Goal: Communication & Community: Answer question/provide support

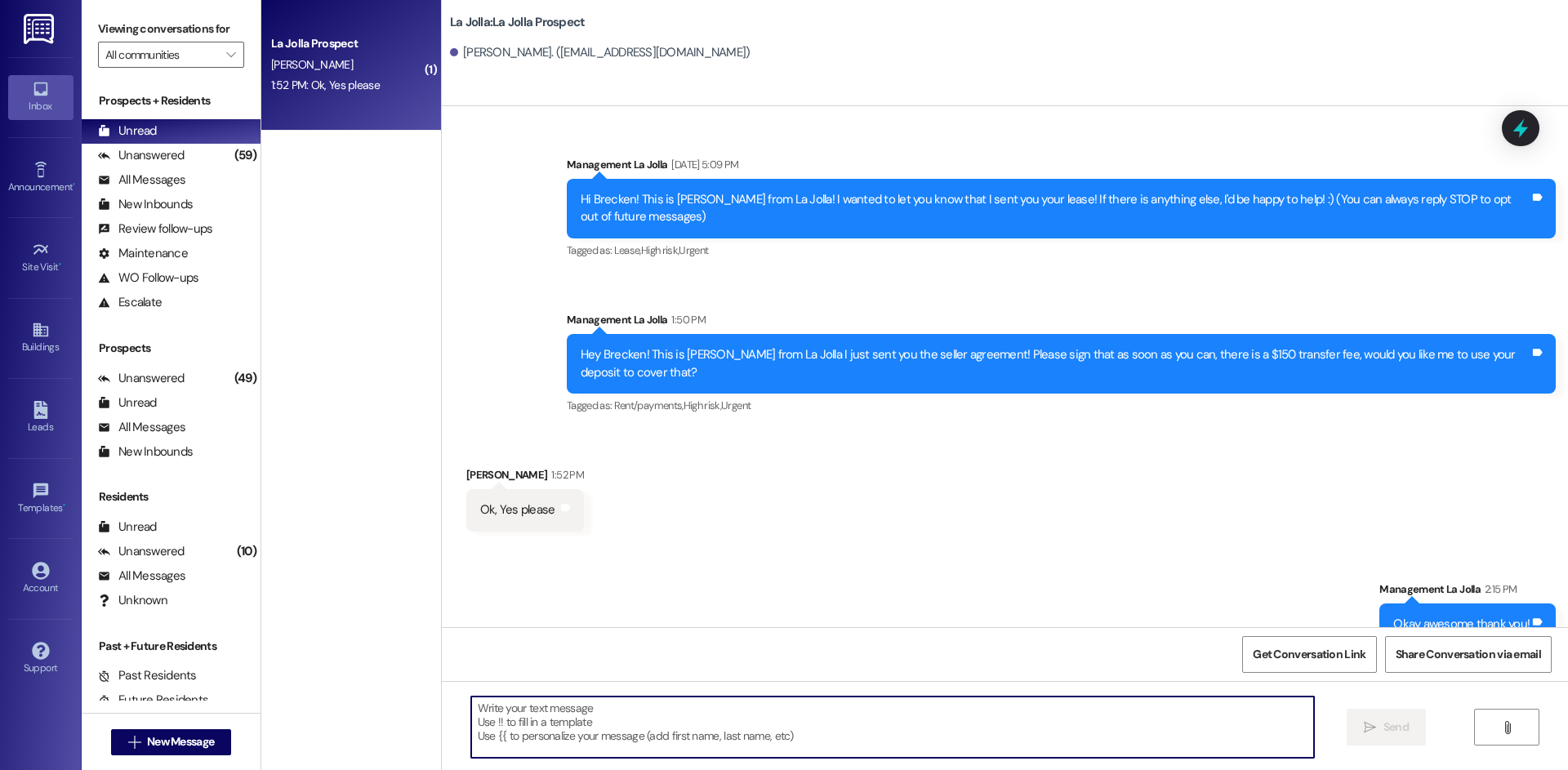
scroll to position [31, 0]
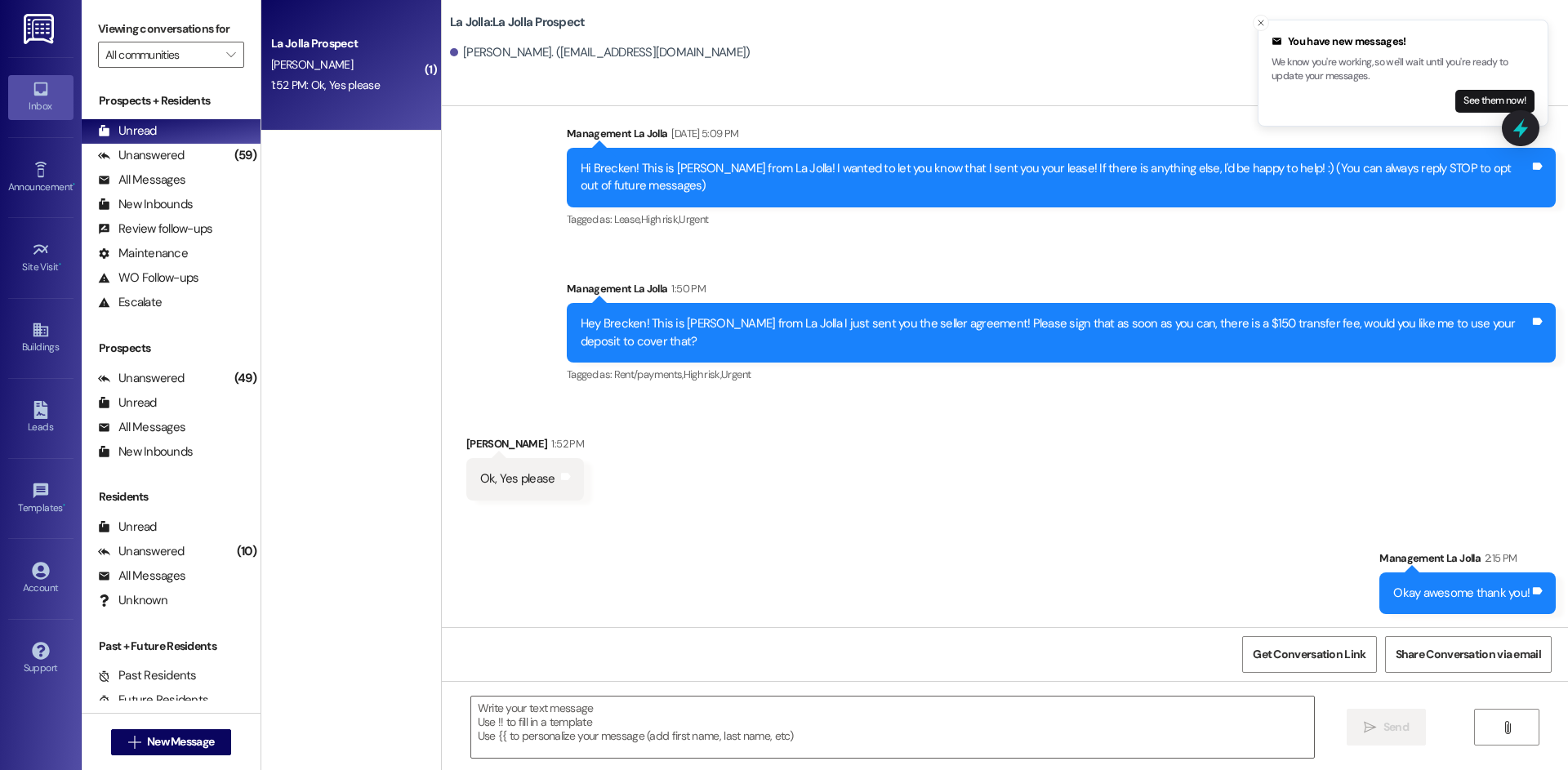
click at [1266, 19] on li "You have new messages! We know you're working, so we'll wait until you're ready…" at bounding box center [1403, 72] width 291 height 107
click at [1264, 16] on button "Close toast" at bounding box center [1261, 23] width 16 height 16
click at [1257, 24] on icon "Close toast" at bounding box center [1261, 23] width 10 height 10
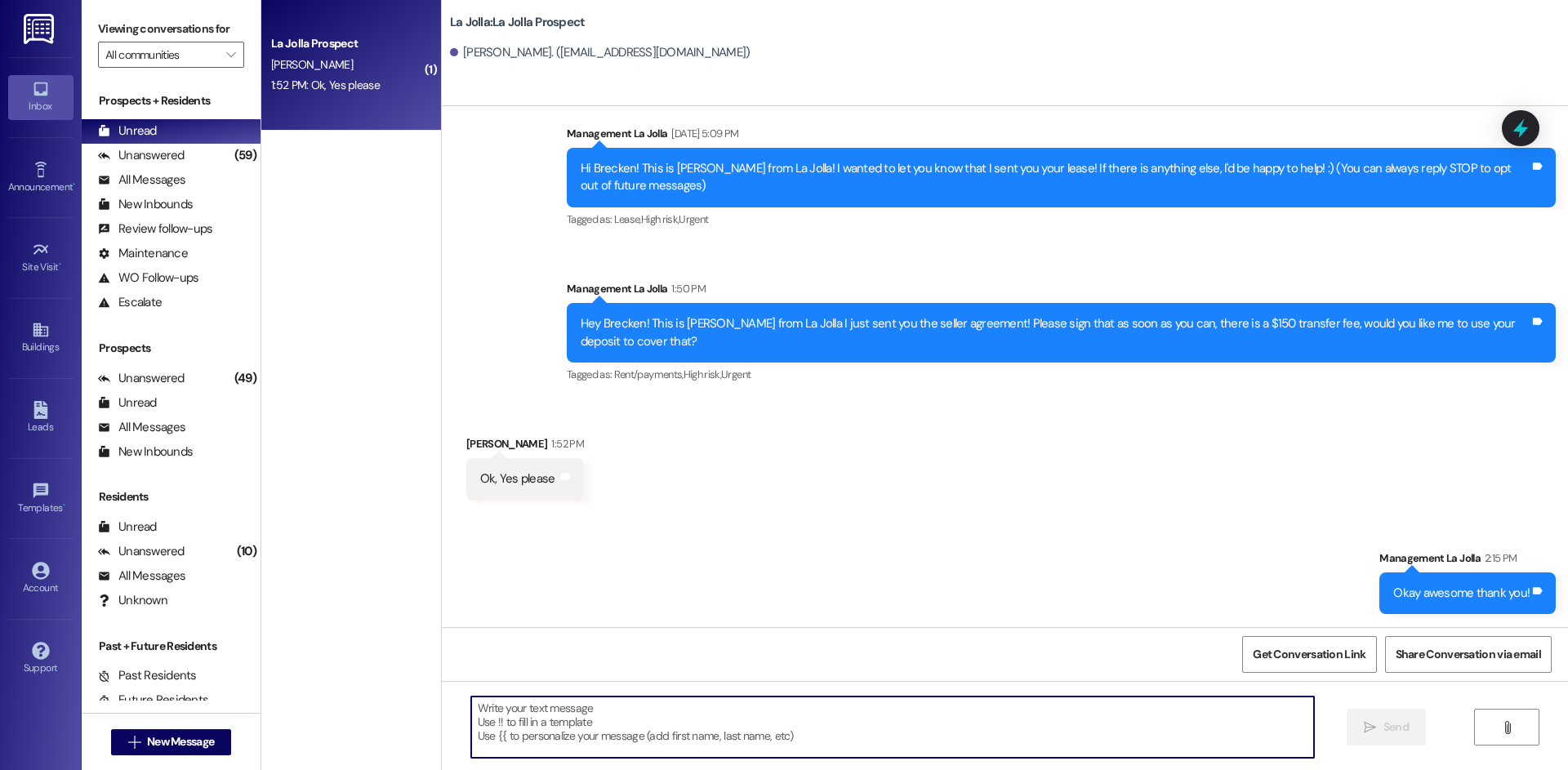
click at [789, 746] on textarea at bounding box center [893, 727] width 843 height 61
click at [205, 735] on span "New Message" at bounding box center [181, 741] width 67 height 17
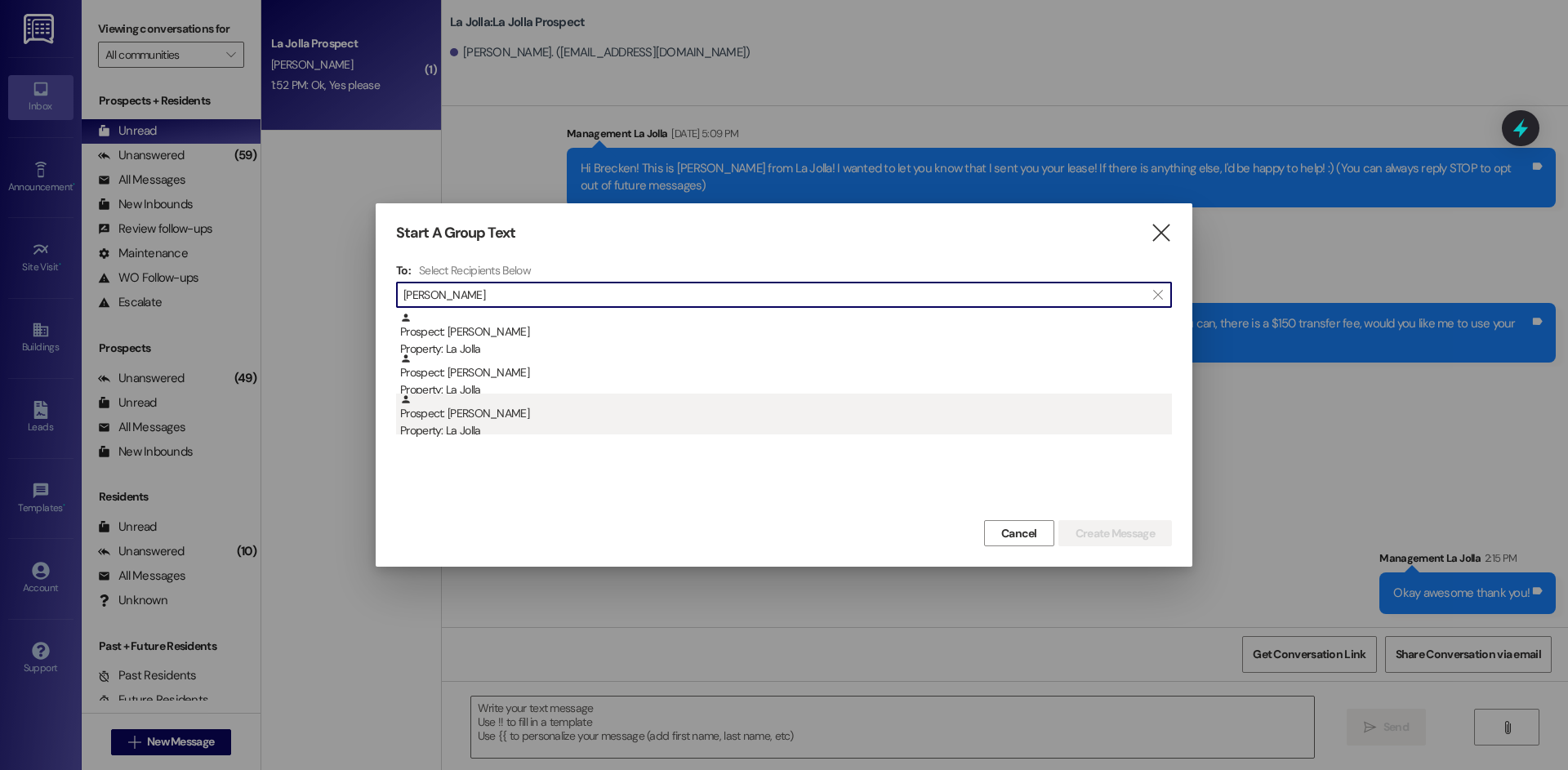
type input "[PERSON_NAME]"
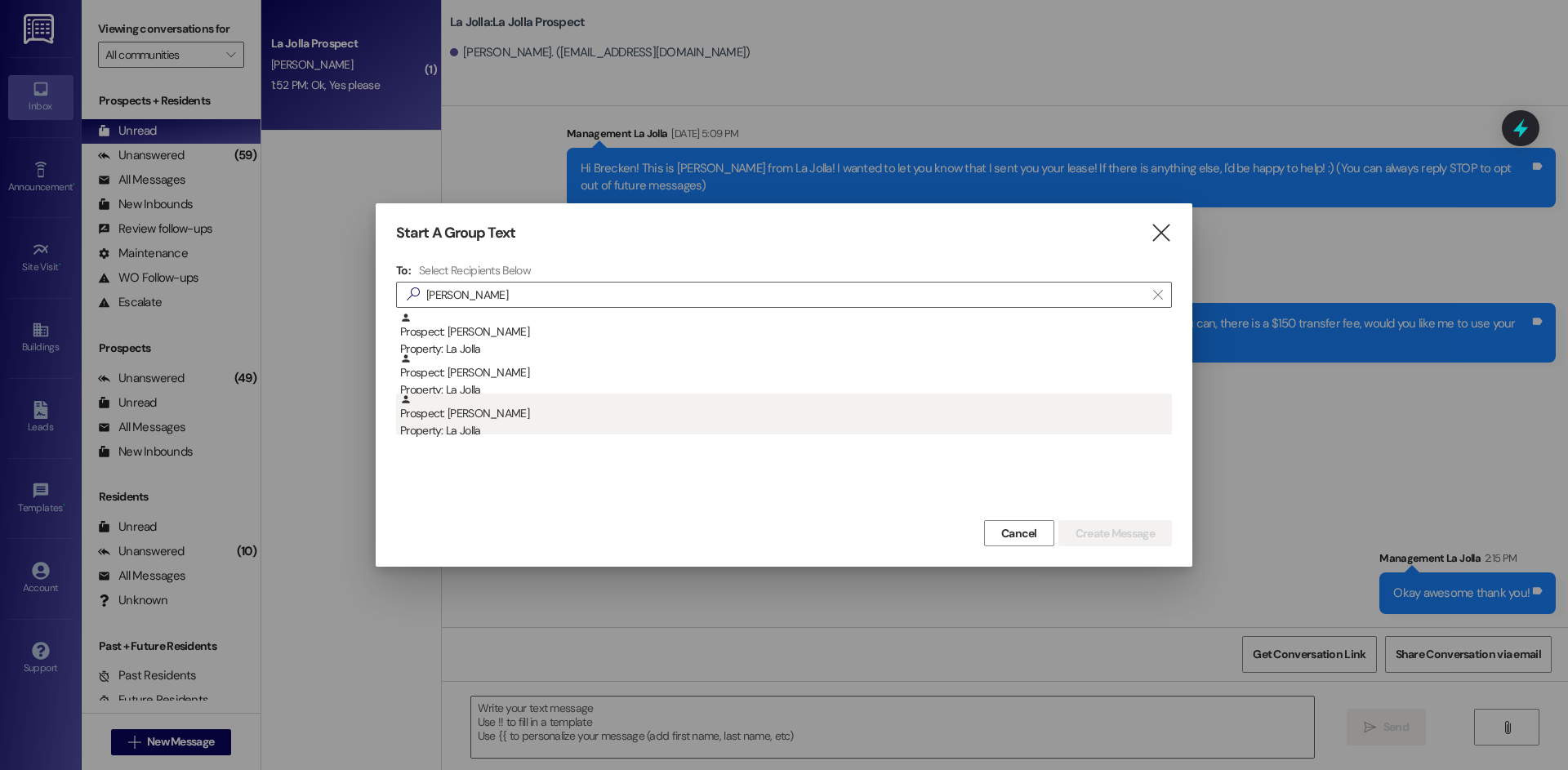
click at [625, 424] on div "Property: La Jolla" at bounding box center [786, 431] width 772 height 17
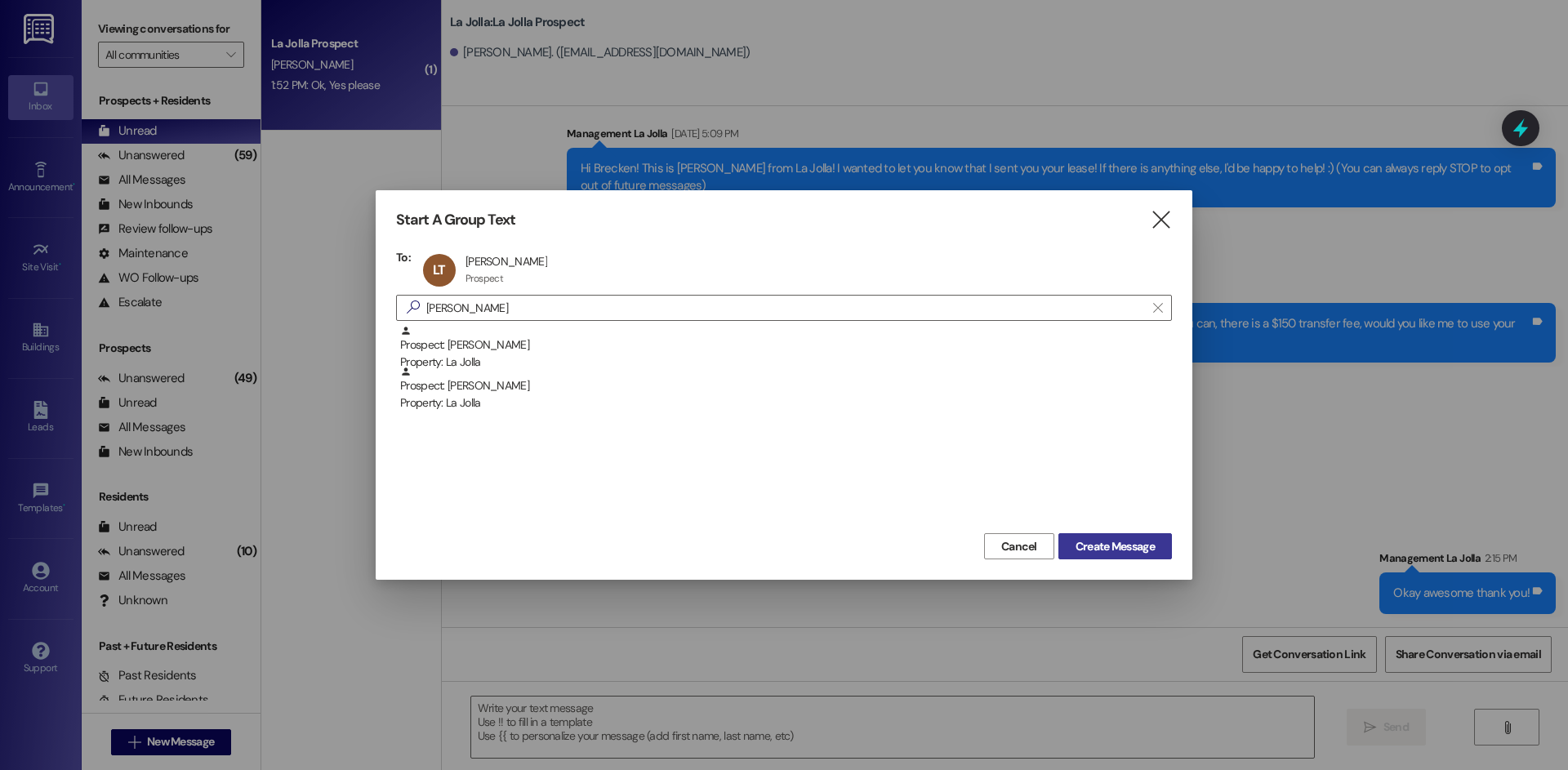
click at [1091, 543] on span "Create Message" at bounding box center [1115, 547] width 79 height 17
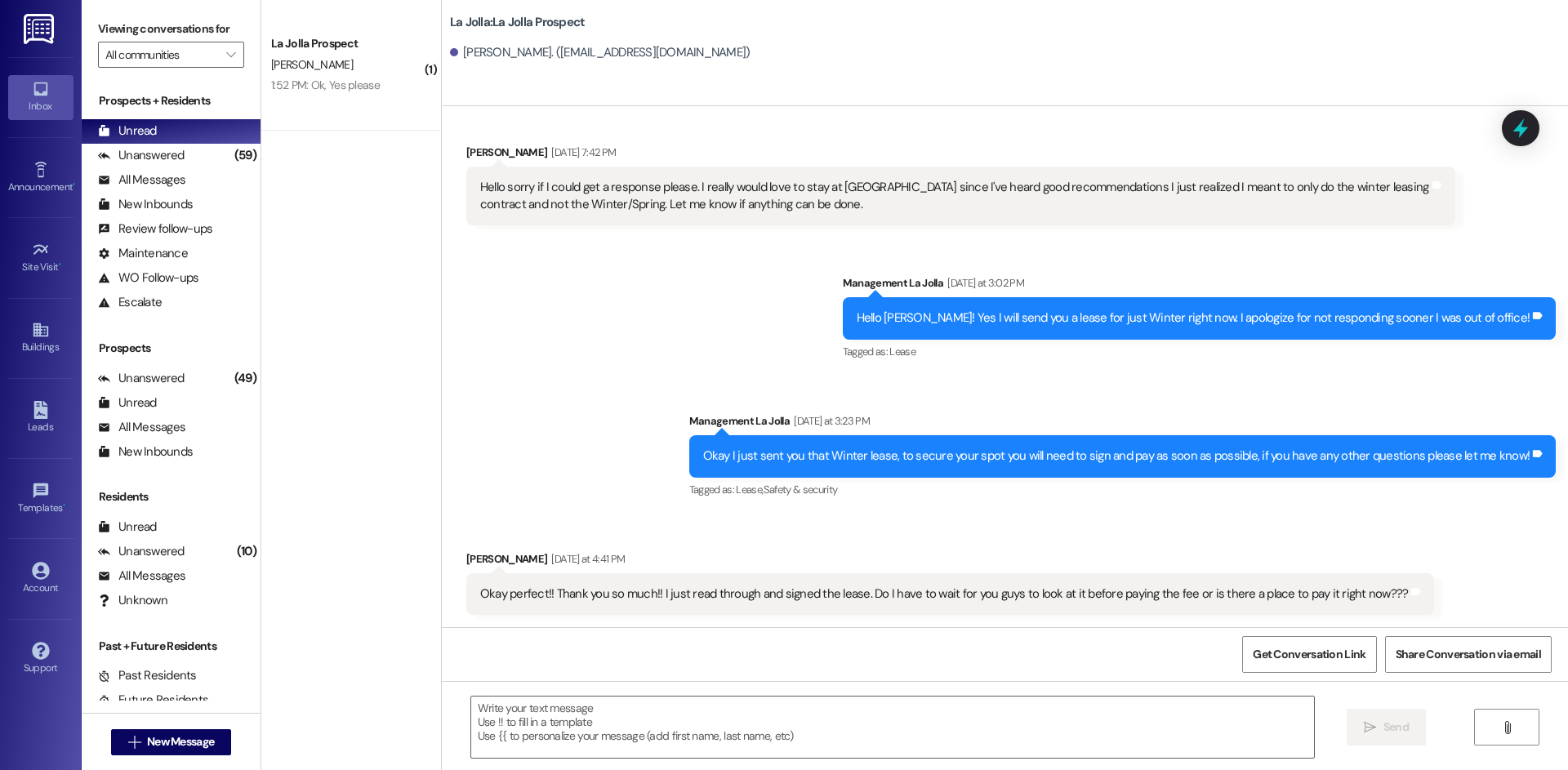
scroll to position [1035, 0]
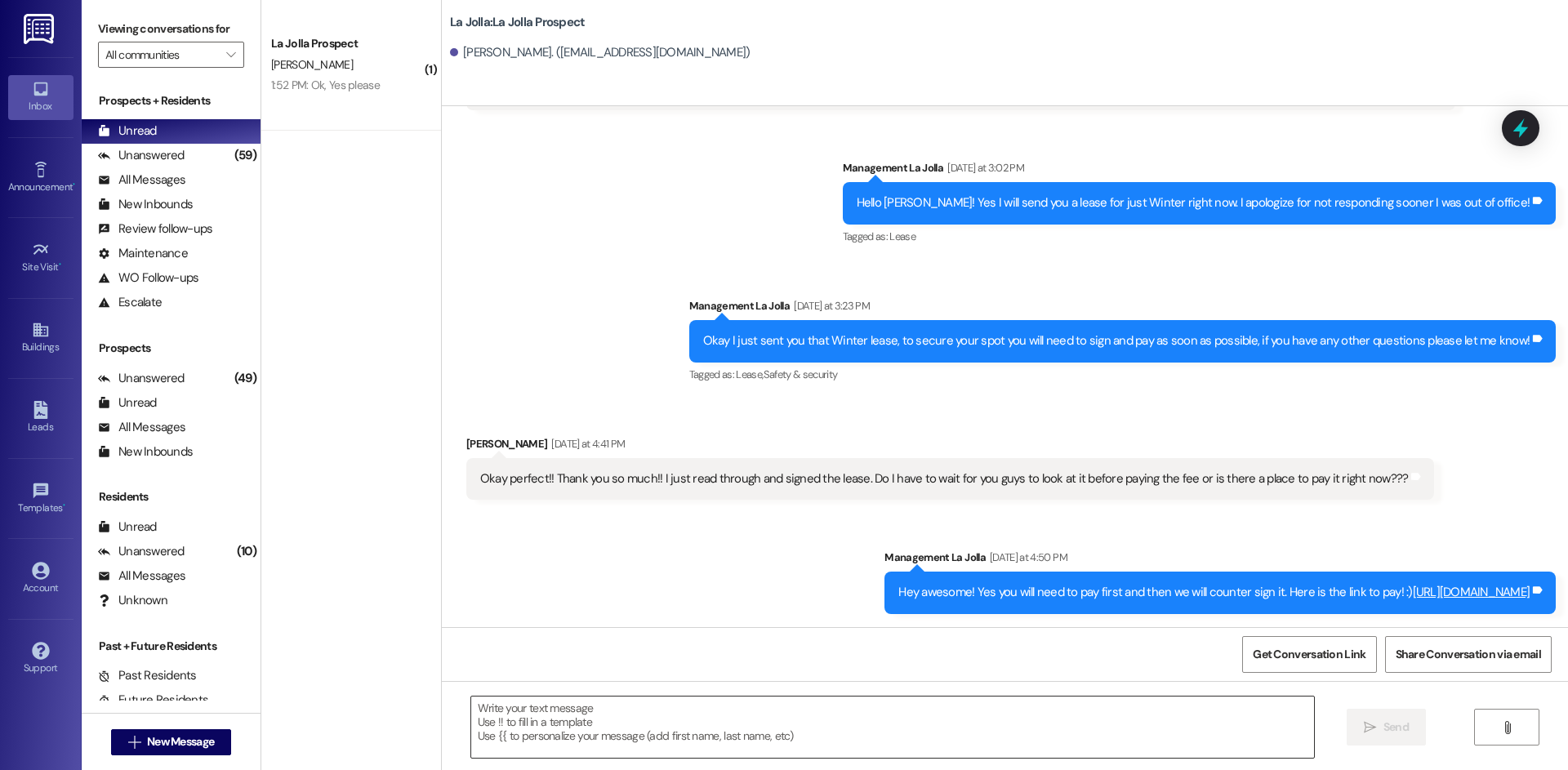
click at [626, 723] on textarea at bounding box center [893, 727] width 843 height 61
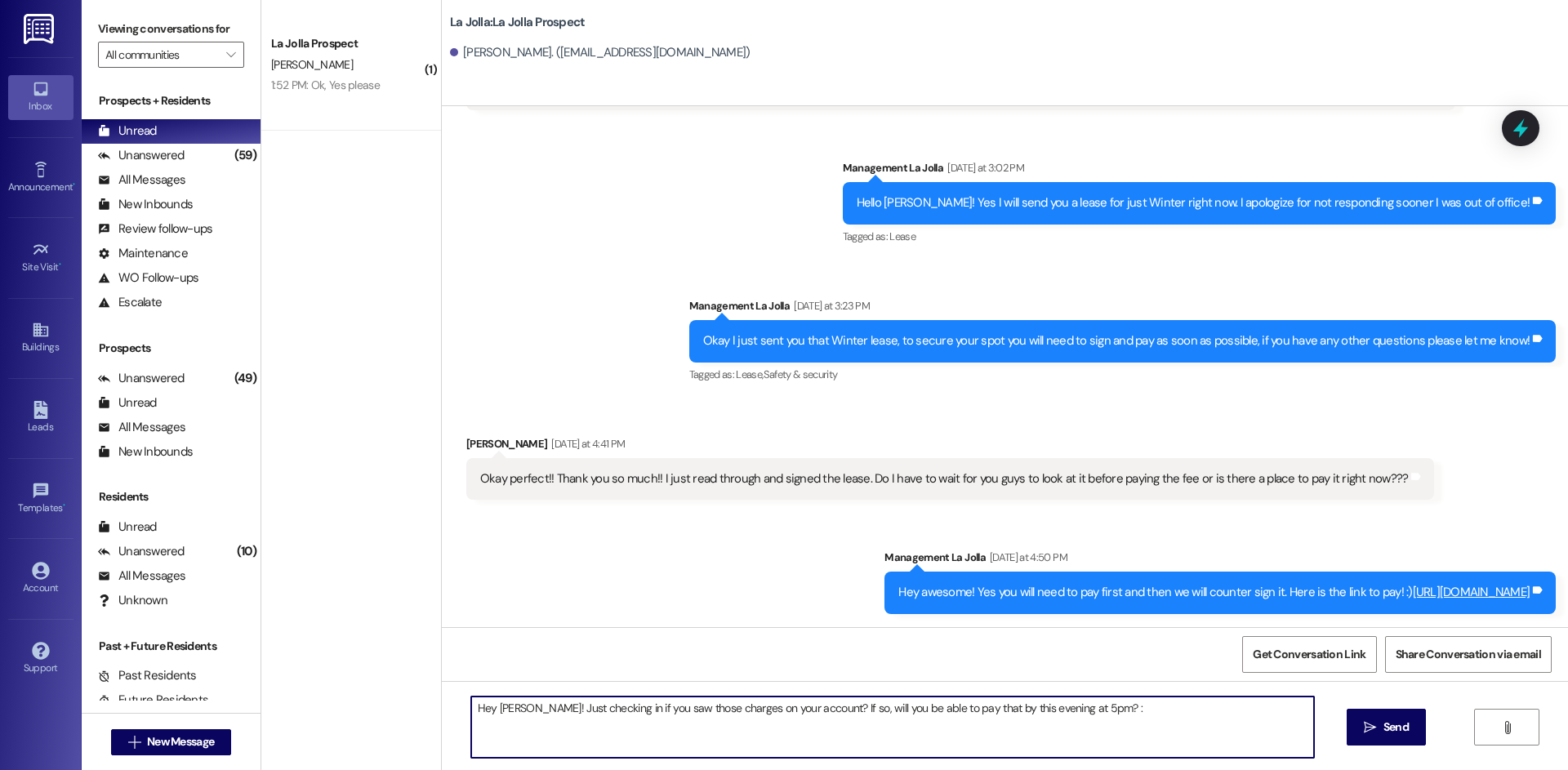
type textarea "Hey [PERSON_NAME]! Just checking in if you saw those charges on your account? I…"
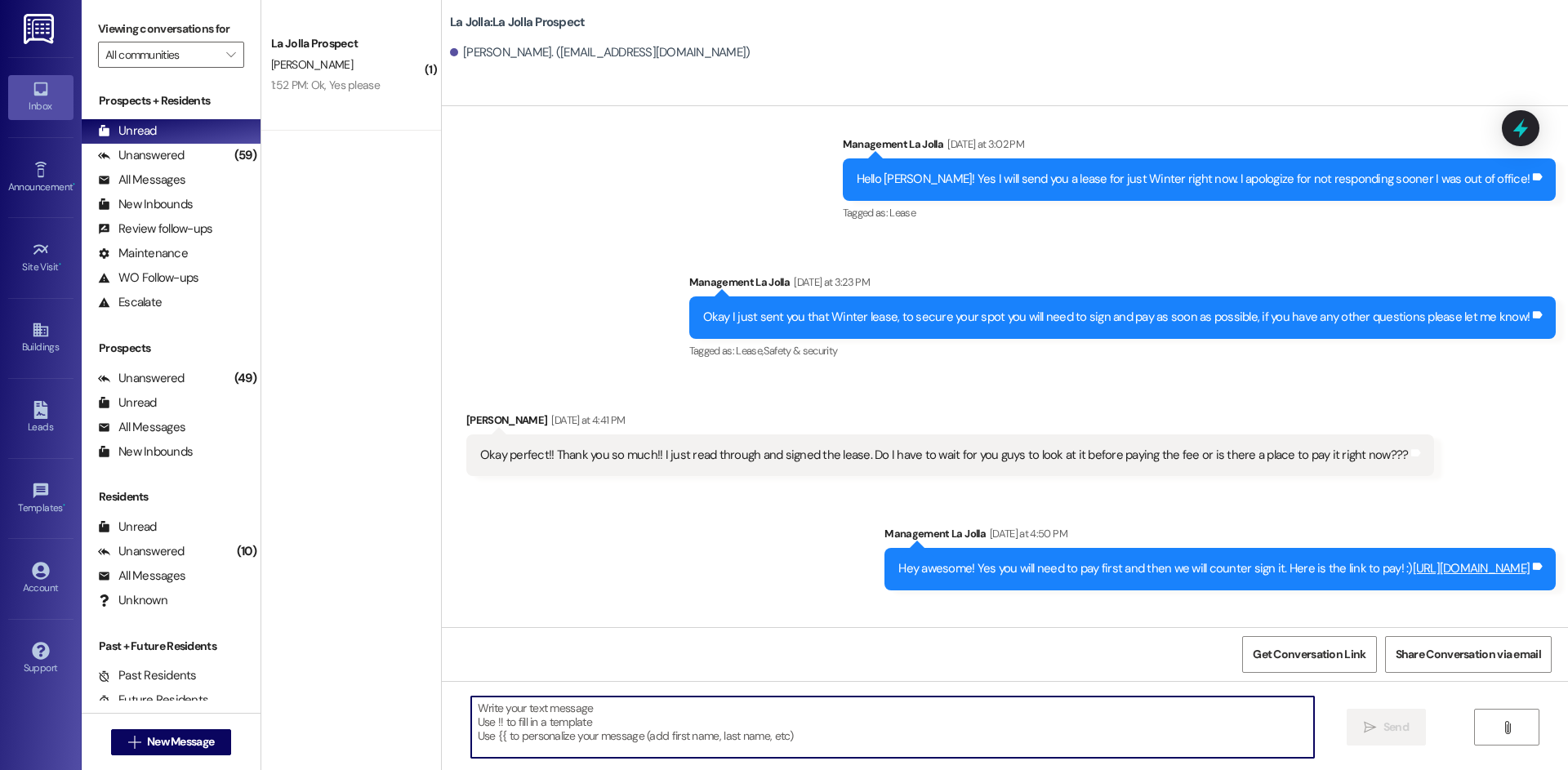
scroll to position [1149, 0]
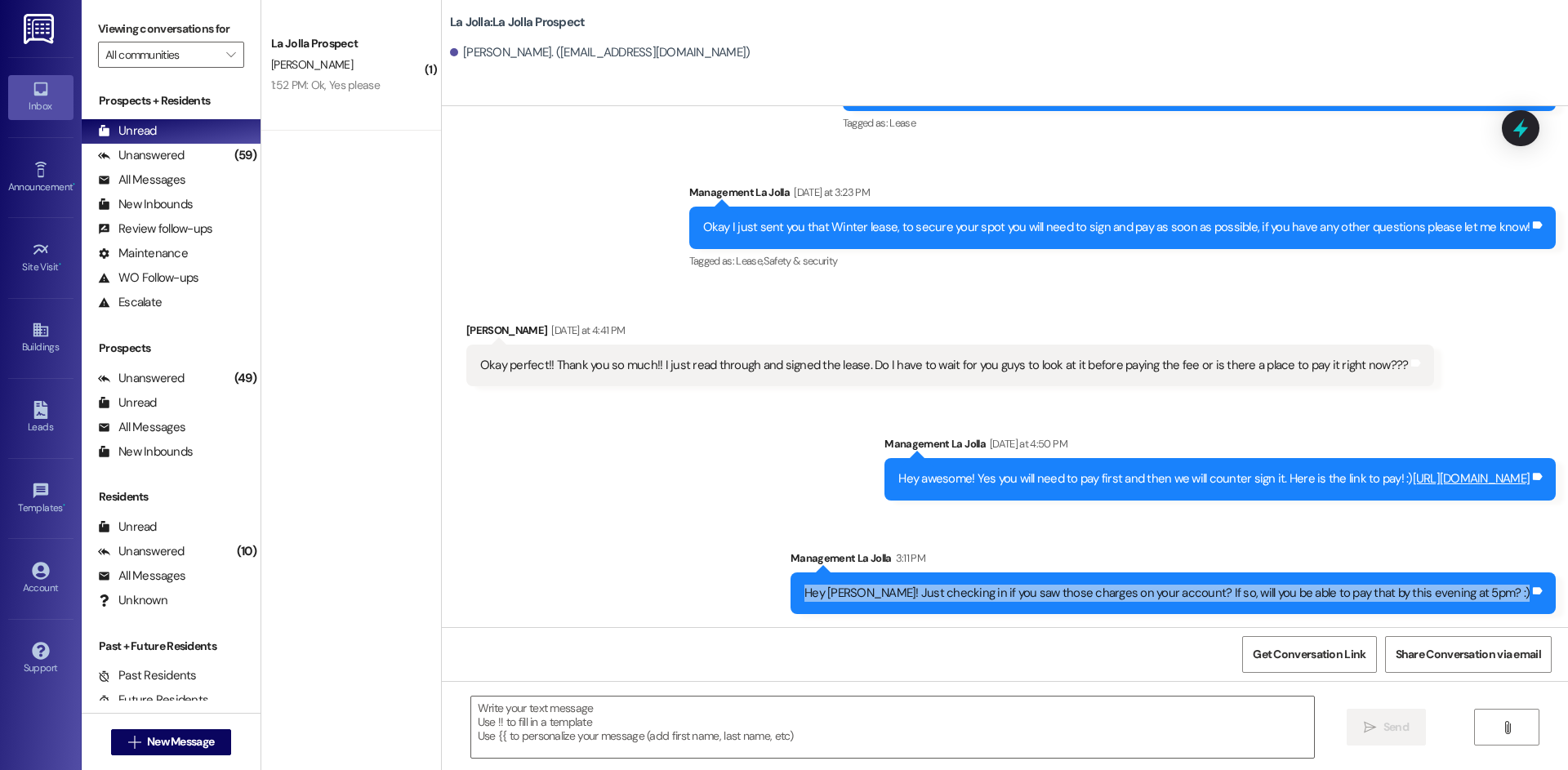
drag, startPoint x: 873, startPoint y: 593, endPoint x: 1534, endPoint y: 617, distance: 661.4
click at [1534, 617] on div "Sent via SMS Management La Jolla 3:11 PM Hey [PERSON_NAME]! Just checking in if…" at bounding box center [1173, 582] width 789 height 89
copy div "Hey [PERSON_NAME]! Just checking in if you saw those charges on your account? I…"
click at [160, 736] on span "New Message" at bounding box center [181, 741] width 67 height 17
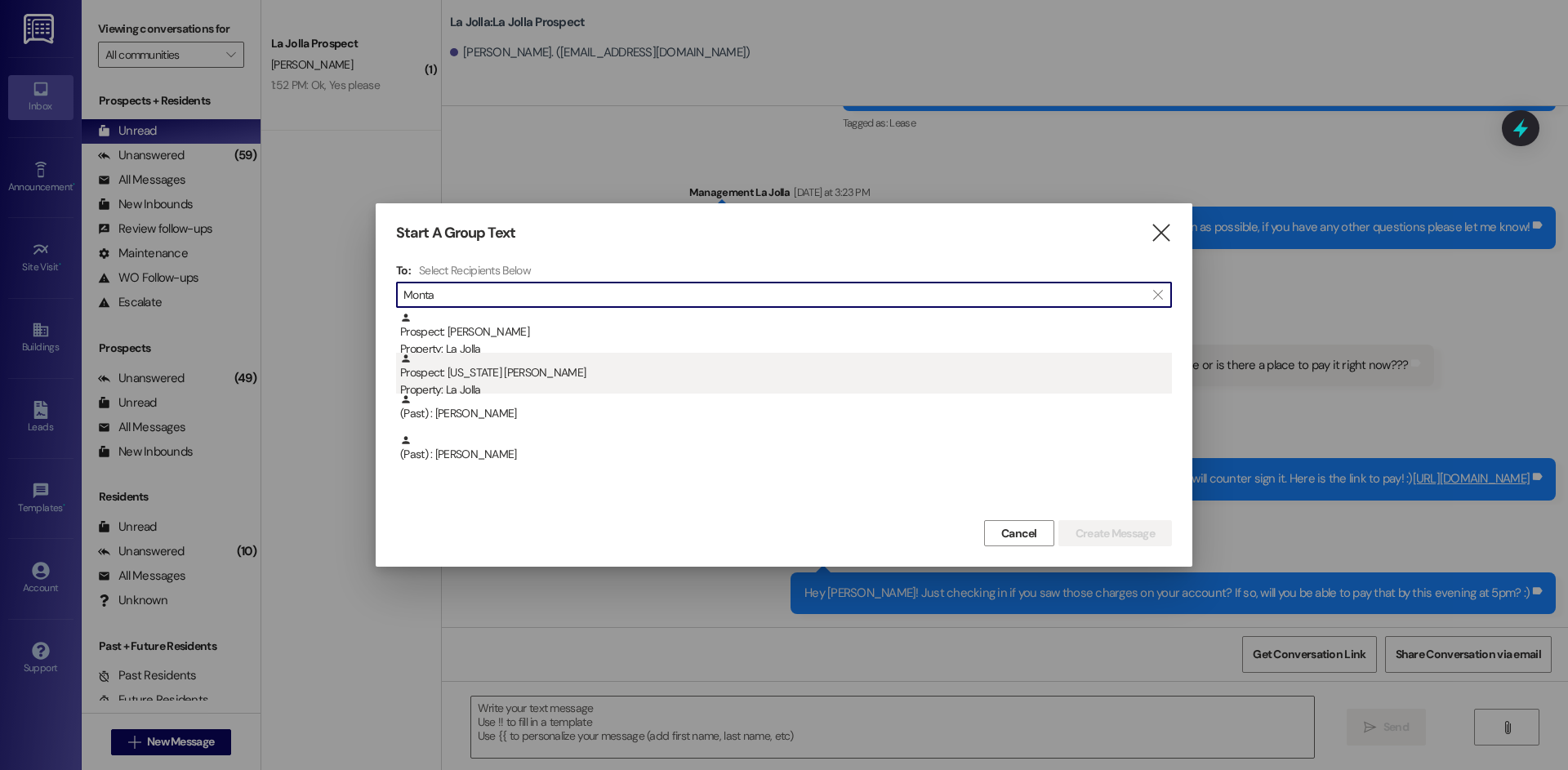
type input "Monta"
click at [548, 375] on div "Prospect: [US_STATE] [PERSON_NAME] Property: [GEOGRAPHIC_DATA]" at bounding box center [786, 375] width 772 height 46
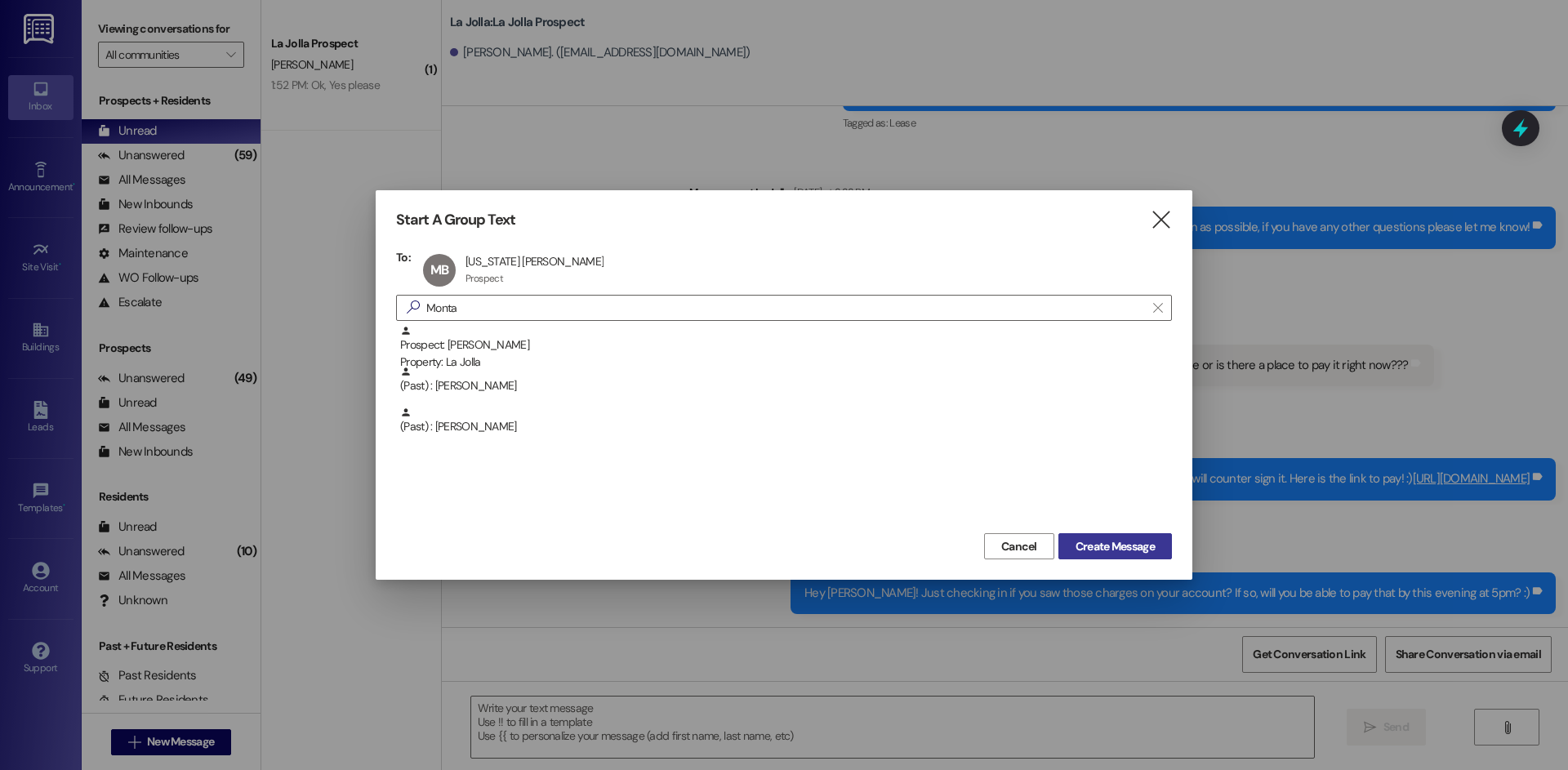
click at [1135, 548] on span "Create Message" at bounding box center [1115, 547] width 79 height 17
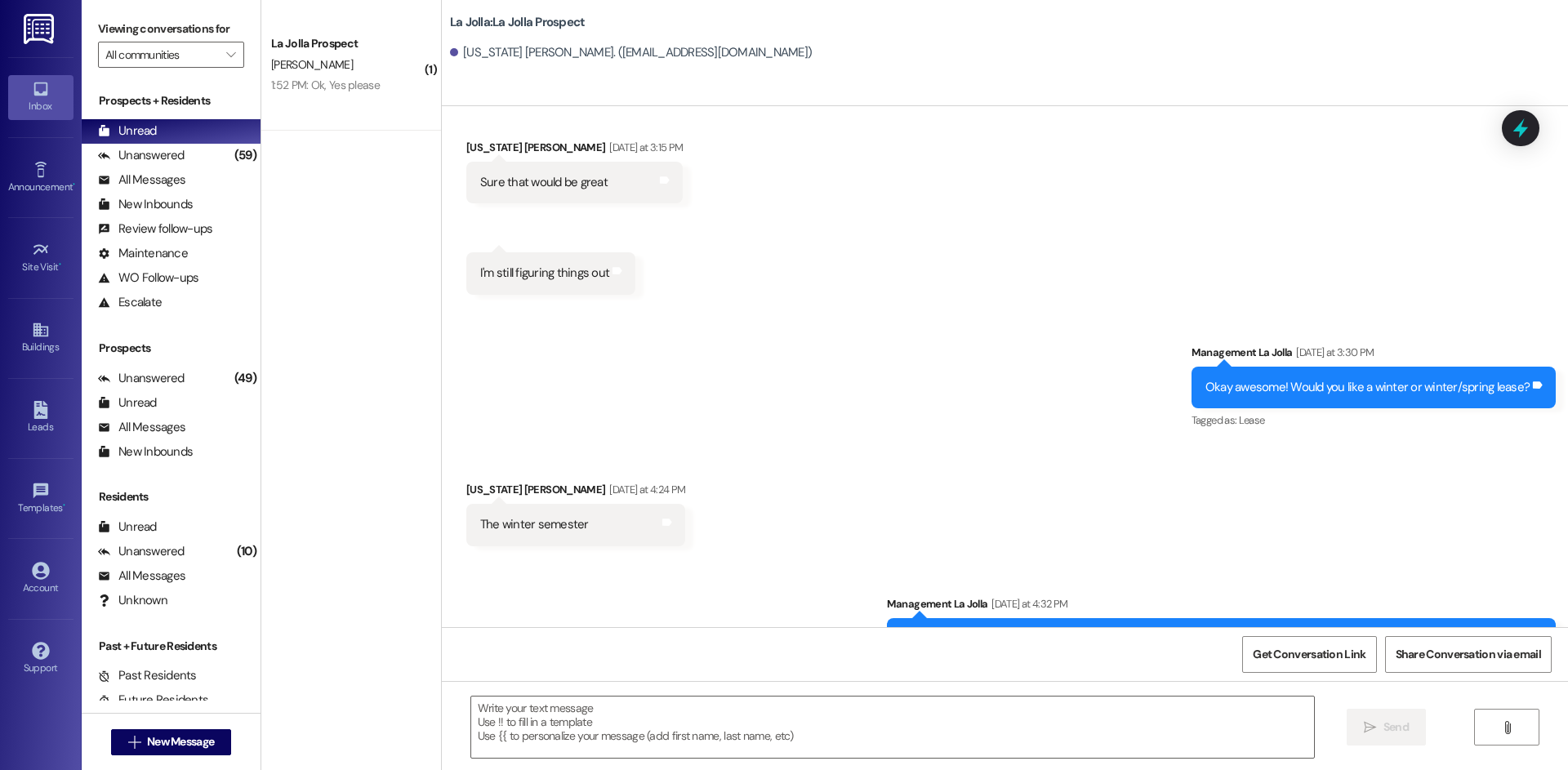
scroll to position [1397, 0]
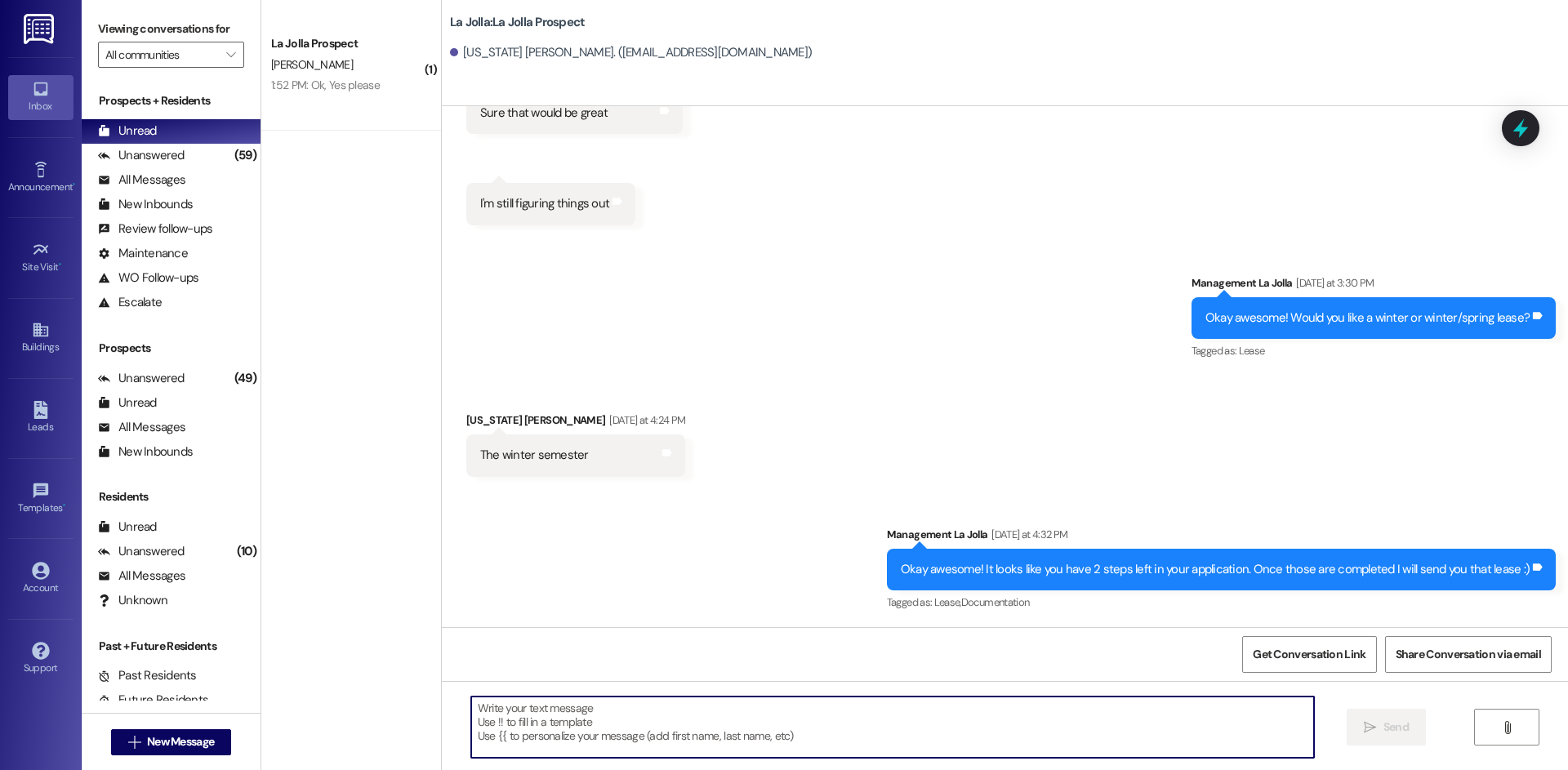
click at [638, 715] on textarea at bounding box center [893, 727] width 843 height 61
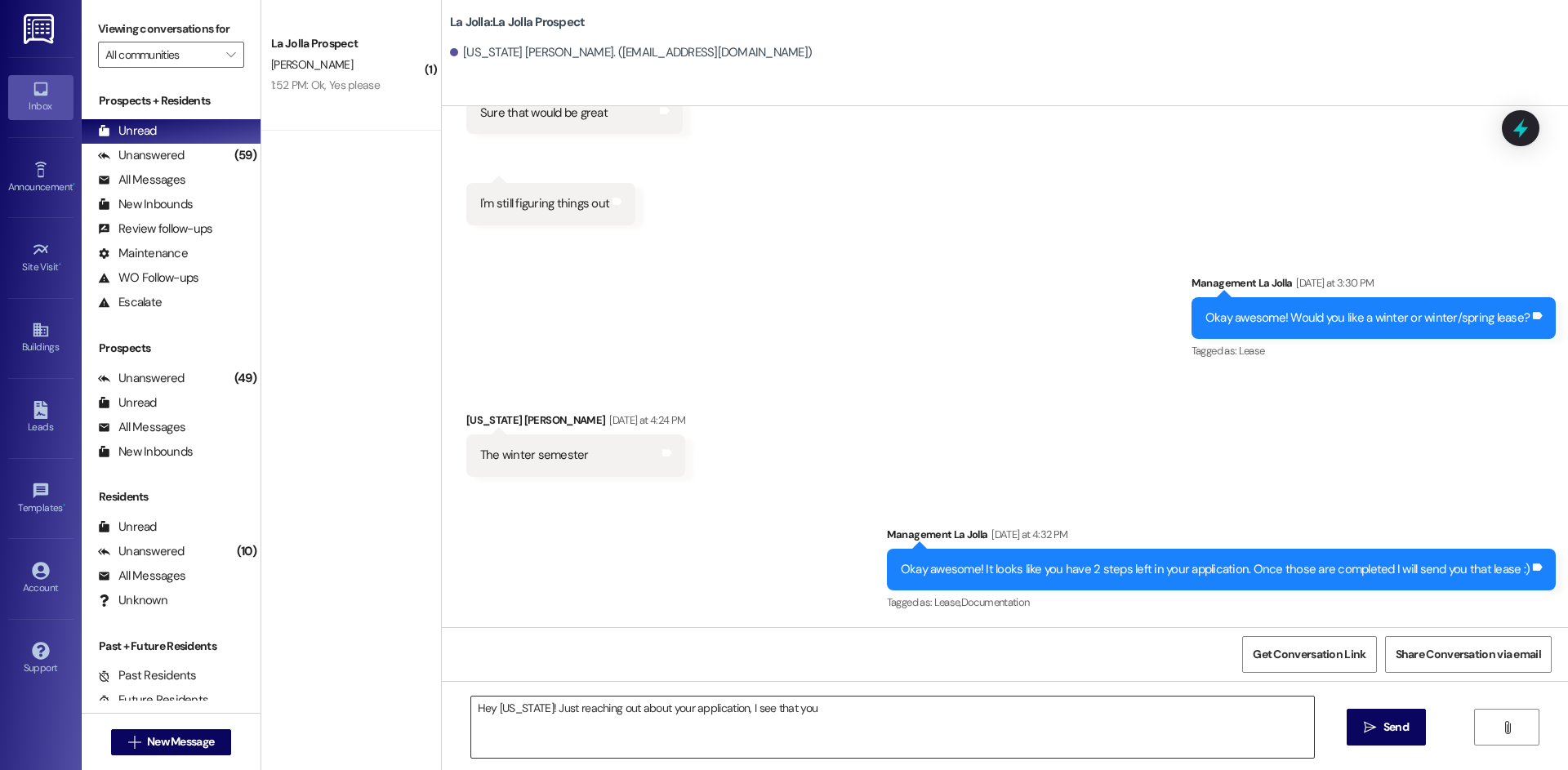
click at [860, 709] on textarea "Hey [US_STATE]! Just reaching out about your application, I see that you" at bounding box center [893, 727] width 843 height 61
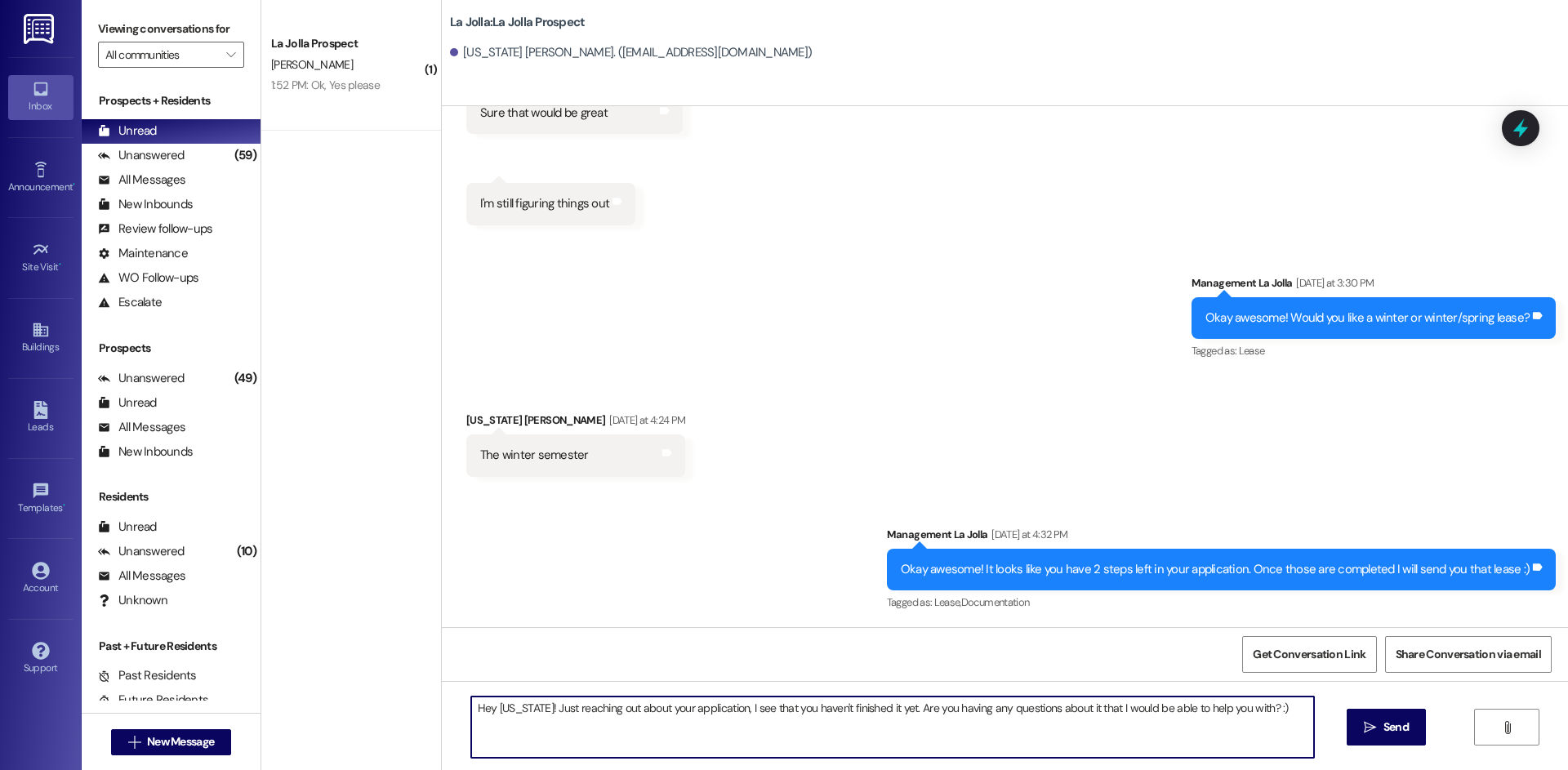
drag, startPoint x: 1277, startPoint y: 707, endPoint x: 454, endPoint y: 741, distance: 823.7
click at [462, 741] on div "Hey [US_STATE]! Just reaching out about your application, I see that you haven'…" at bounding box center [884, 727] width 845 height 63
click at [614, 720] on textarea "Hey [US_STATE]! Just reaching out about your application, I see that you haven'…" at bounding box center [893, 727] width 843 height 61
drag, startPoint x: 988, startPoint y: 708, endPoint x: 899, endPoint y: 708, distance: 89.0
click at [899, 708] on textarea "Hey [US_STATE]! Just reaching out about your application, I see that you haven'…" at bounding box center [893, 727] width 843 height 61
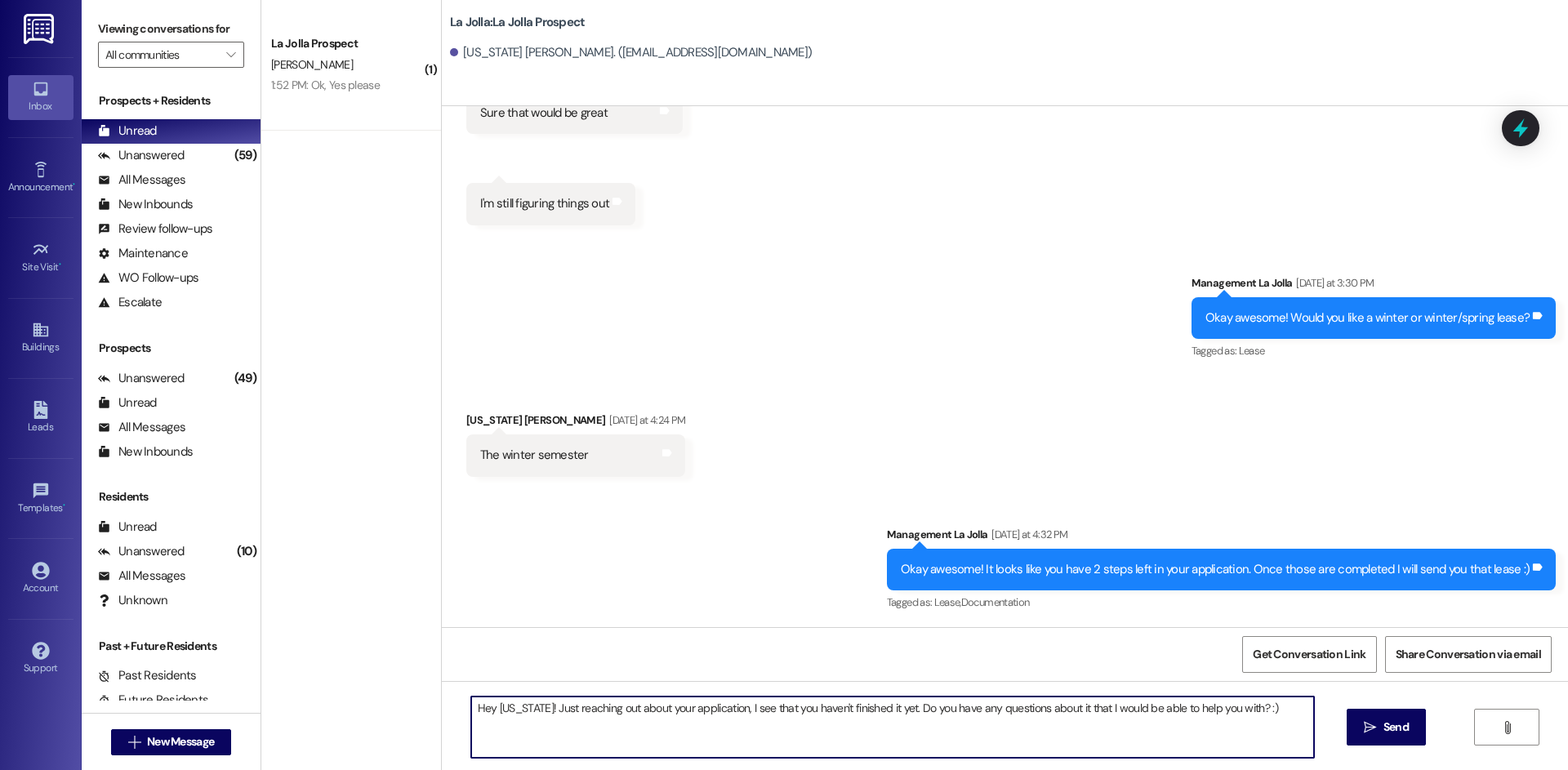
click at [1267, 705] on textarea "Hey [US_STATE]! Just reaching out about your application, I see that you haven'…" at bounding box center [893, 727] width 843 height 61
type textarea "Hey [US_STATE]! Just reaching out about your application, I see that you haven'…"
drag, startPoint x: 667, startPoint y: 739, endPoint x: 396, endPoint y: 708, distance: 272.8
click at [396, 708] on div "( 1 ) La Jolla Prospect [PERSON_NAME] 1:52 PM: Ok, Yes please 1:52 PM: Ok, Yes …" at bounding box center [915, 385] width 1307 height 770
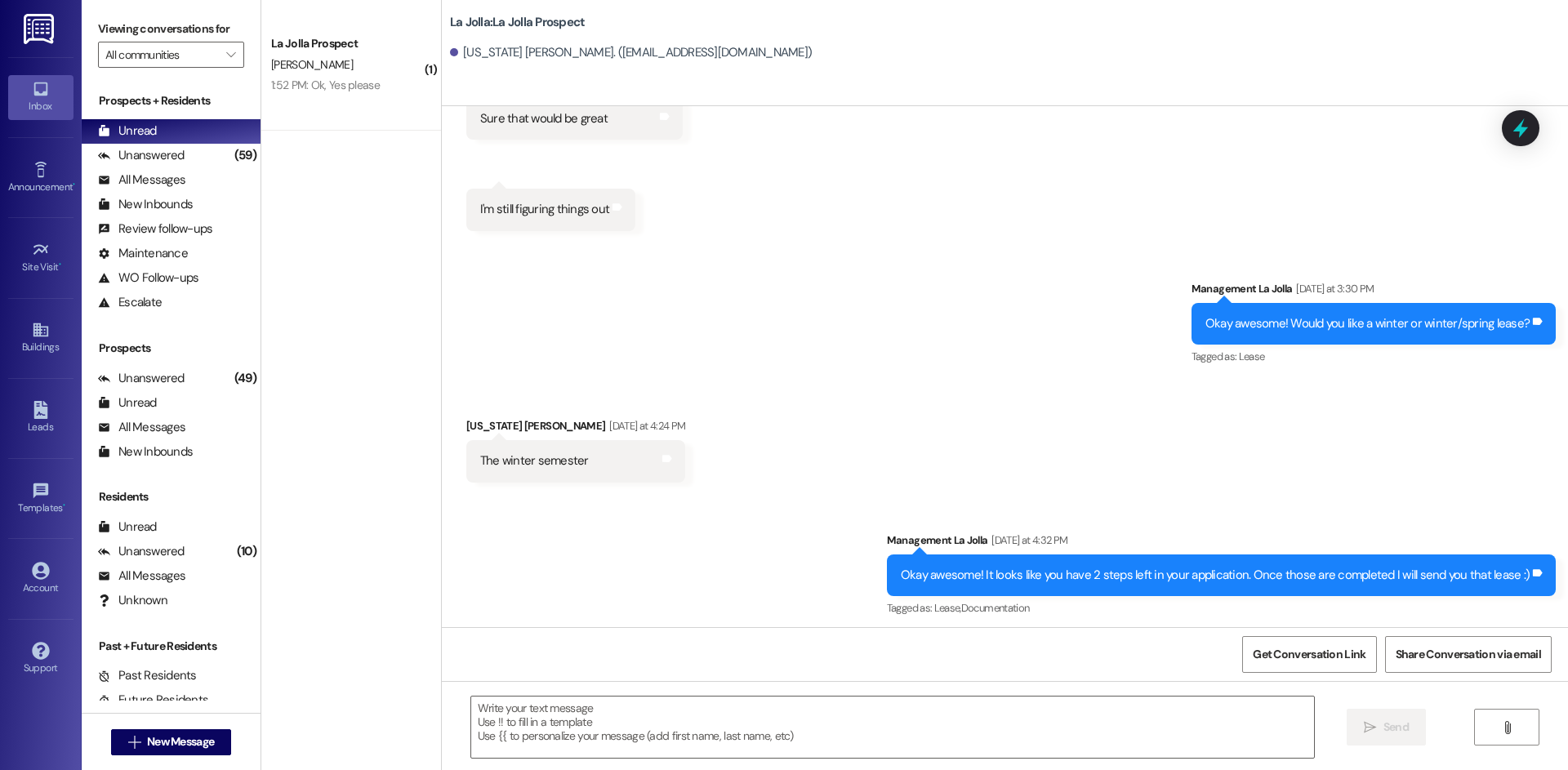
scroll to position [1528, 0]
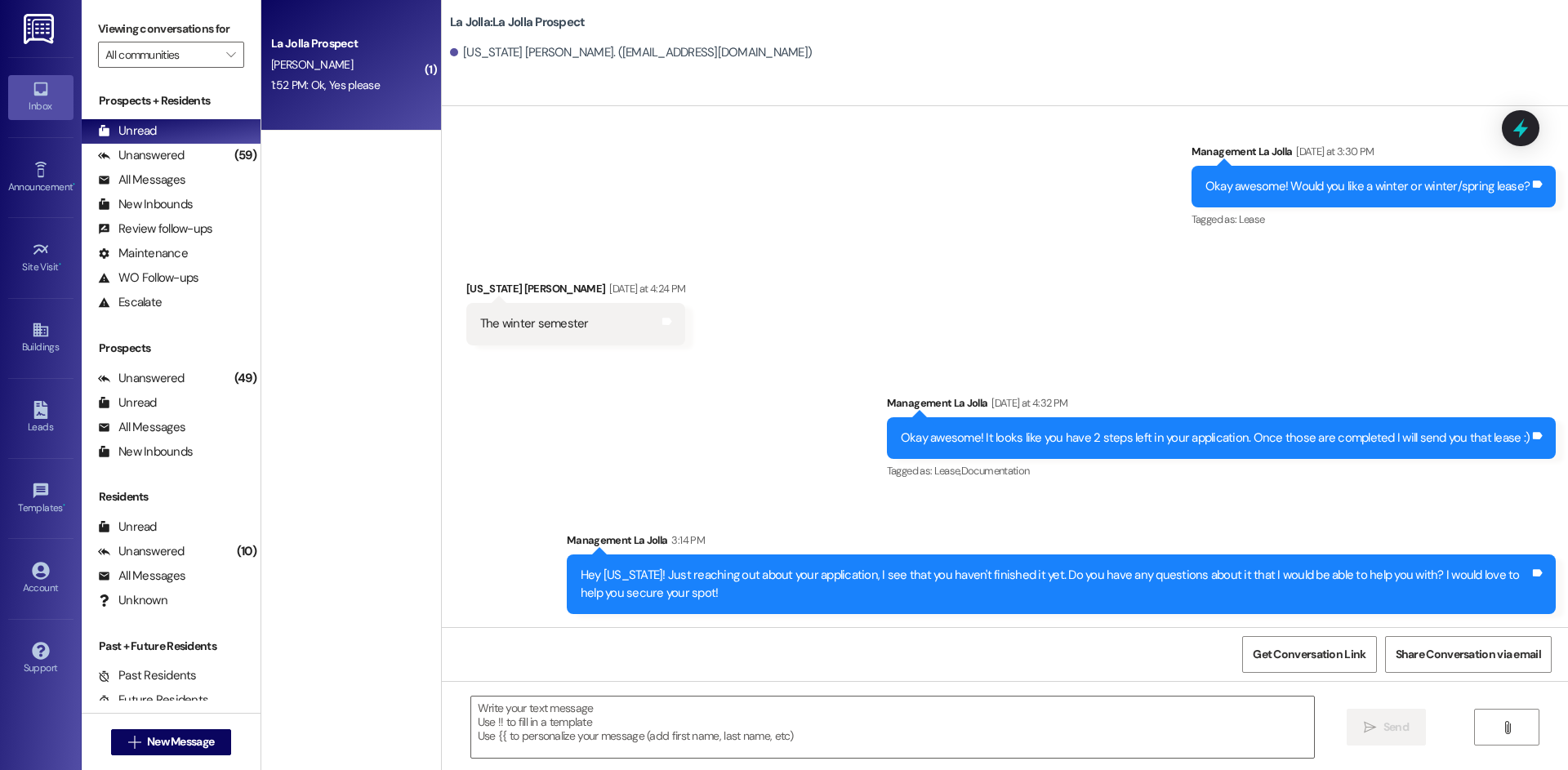
click at [321, 75] on div "1:52 PM: Ok, Yes please 1:52 PM: Ok, Yes please" at bounding box center [347, 85] width 155 height 20
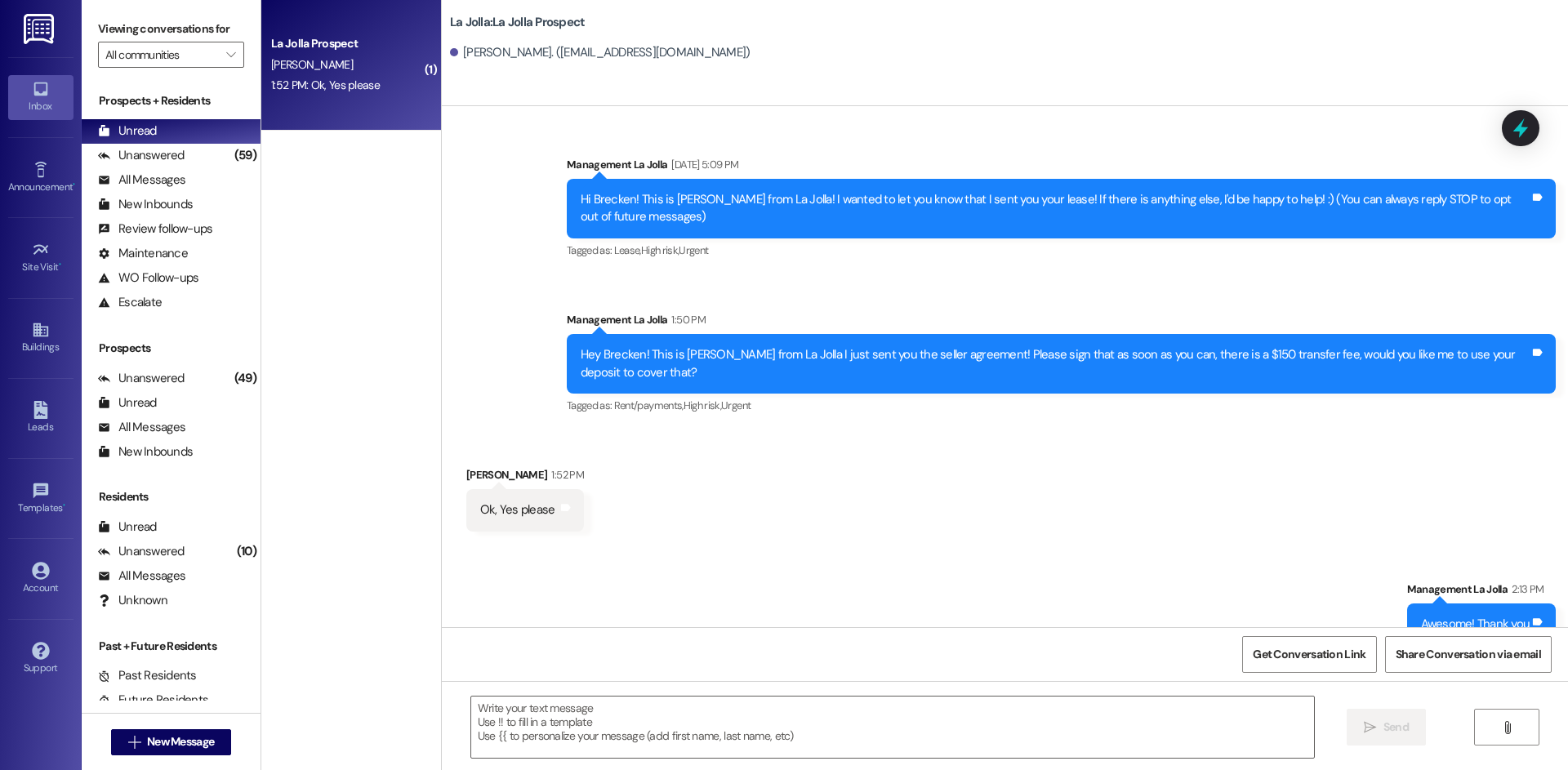
scroll to position [122, 0]
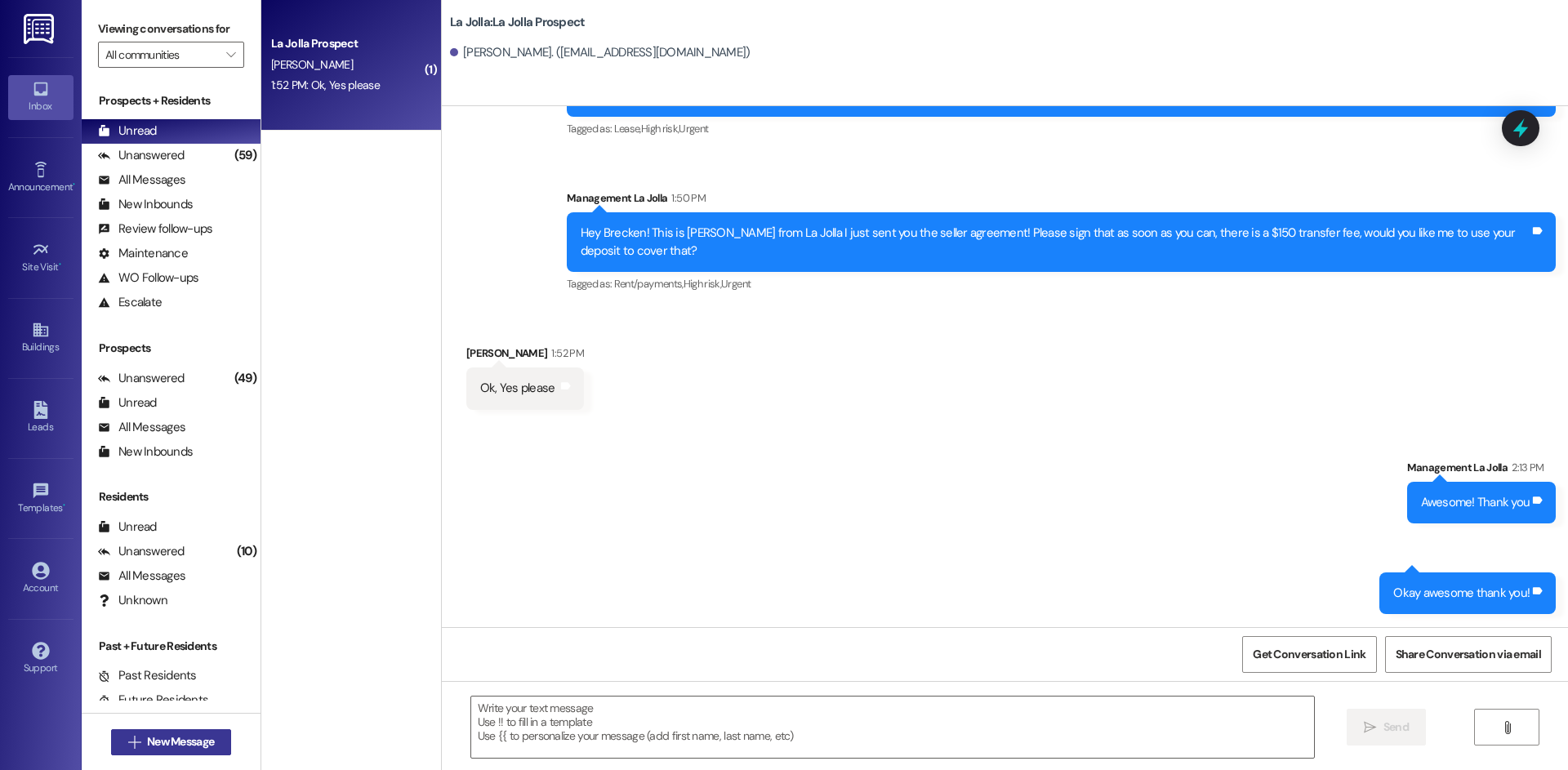
click at [215, 742] on button " New Message" at bounding box center [171, 741] width 121 height 26
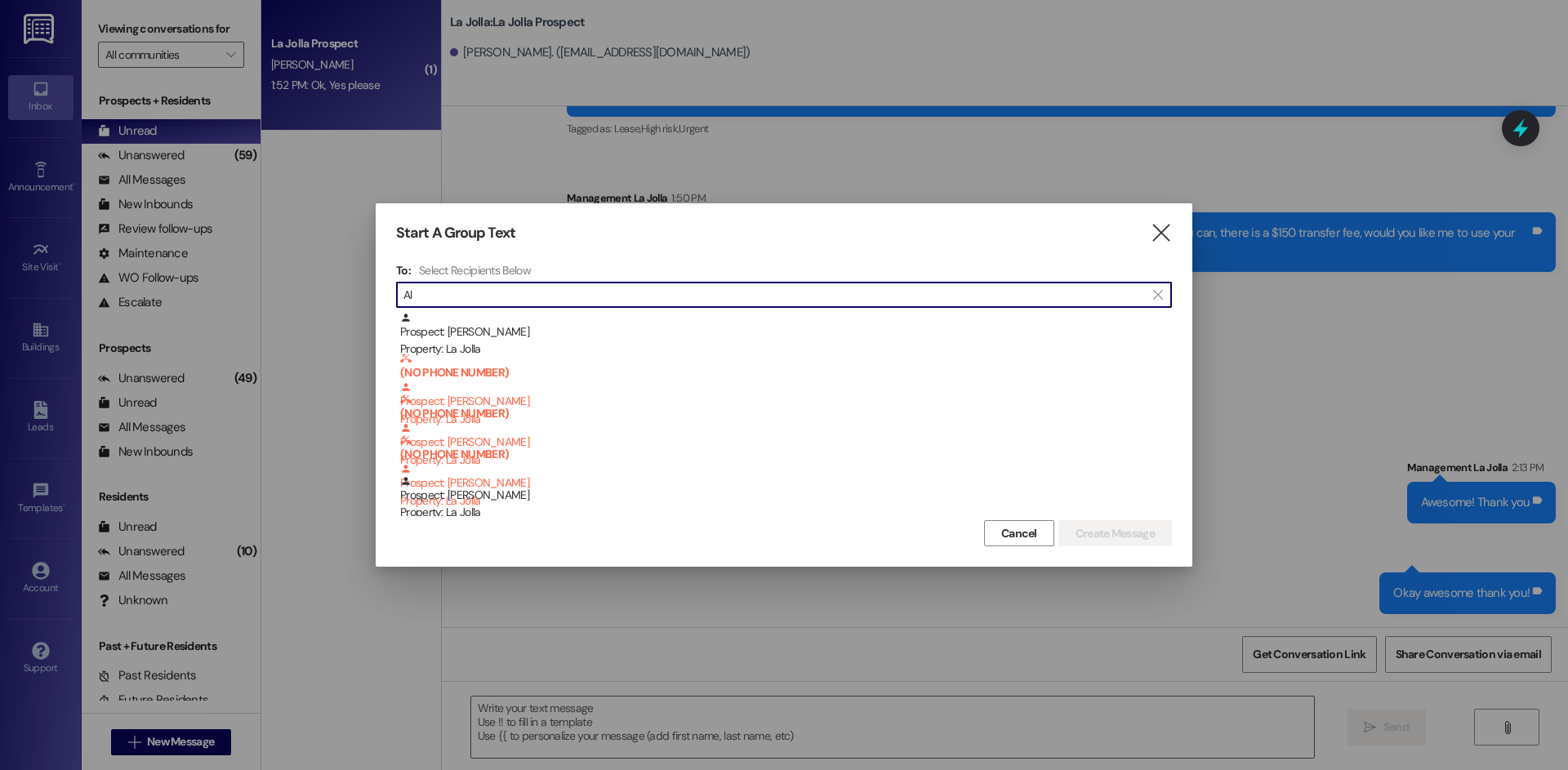
type input "A"
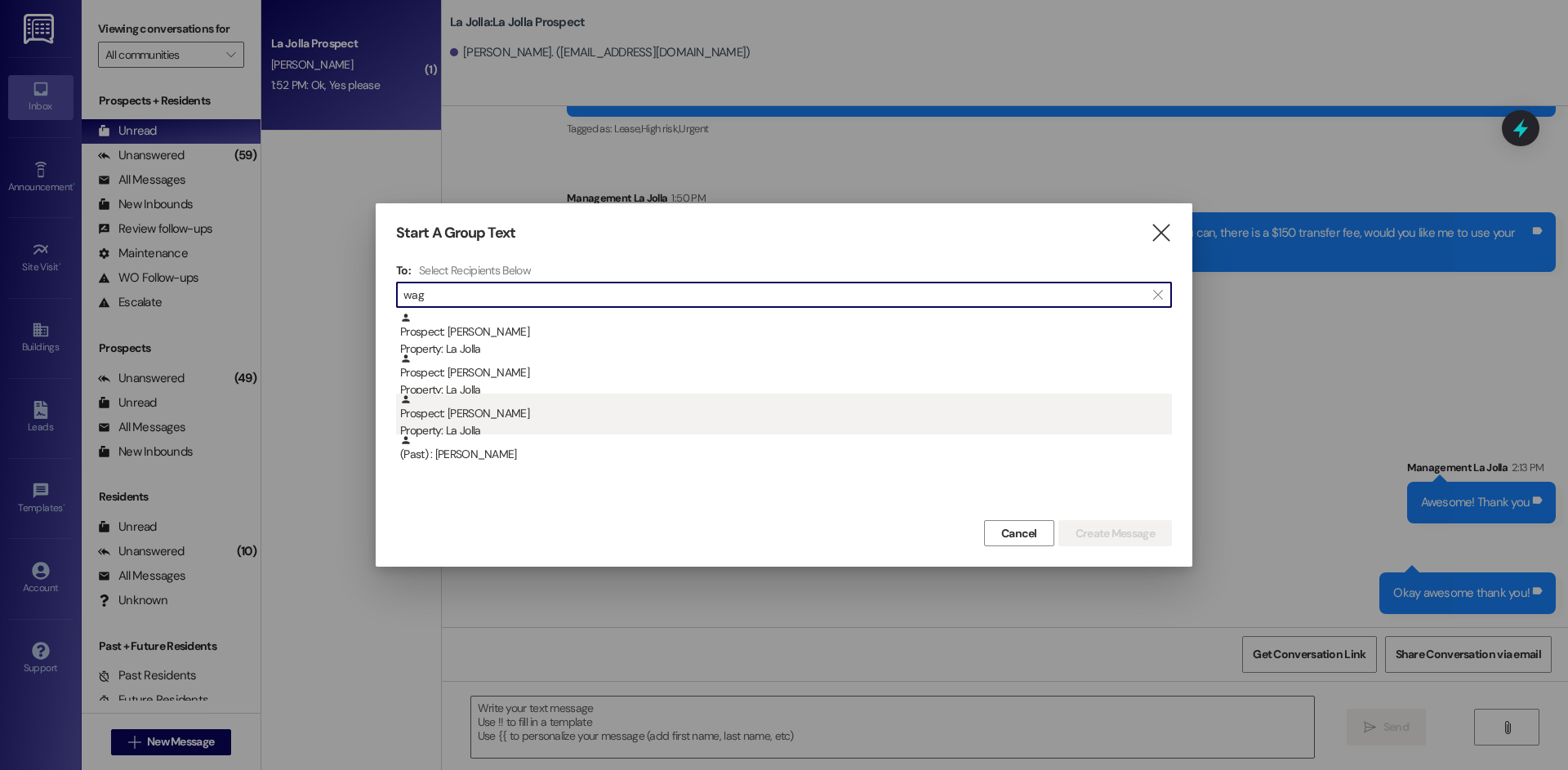
type input "wag"
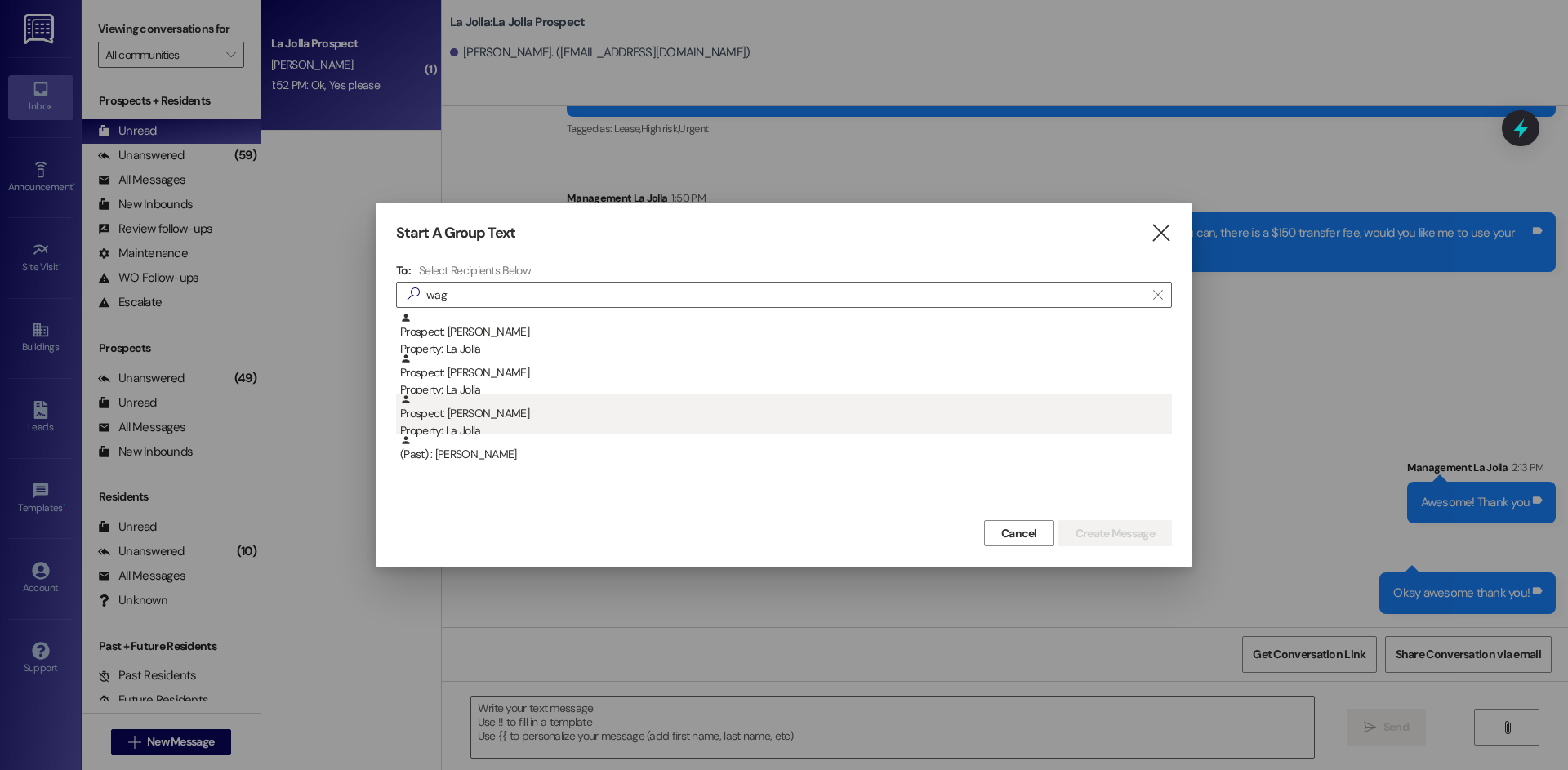
click at [537, 411] on div "Prospect: [PERSON_NAME] Property: La Jolla" at bounding box center [786, 416] width 772 height 46
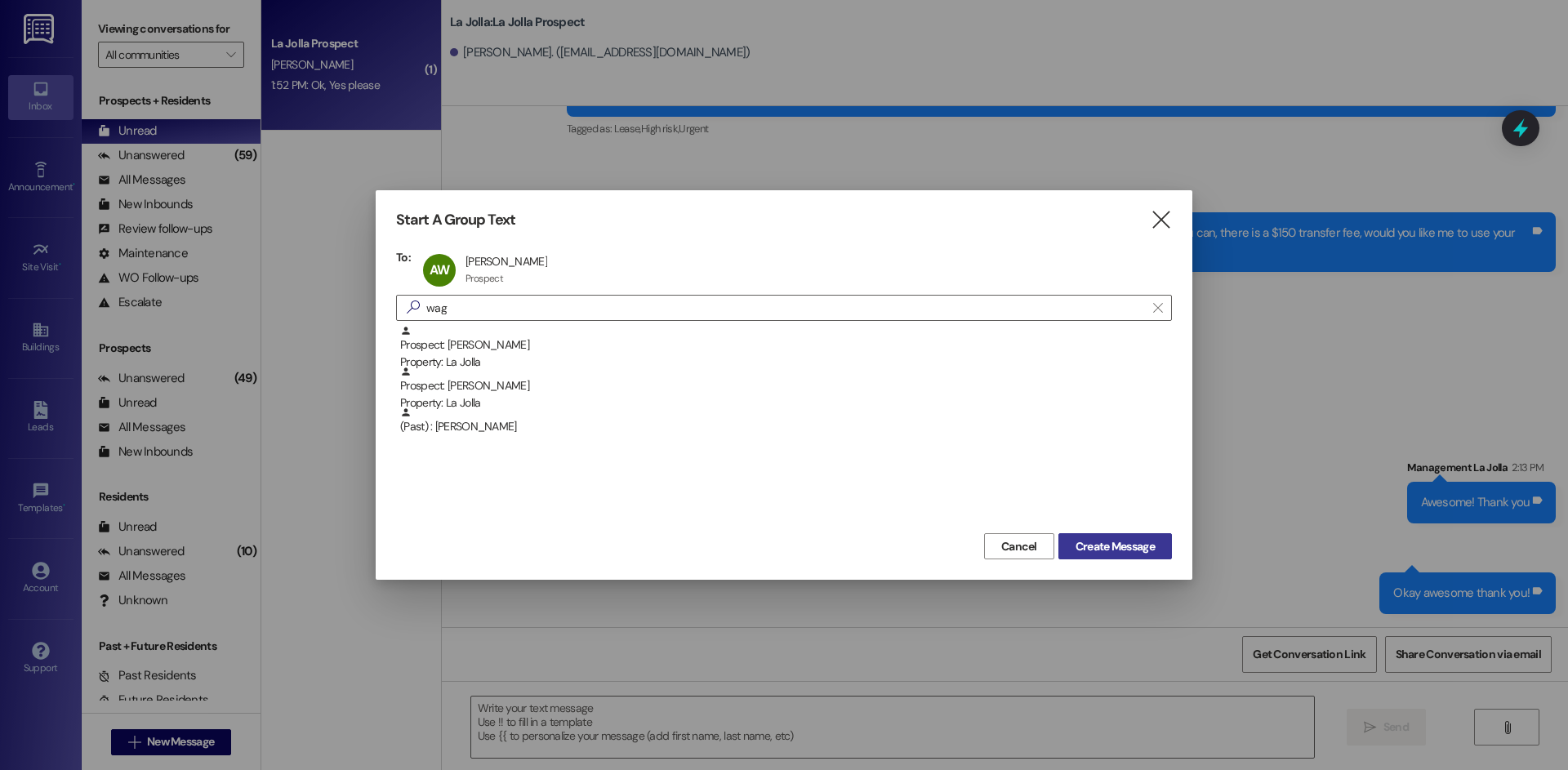
click at [1119, 541] on span "Create Message" at bounding box center [1115, 547] width 79 height 17
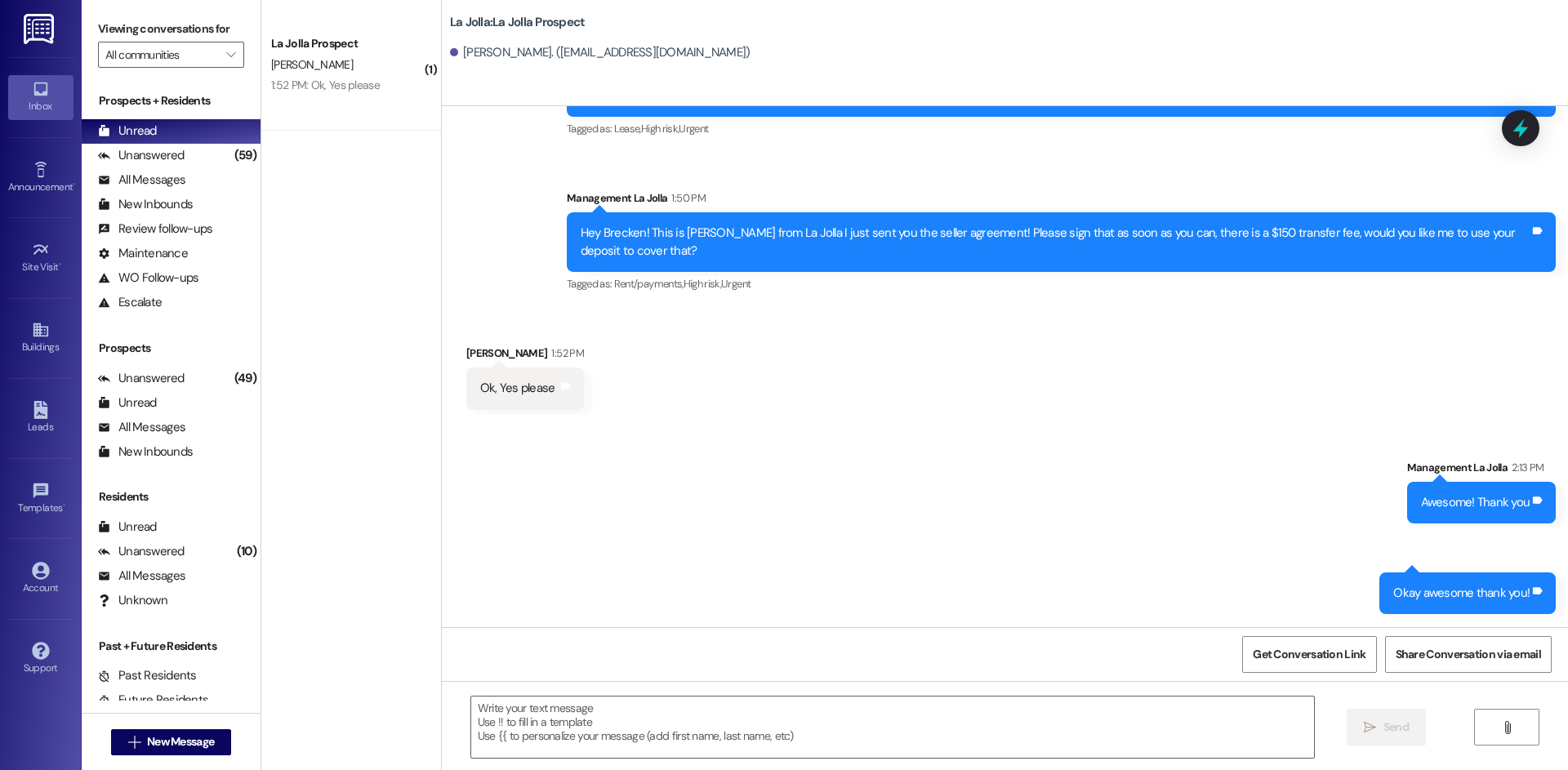
scroll to position [0, 0]
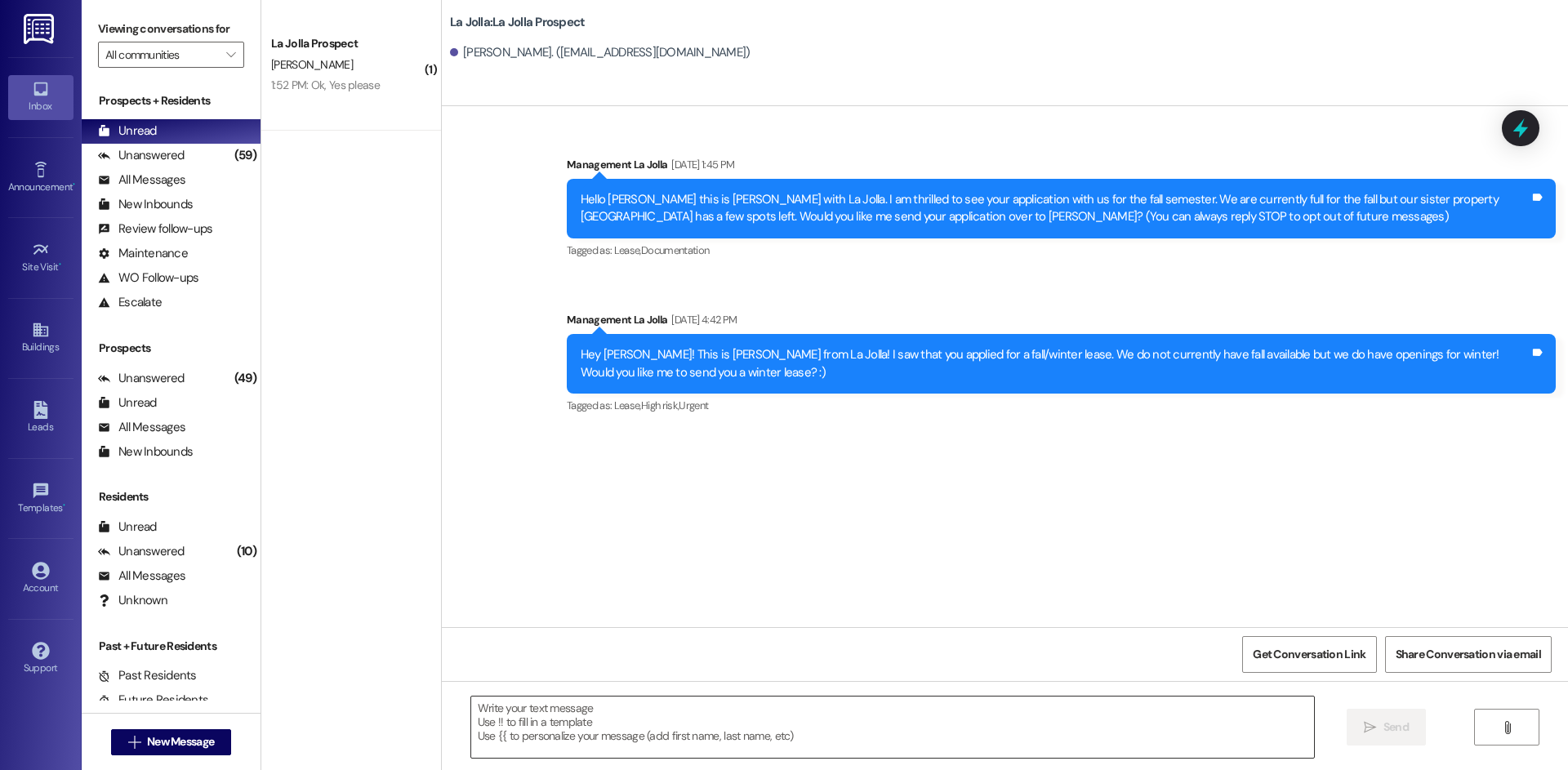
click at [579, 712] on textarea at bounding box center [893, 727] width 843 height 61
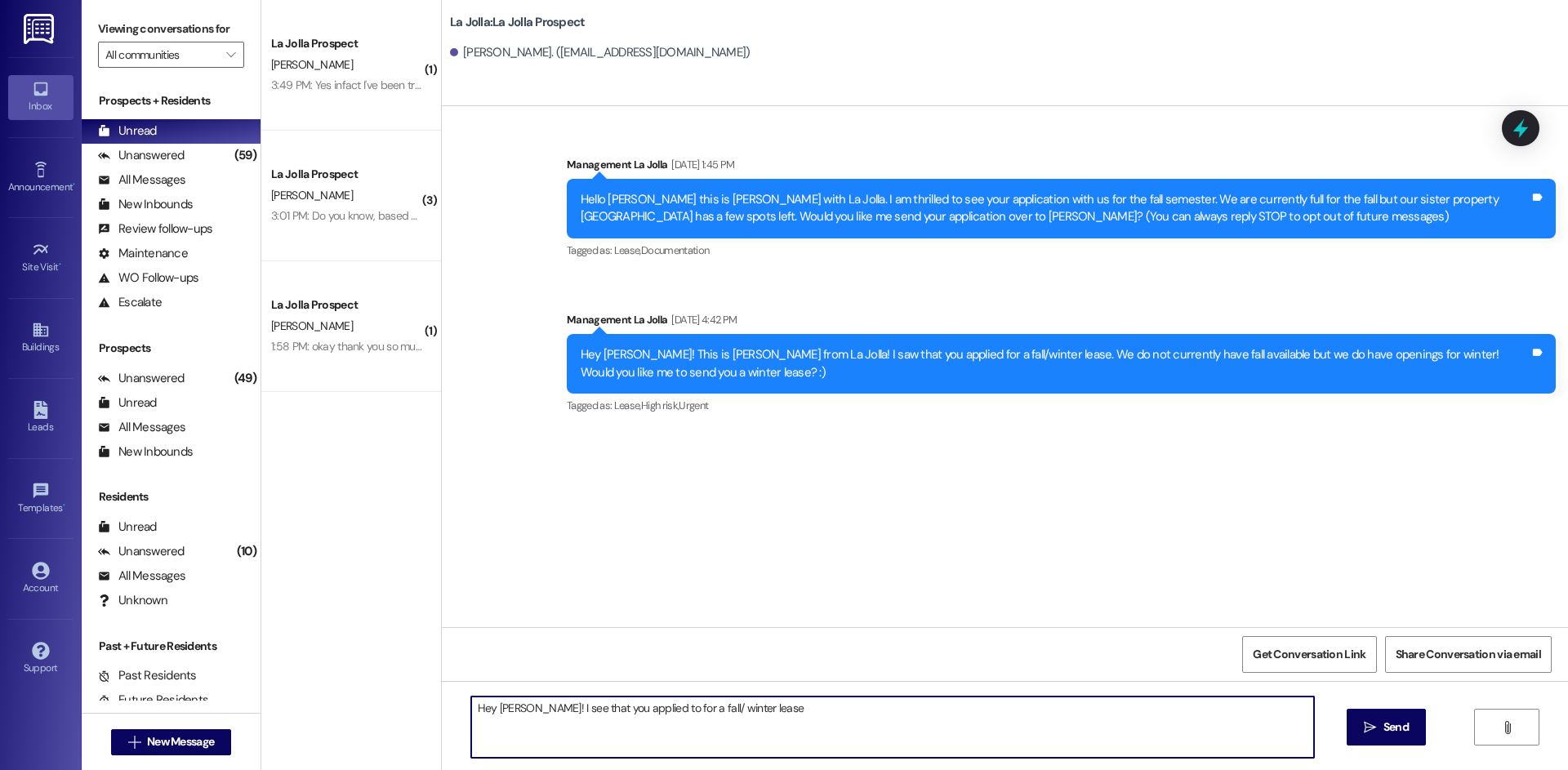
click at [791, 707] on textarea "Hey [PERSON_NAME]! I see that you applied to for a fall/ winter lease" at bounding box center [893, 727] width 843 height 61
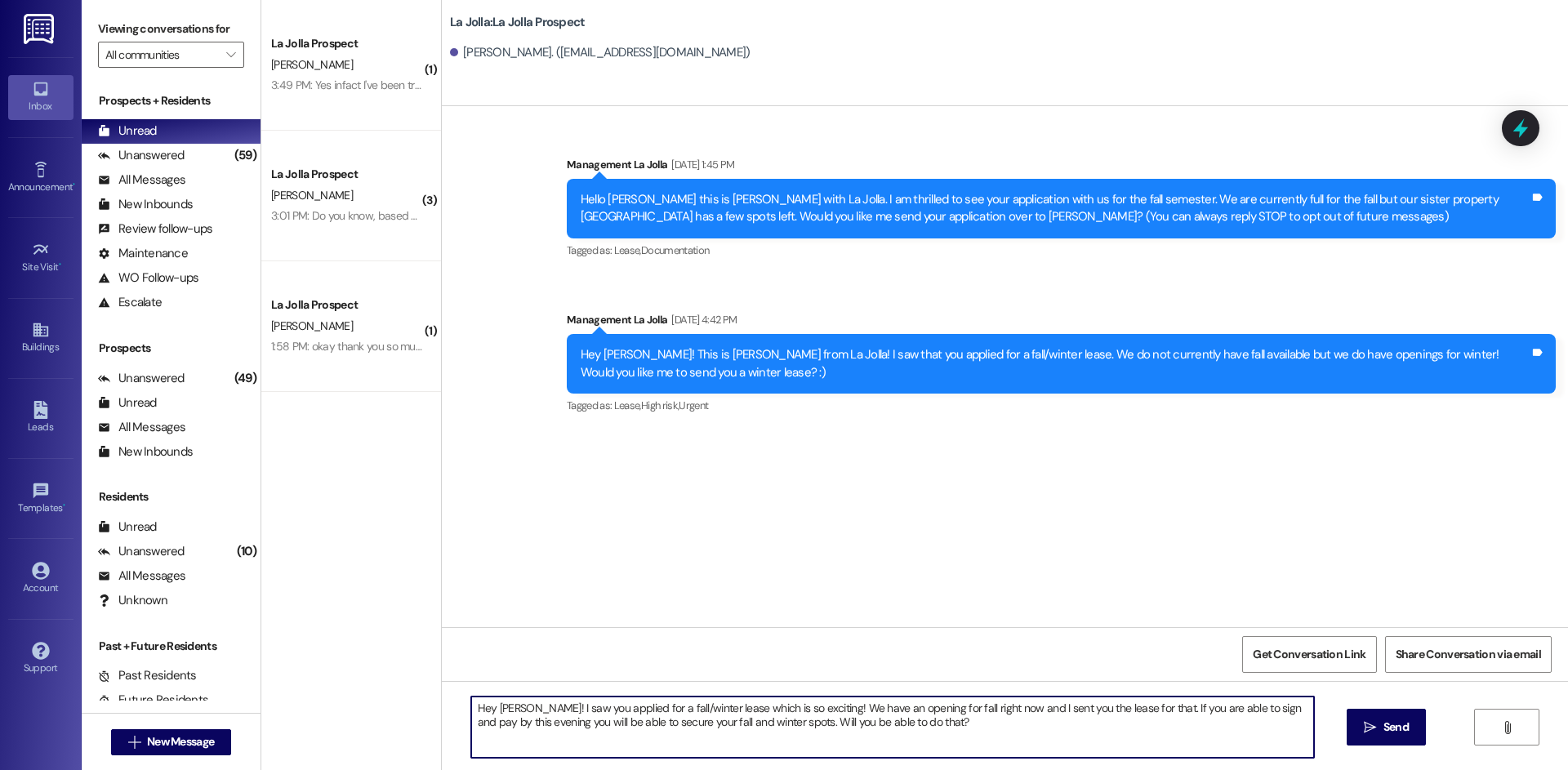
drag, startPoint x: 918, startPoint y: 726, endPoint x: 343, endPoint y: 661, distance: 578.7
click at [343, 661] on div "( 1 ) La Jolla Prospect [PERSON_NAME] 3:49 PM: Yes infact I've been trying to s…" at bounding box center [915, 385] width 1307 height 770
type textarea "Hey [PERSON_NAME]! I saw you applied for a fall/winter lease which is so exciti…"
click at [1349, 725] on button " Send" at bounding box center [1387, 727] width 79 height 37
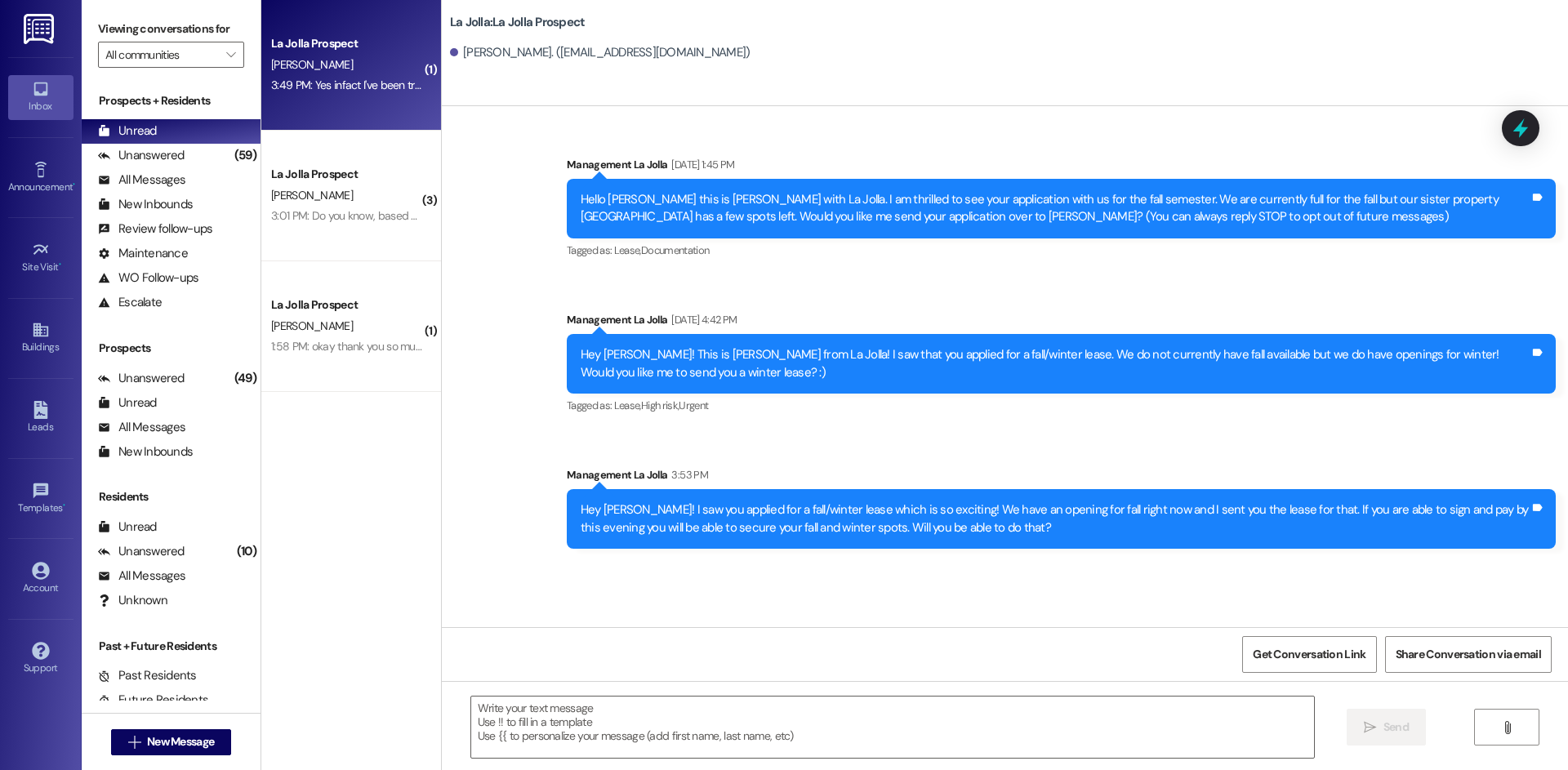
click at [330, 52] on div "La Jolla Prospect" at bounding box center [347, 44] width 151 height 17
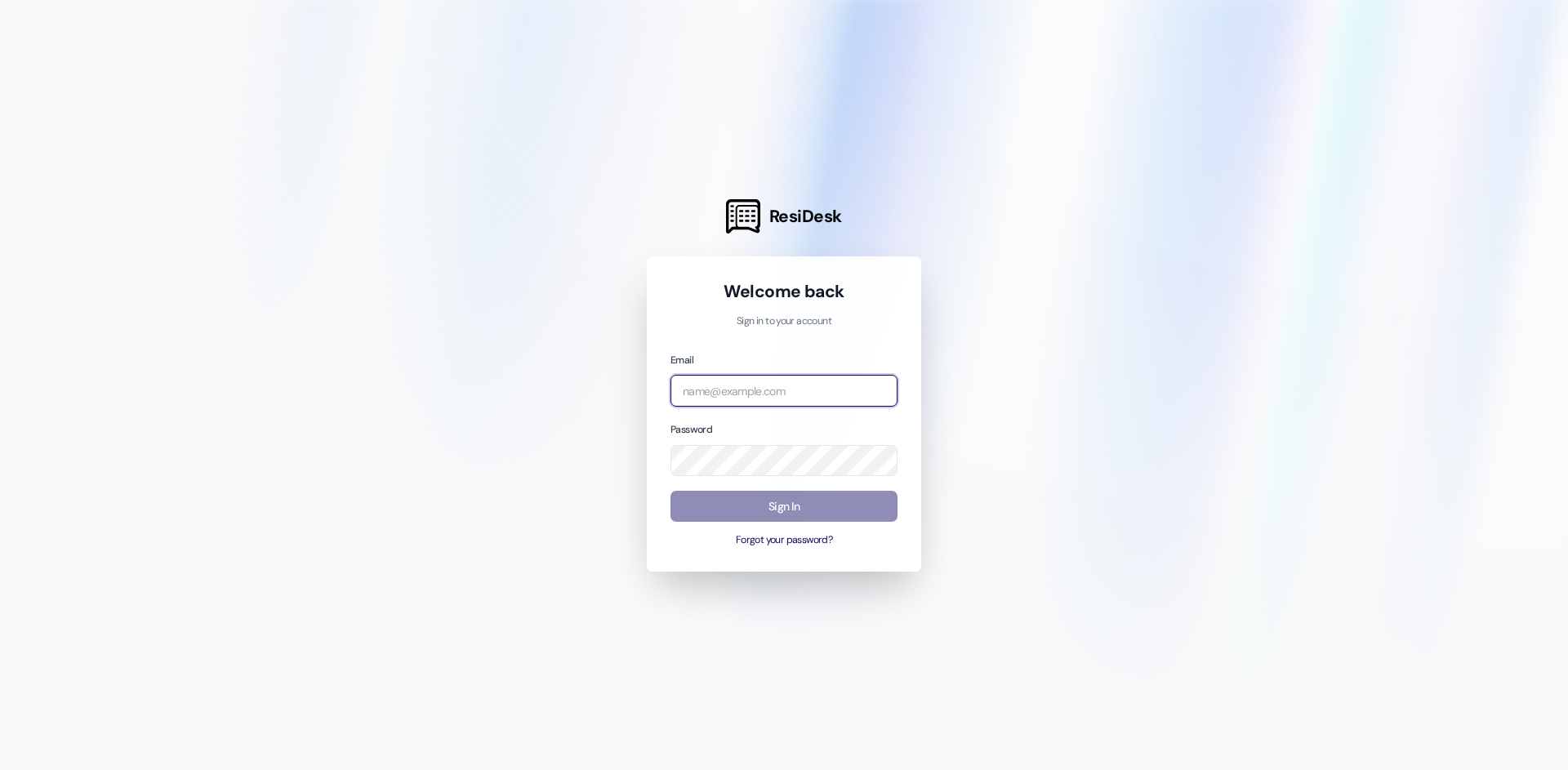
type input "management.lajolla@redstoneresidential.com"
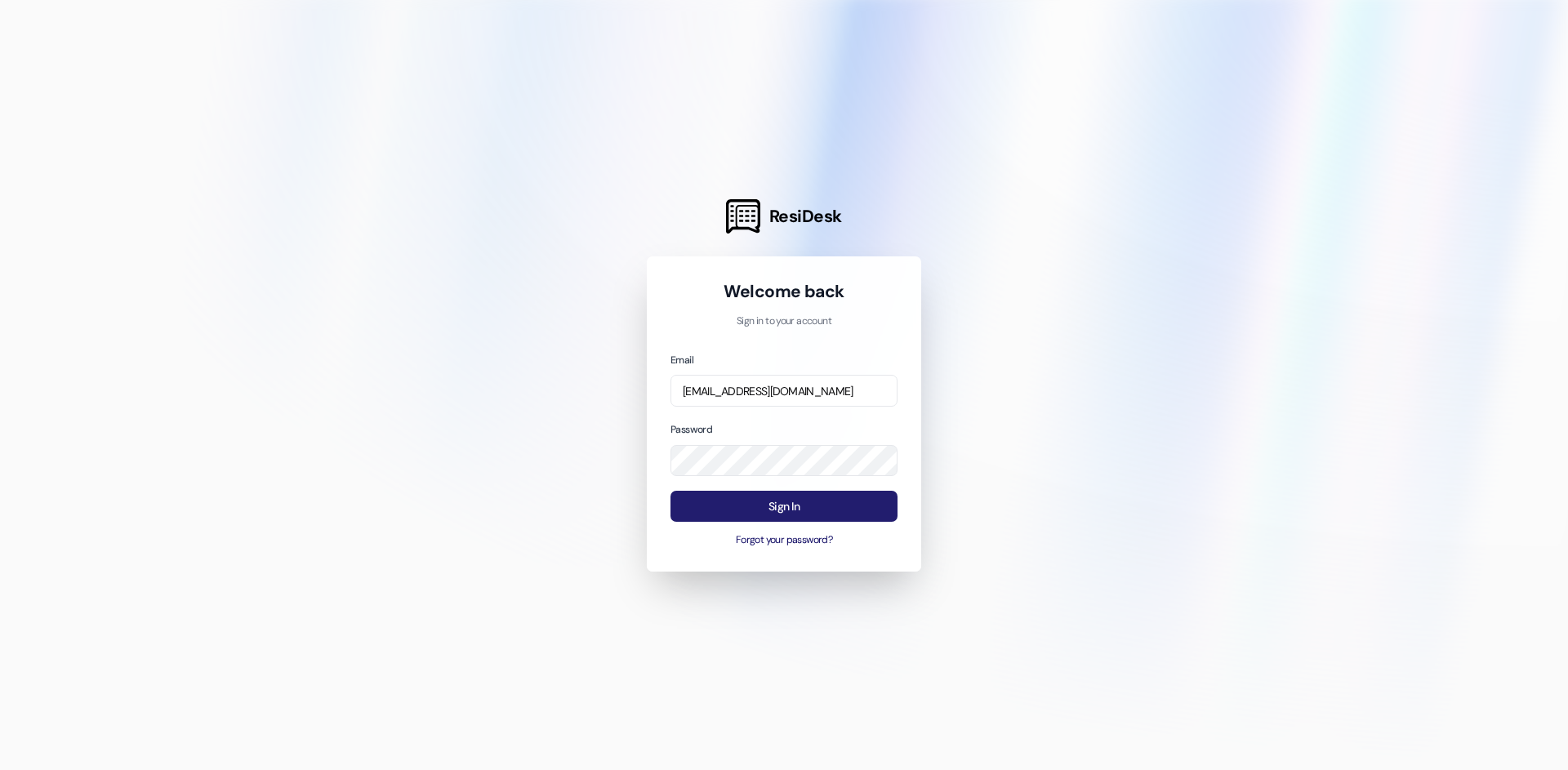
click at [817, 511] on button "Sign In" at bounding box center [784, 506] width 227 height 32
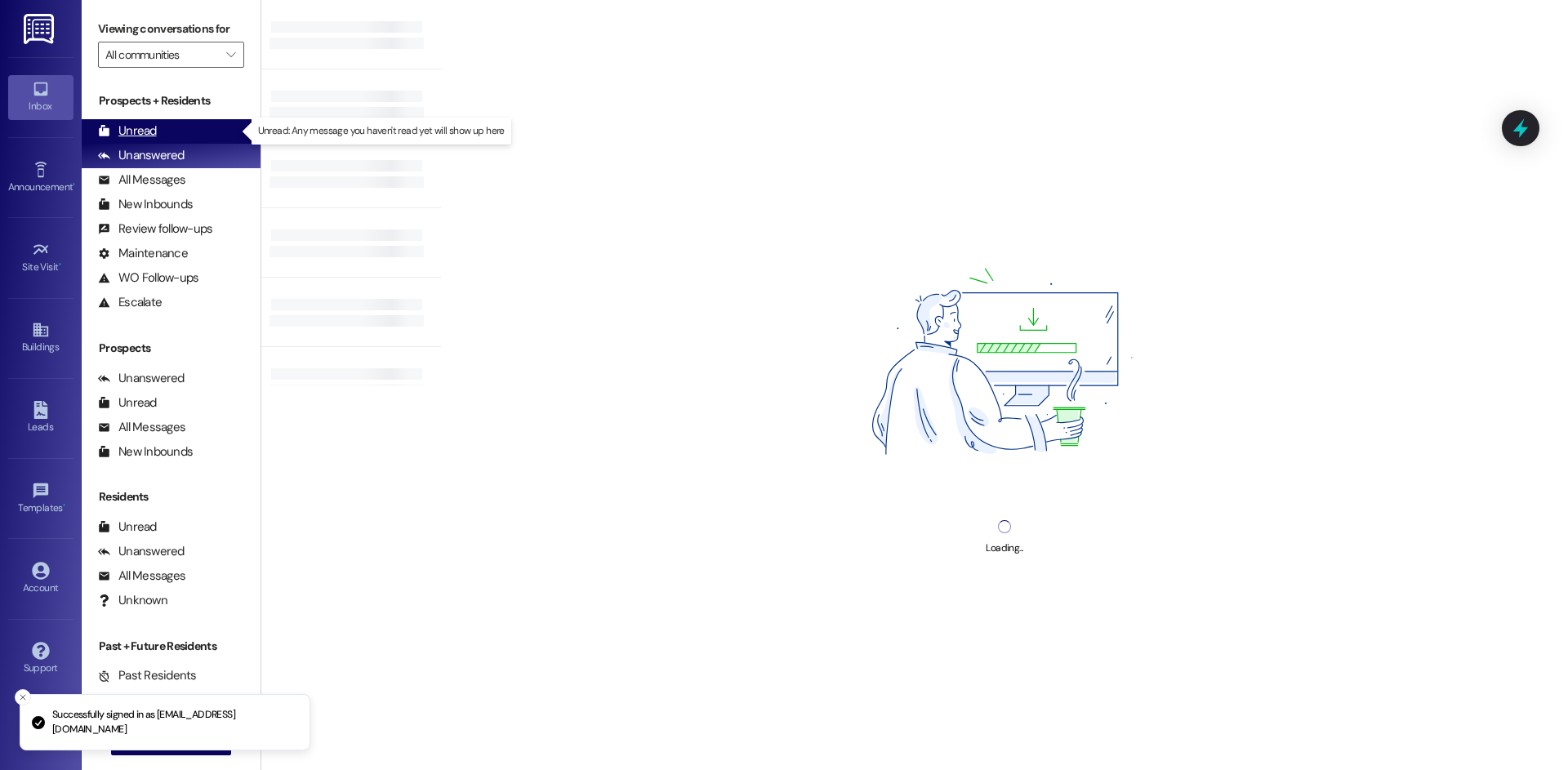
click at [176, 130] on div "Unread (0)" at bounding box center [170, 131] width 179 height 24
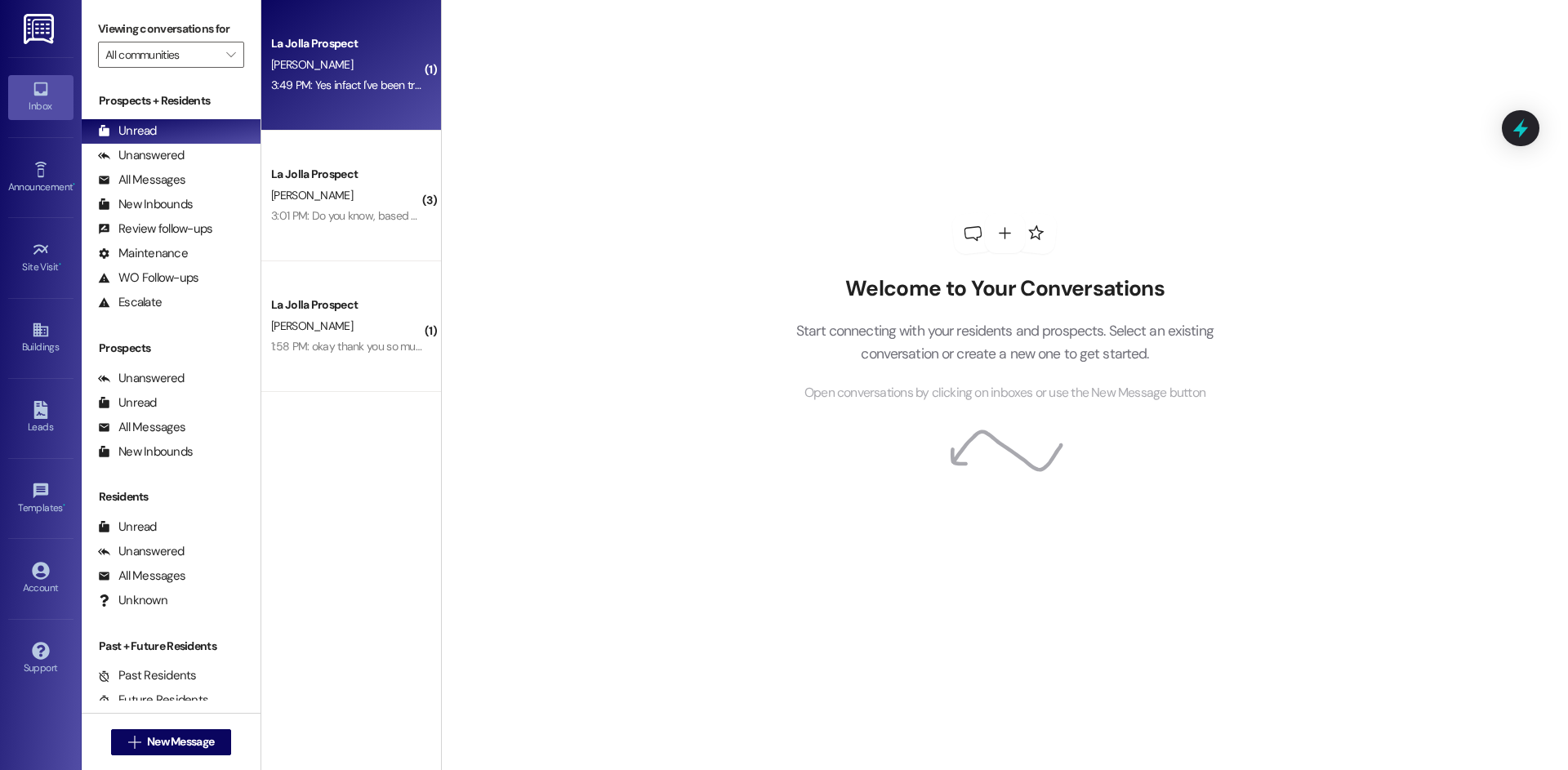
click at [375, 52] on div "La Jolla Prospect" at bounding box center [347, 44] width 151 height 17
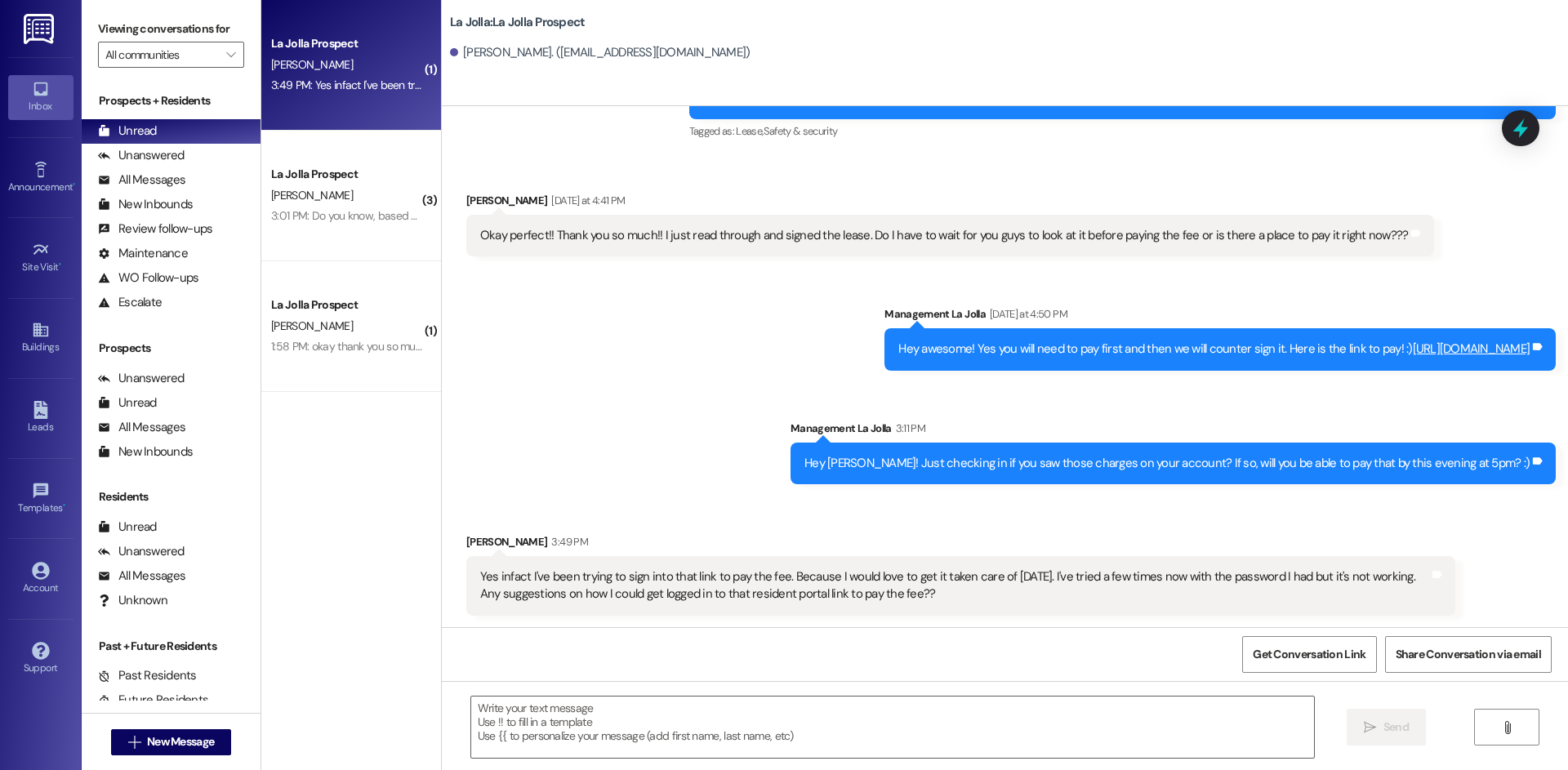
scroll to position [1280, 0]
click at [543, 720] on textarea at bounding box center [893, 727] width 843 height 61
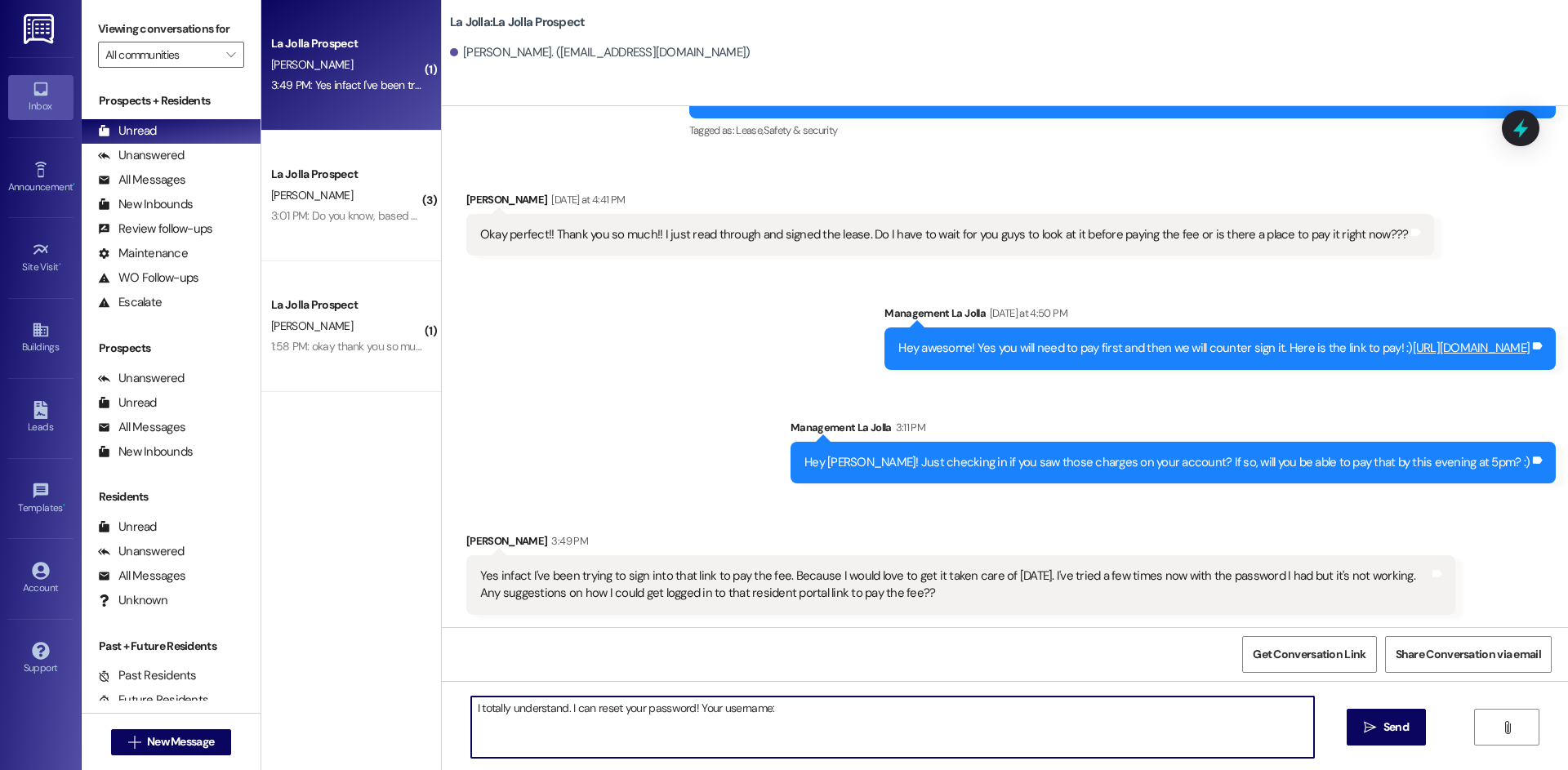
paste textarea "lillytygret@gmail.com"
click at [758, 715] on textarea "I totally understand. I can reset your password! Your username:lillytygret@gmai…" at bounding box center [893, 727] width 843 height 61
click at [905, 709] on textarea "I totally understand. I can reset your password! Your username: lillytygret@gma…" at bounding box center [893, 727] width 843 height 61
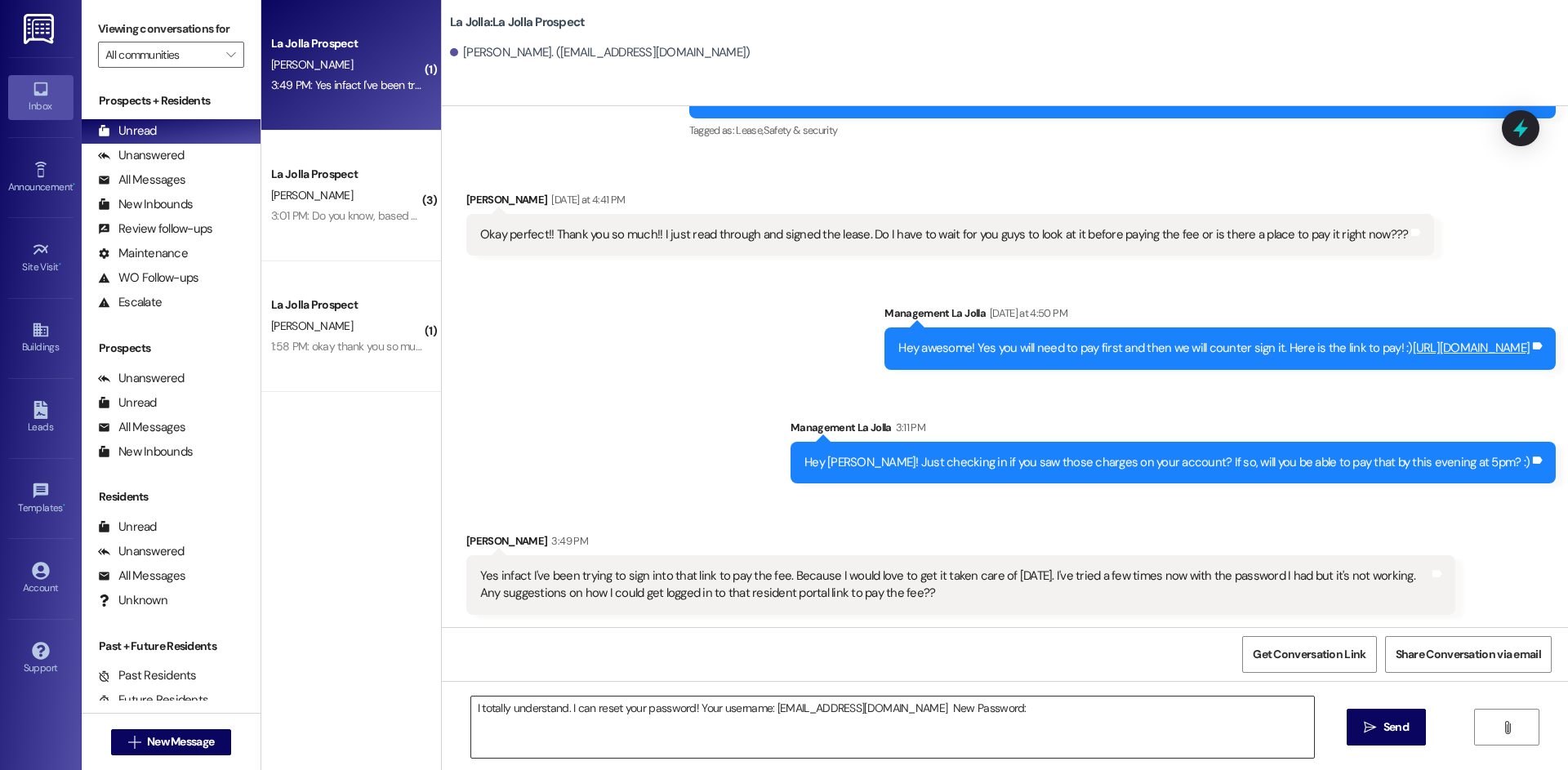
click at [968, 708] on textarea "I totally understand. I can reset your password! Your username: lillytygret@gma…" at bounding box center [893, 727] width 843 height 61
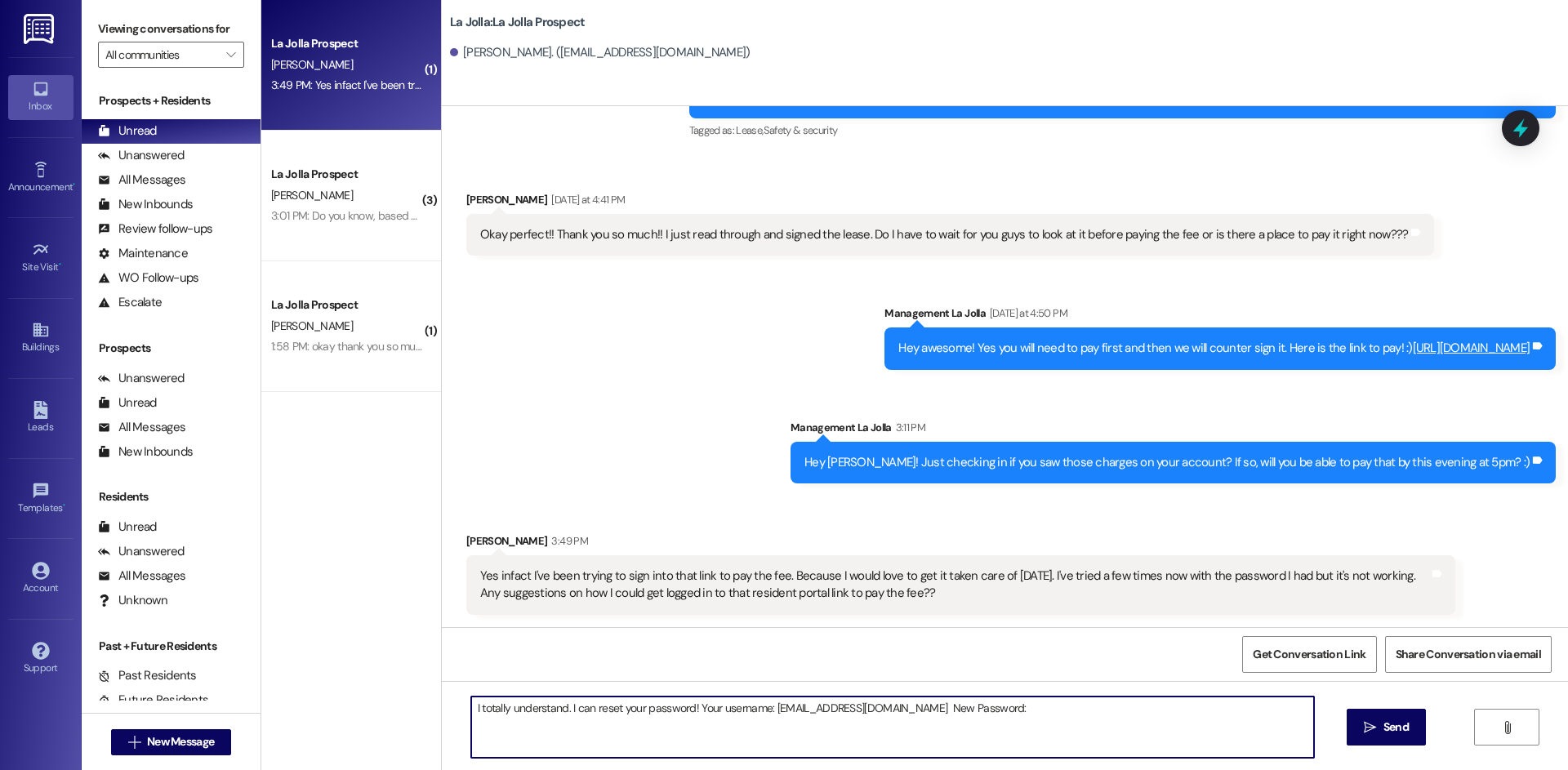
paste textarea "Lajolla123!"
type textarea "I totally understand. I can reset your password! Your username: lillytygret@gma…"
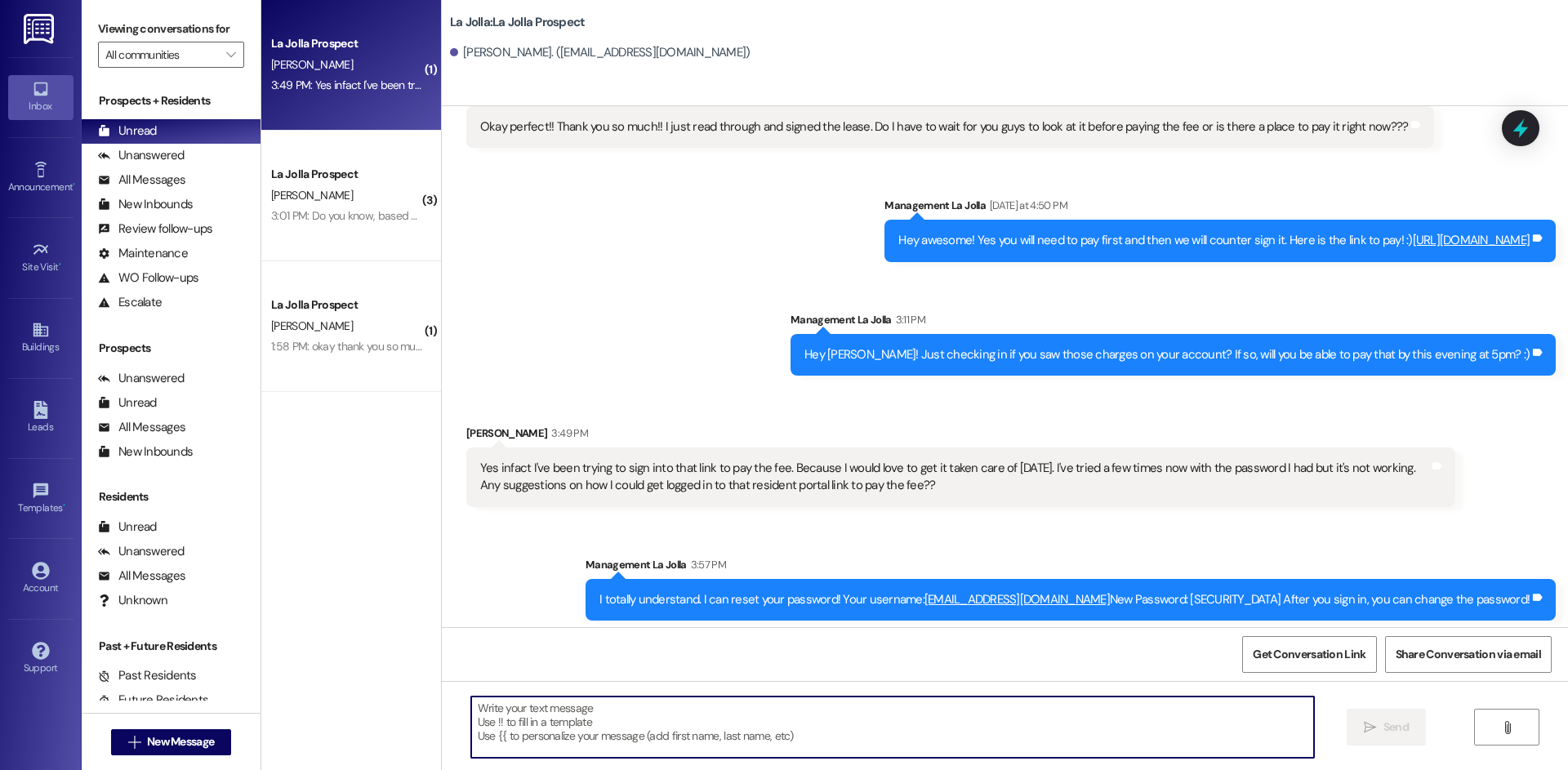
scroll to position [1394, 0]
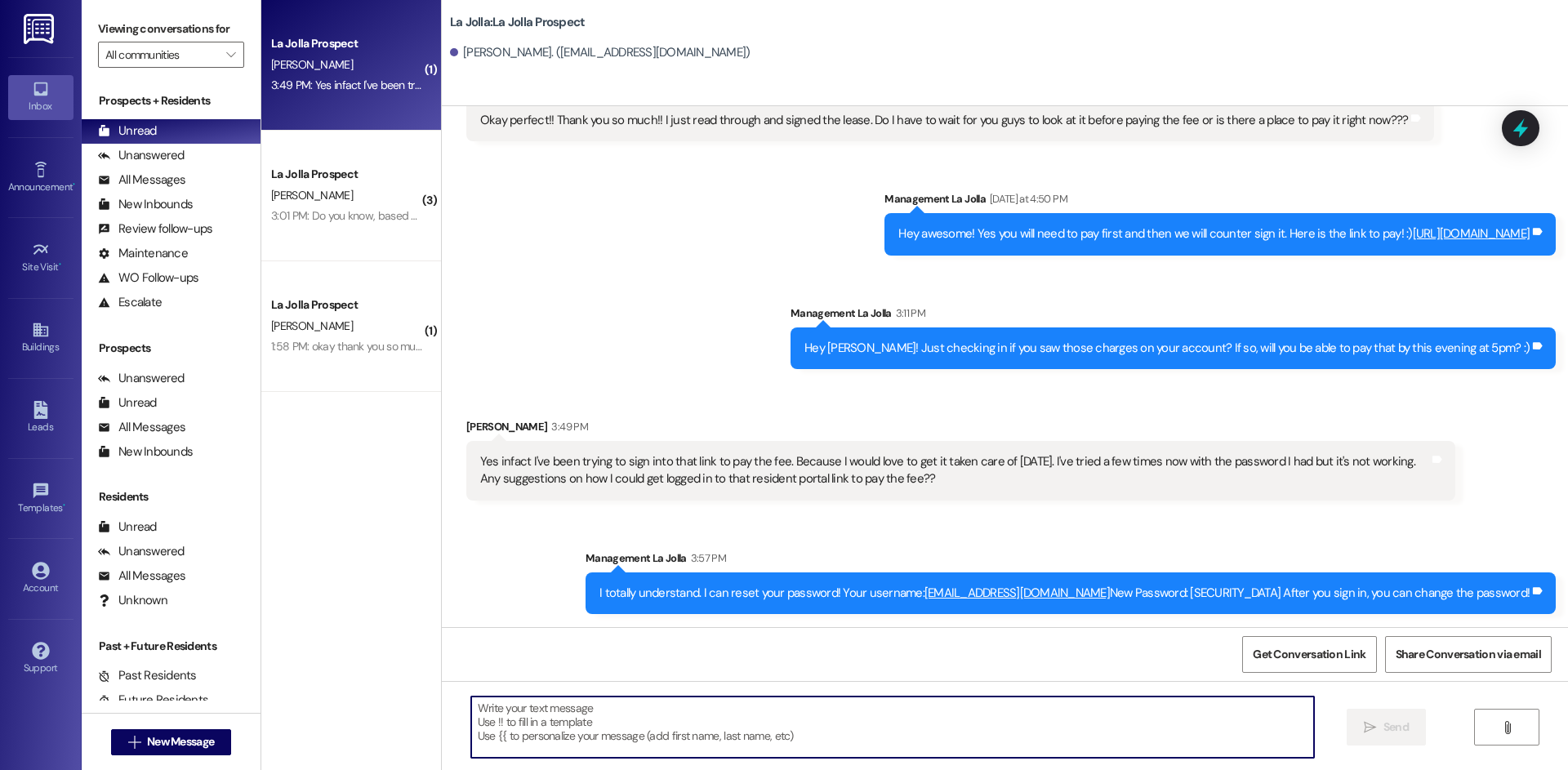
click at [926, 722] on textarea at bounding box center [893, 727] width 843 height 61
type textarea "Let me know if that works for you"
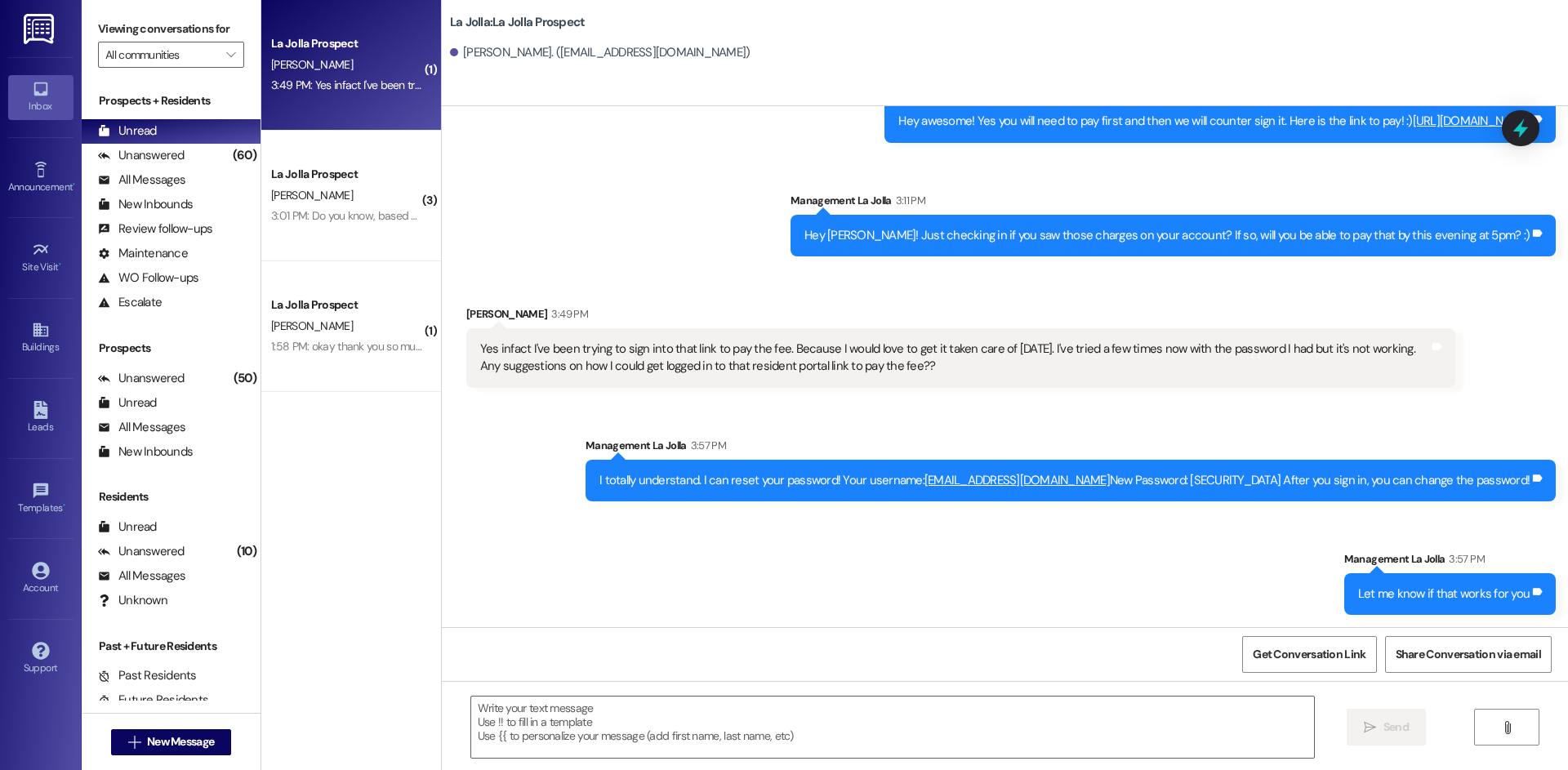
scroll to position [1507, 0]
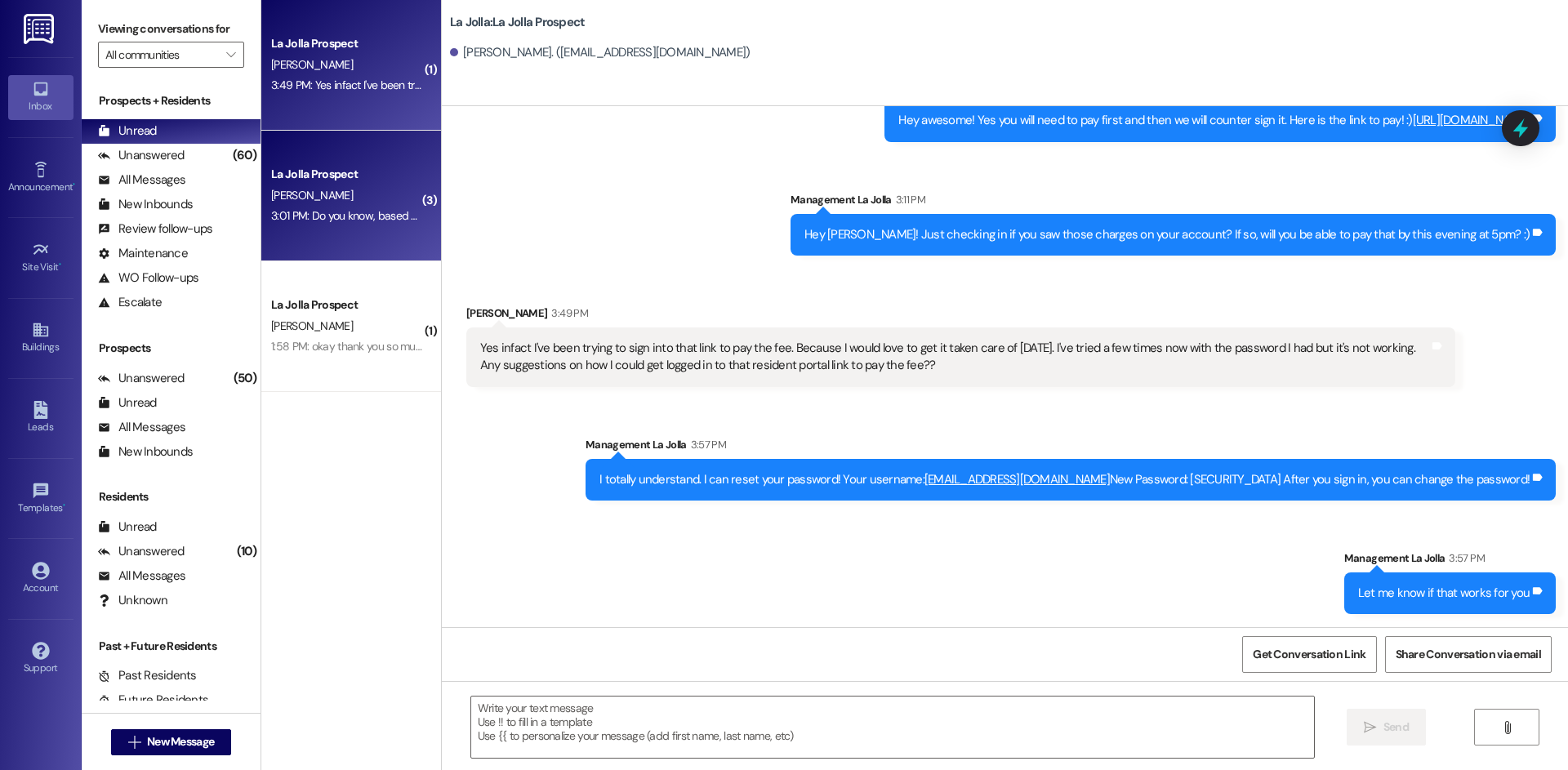
click at [359, 239] on div "La Jolla Prospect A. Herrera 3:01 PM: Do you know, based on my lease what day I…" at bounding box center [351, 196] width 180 height 131
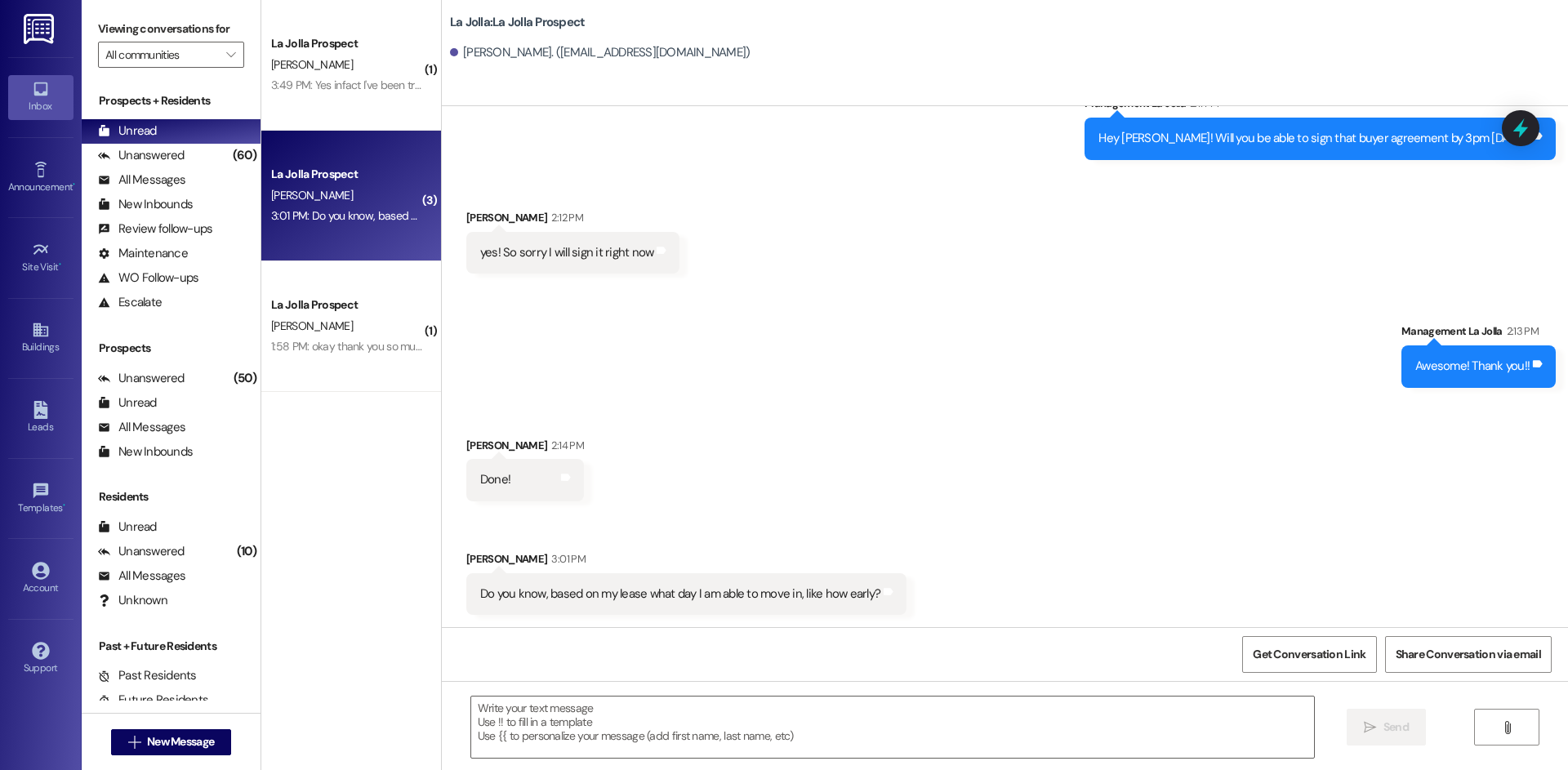
scroll to position [2582, 0]
click at [656, 705] on textarea at bounding box center [893, 727] width 843 height 61
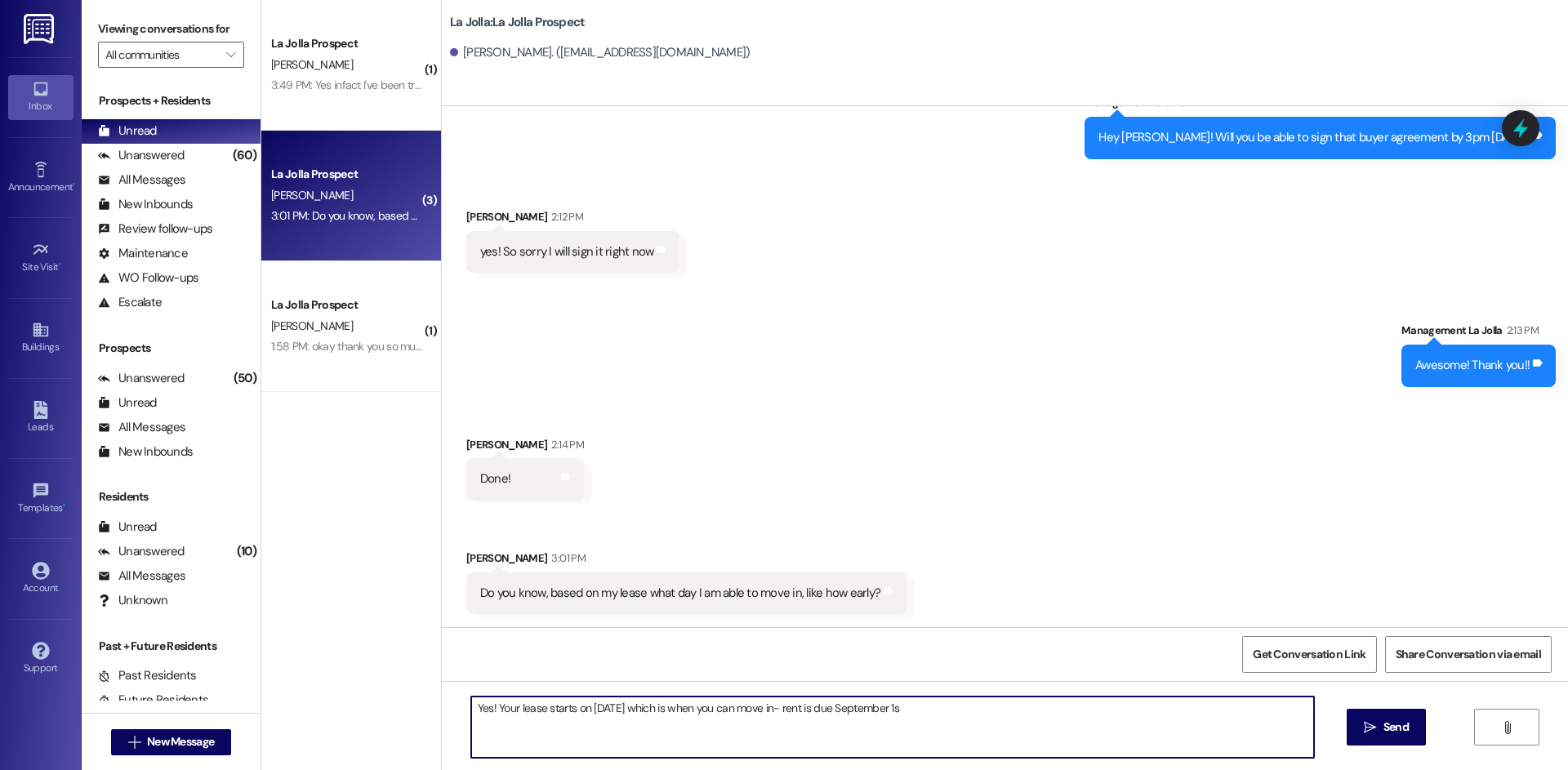
type textarea "Yes! Your lease starts on September 12th which is when you can move in- rent is…"
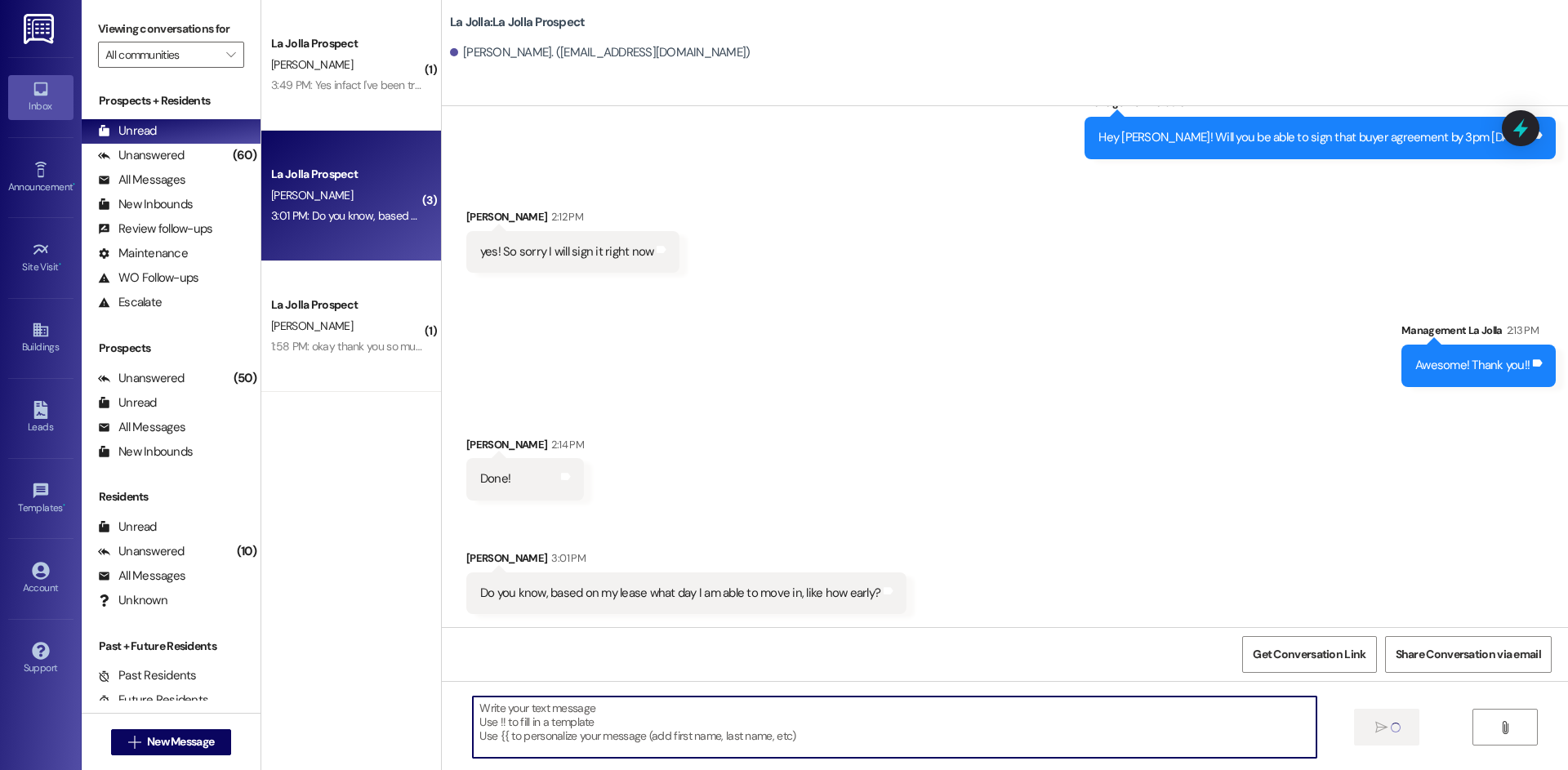
scroll to position [2581, 0]
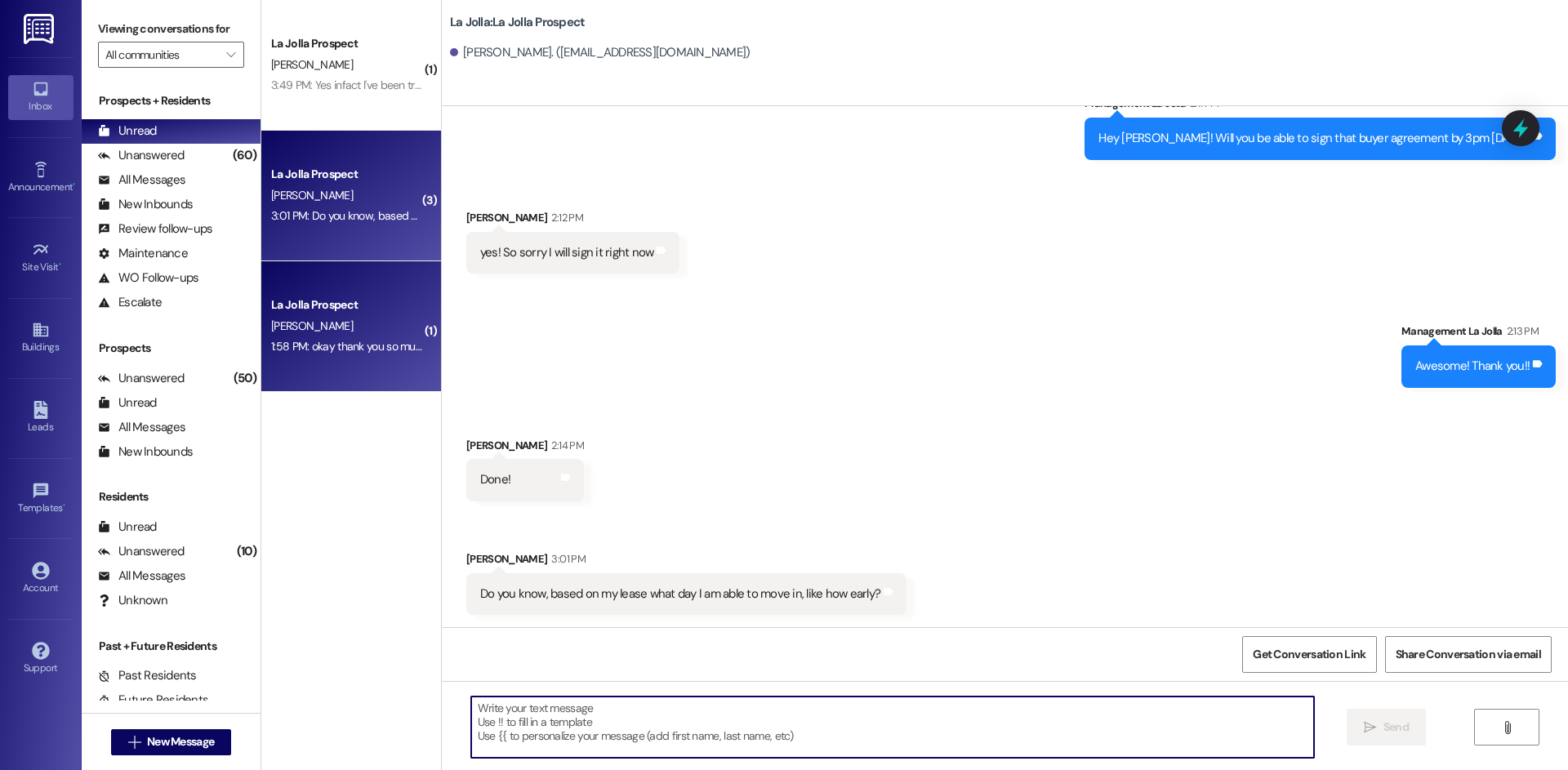
click at [372, 351] on div "1:58 PM: okay thank you so much! 1:58 PM: okay thank you so much!" at bounding box center [351, 347] width 160 height 15
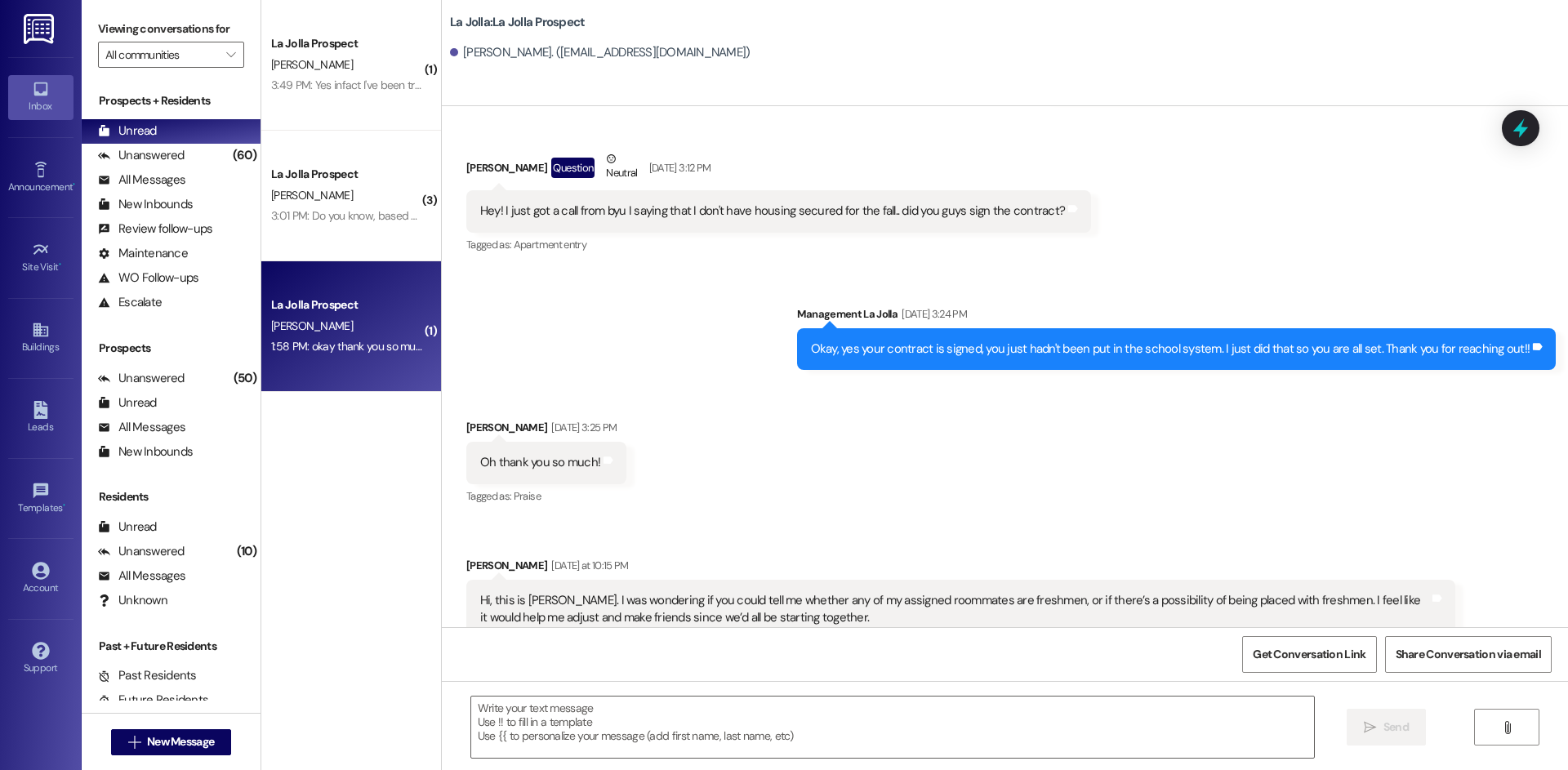
scroll to position [2331, 0]
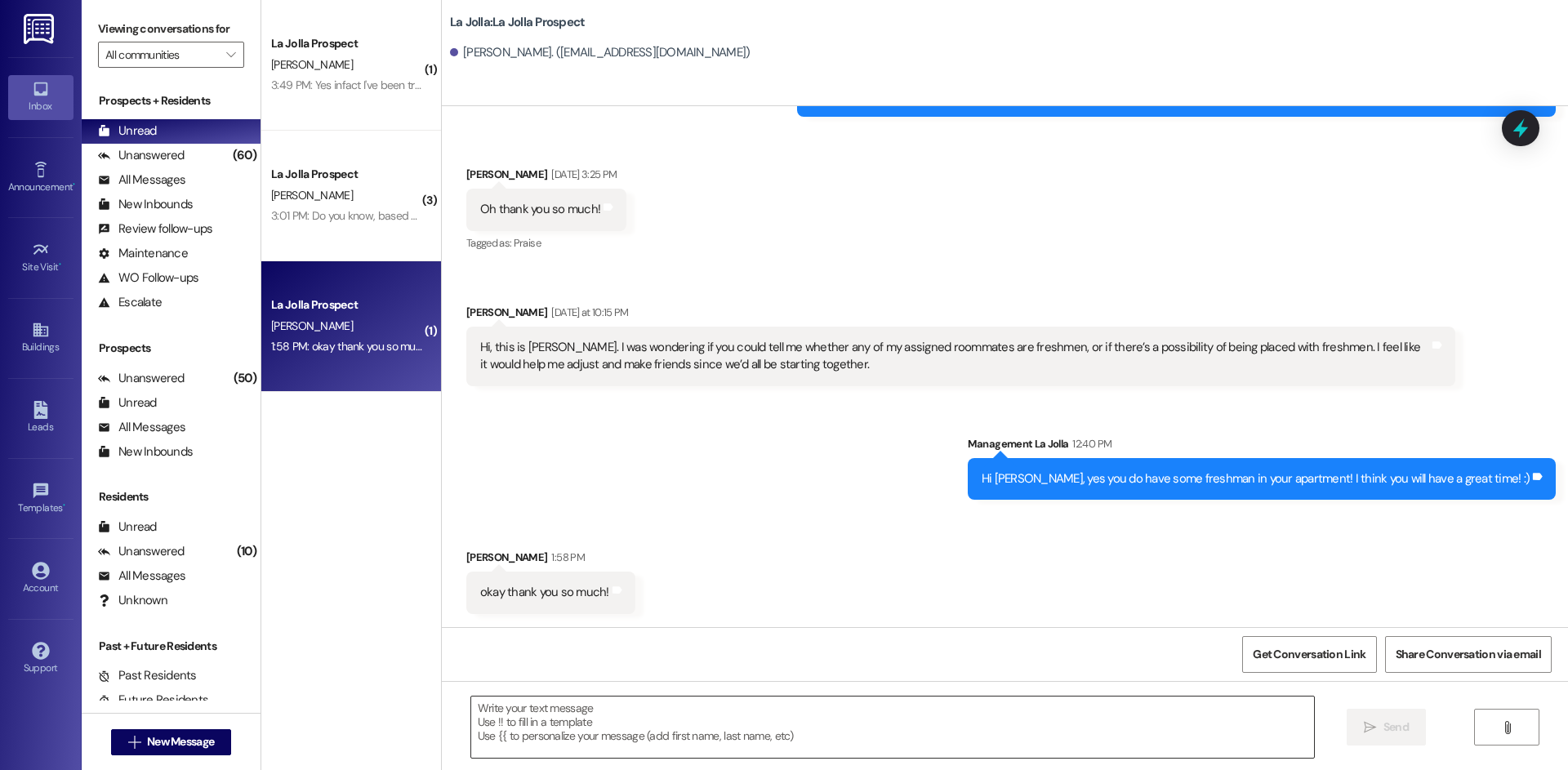
click at [566, 698] on textarea at bounding box center [893, 727] width 843 height 61
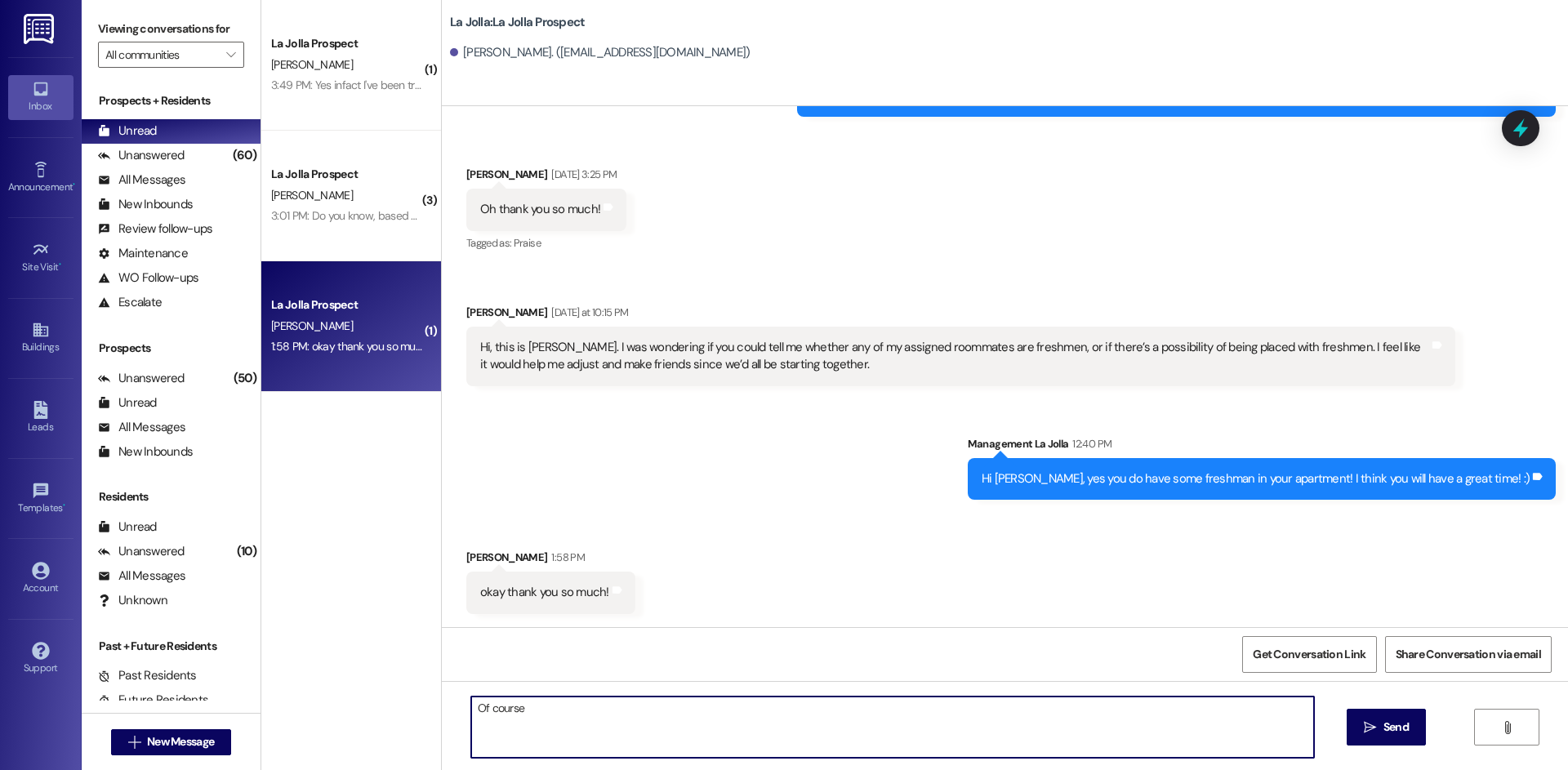
type textarea "Of course!"
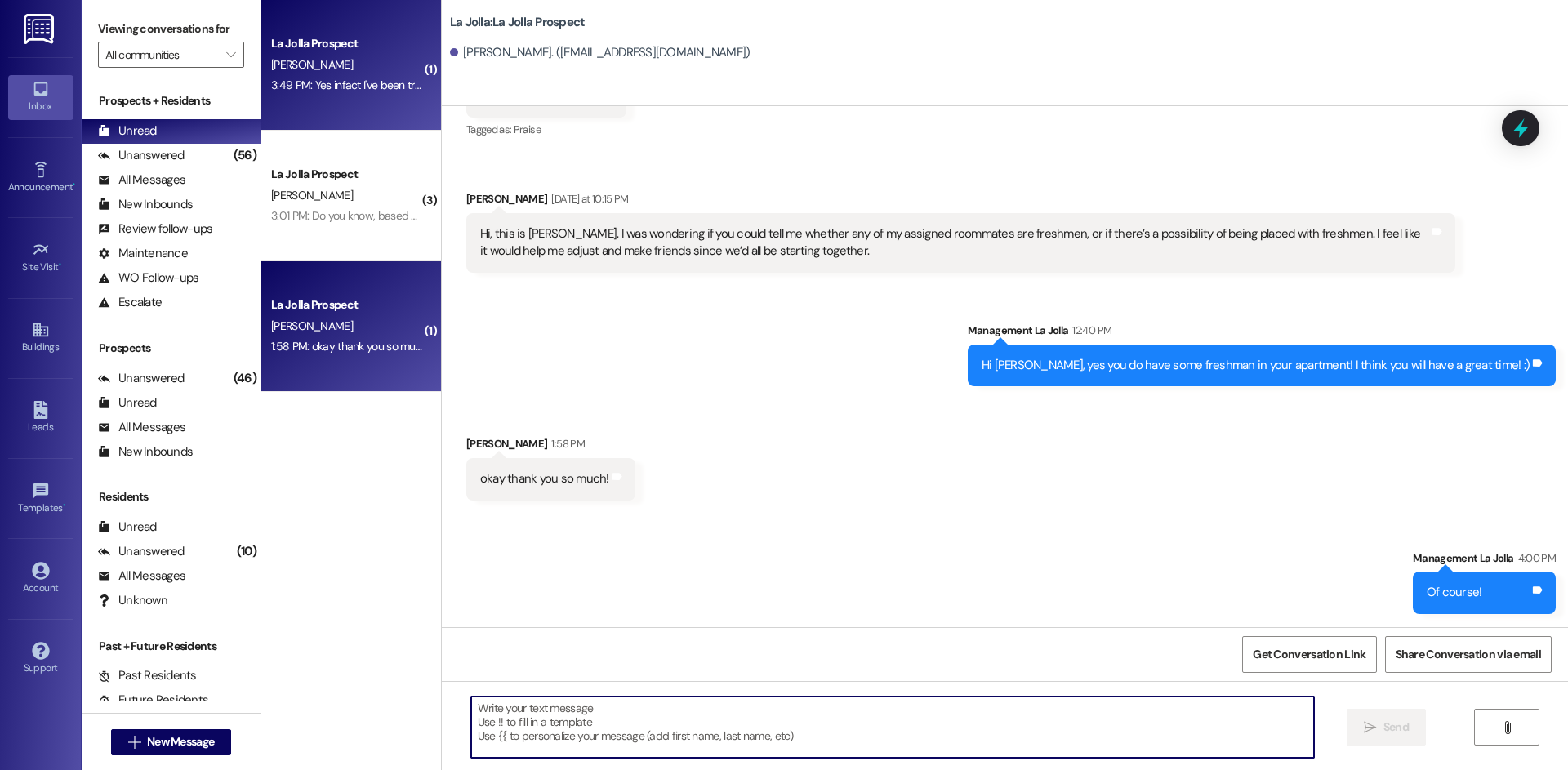
click at [343, 110] on div "La Jolla Prospect L. Tygret 3:49 PM: Yes infact I've been trying to sign into t…" at bounding box center [351, 65] width 180 height 131
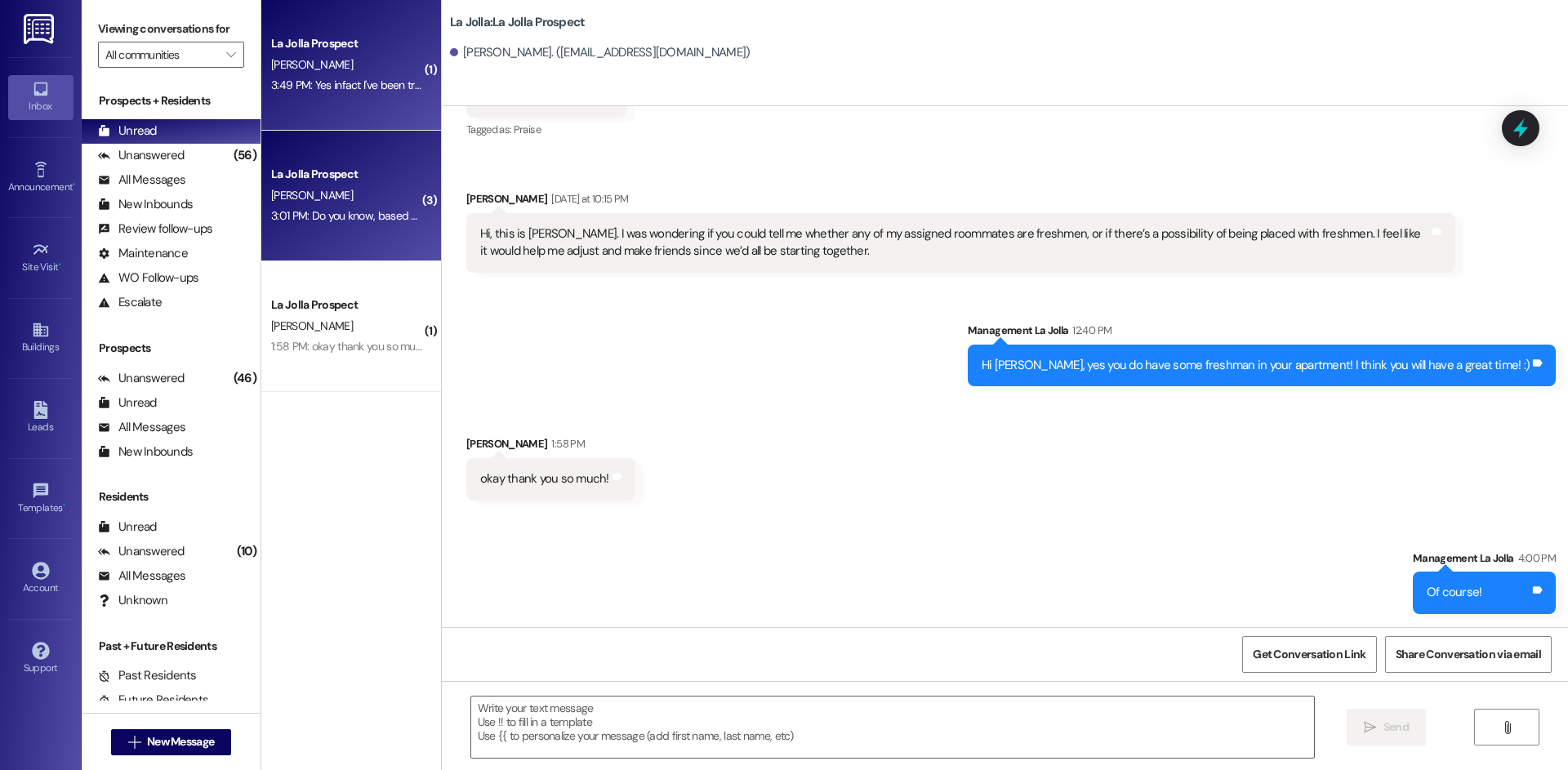
scroll to position [1485, 0]
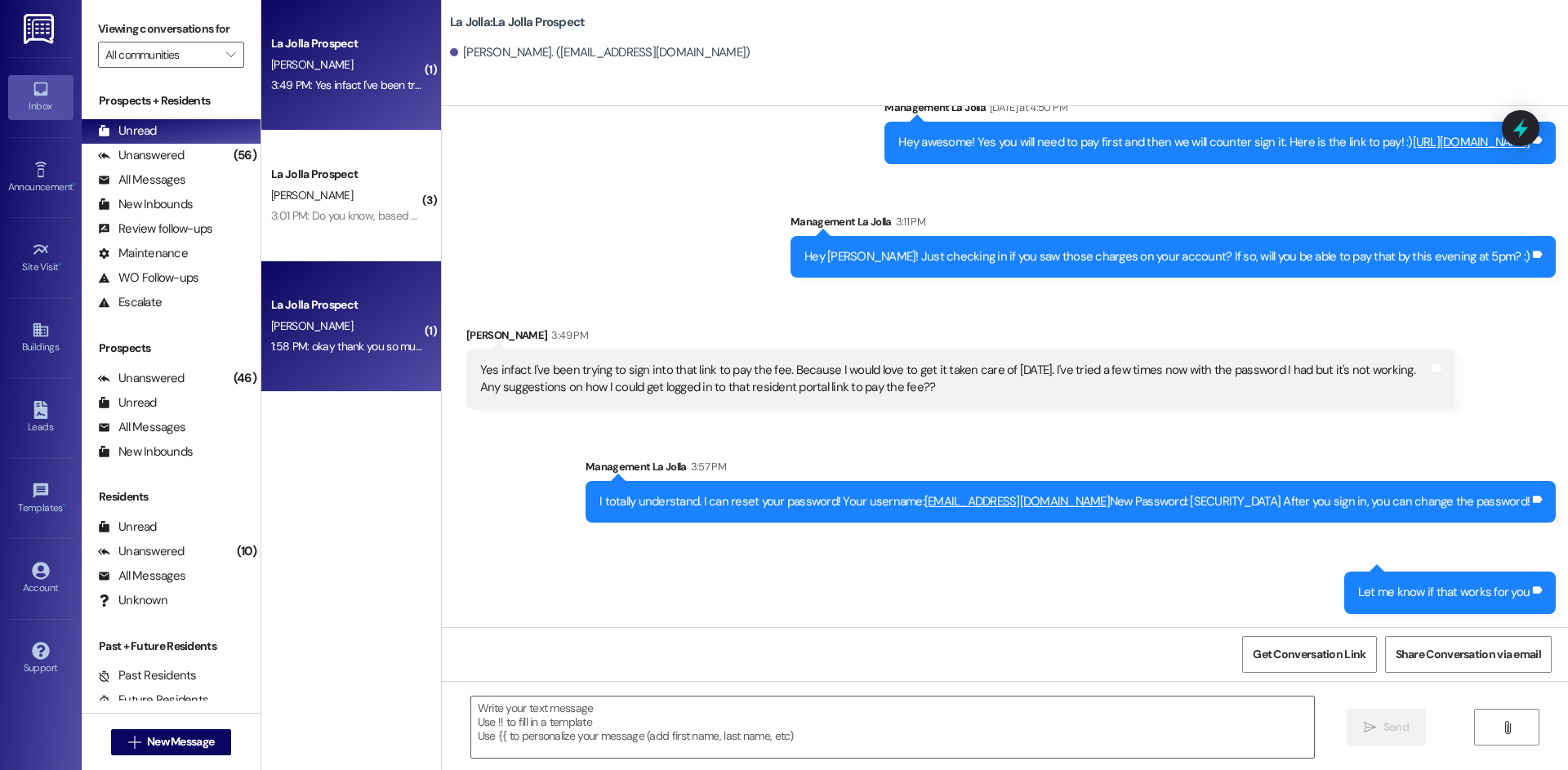
click at [306, 307] on div "La Jolla Prospect" at bounding box center [347, 305] width 151 height 17
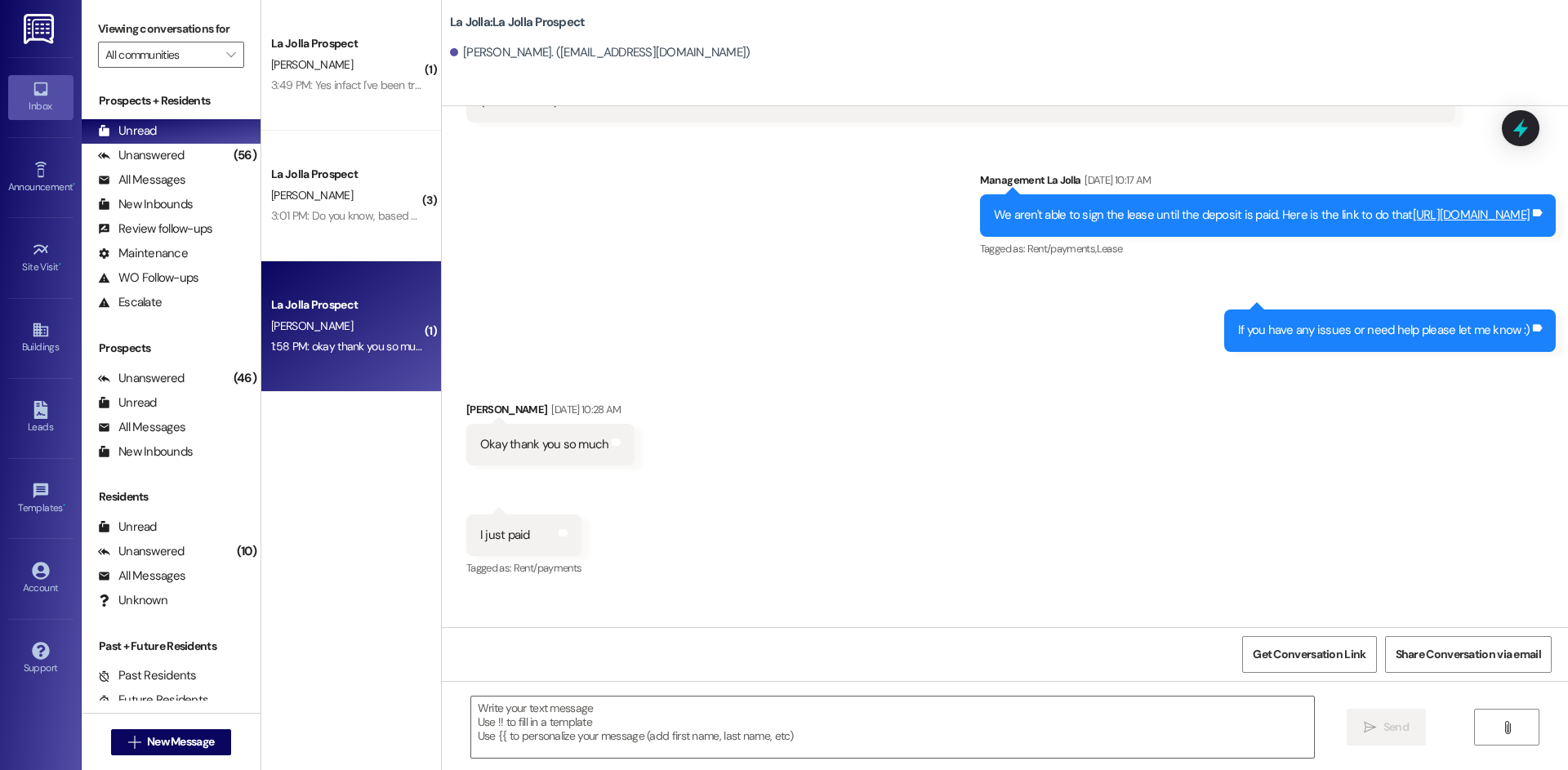
scroll to position [2445, 0]
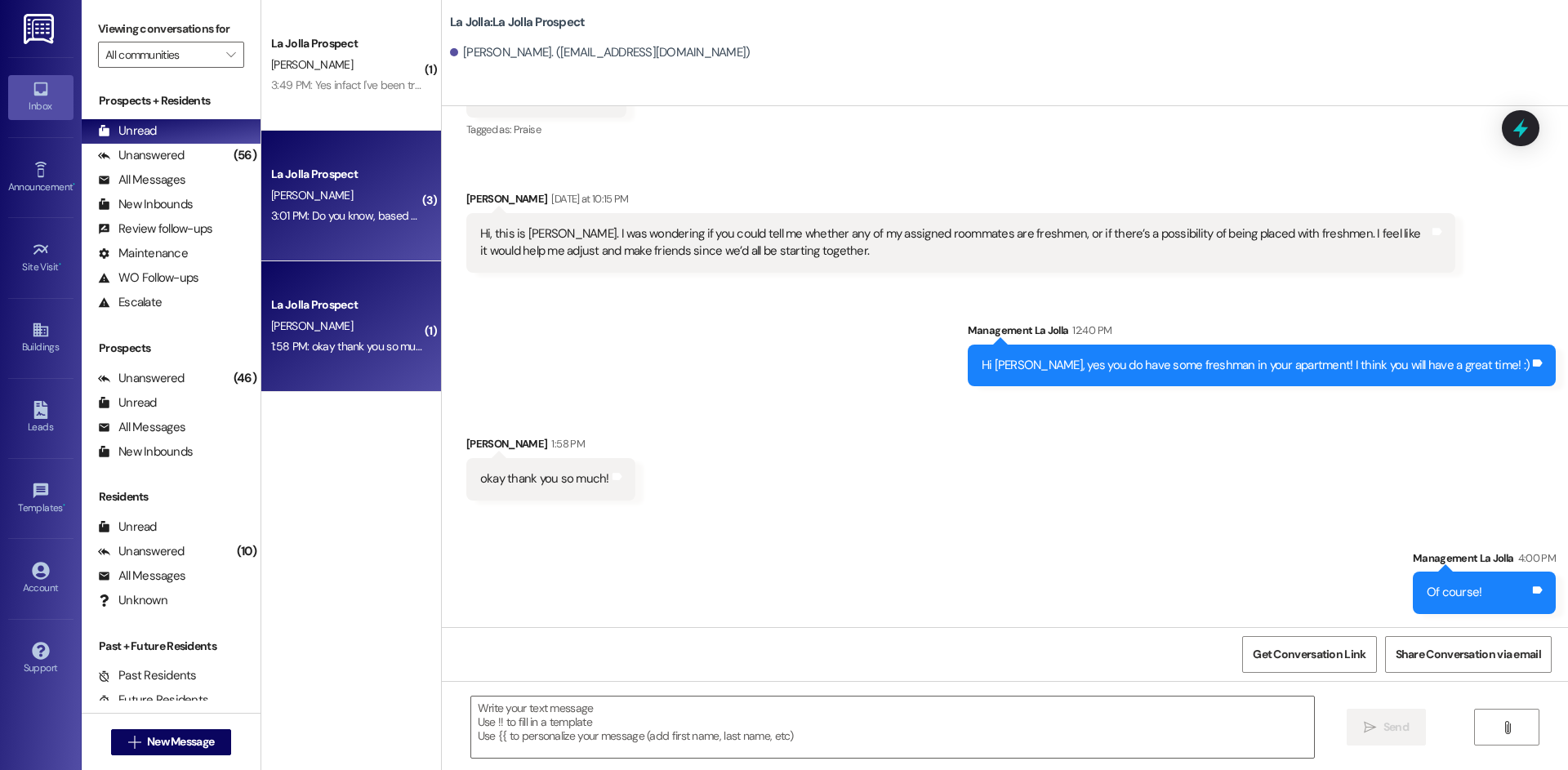
click at [339, 207] on div "3:01 PM: Do you know, based on my lease what day I am able to move in, like how…" at bounding box center [347, 216] width 155 height 20
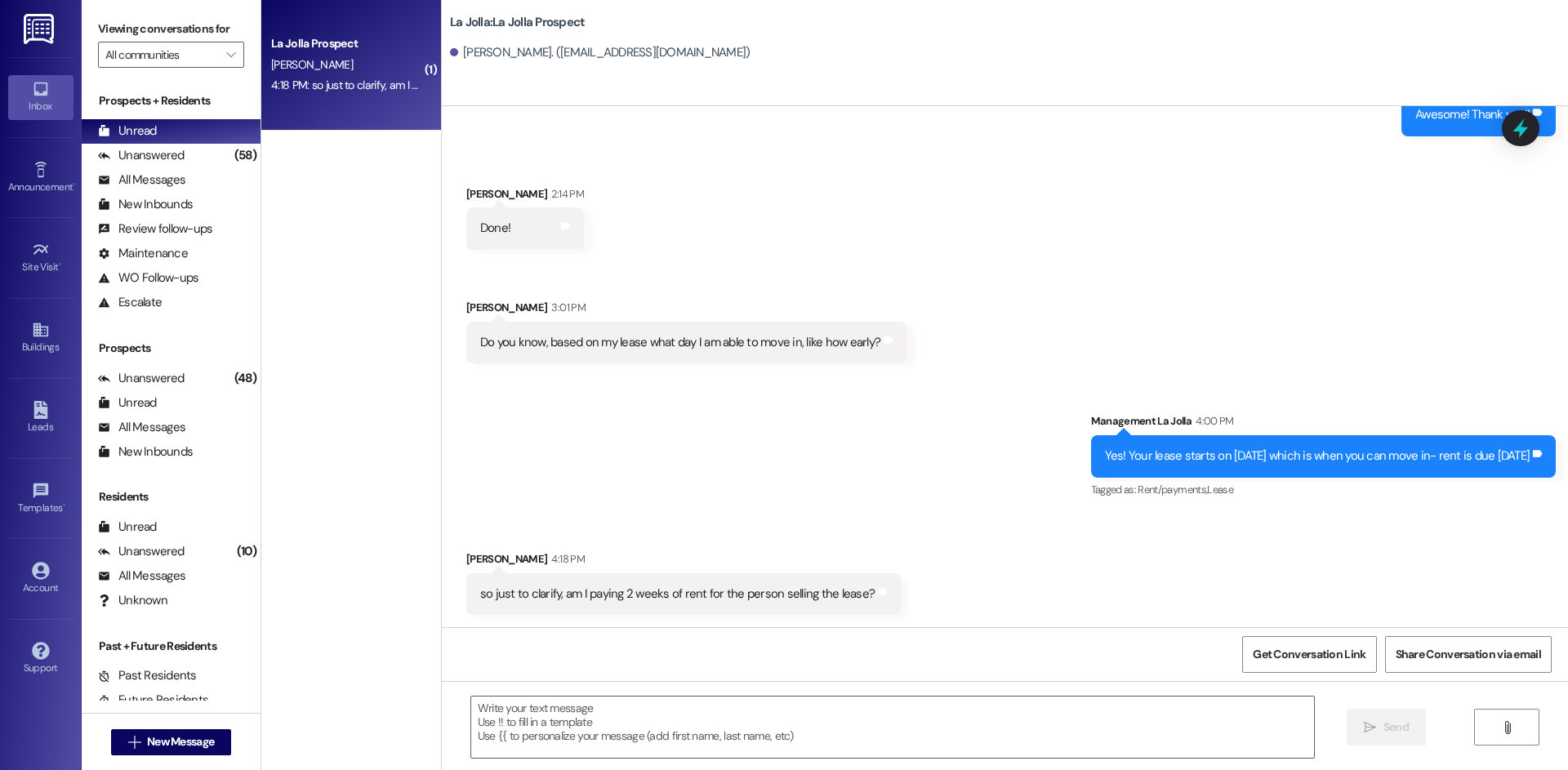
scroll to position [2833, 0]
click at [699, 716] on textarea at bounding box center [893, 727] width 843 height 61
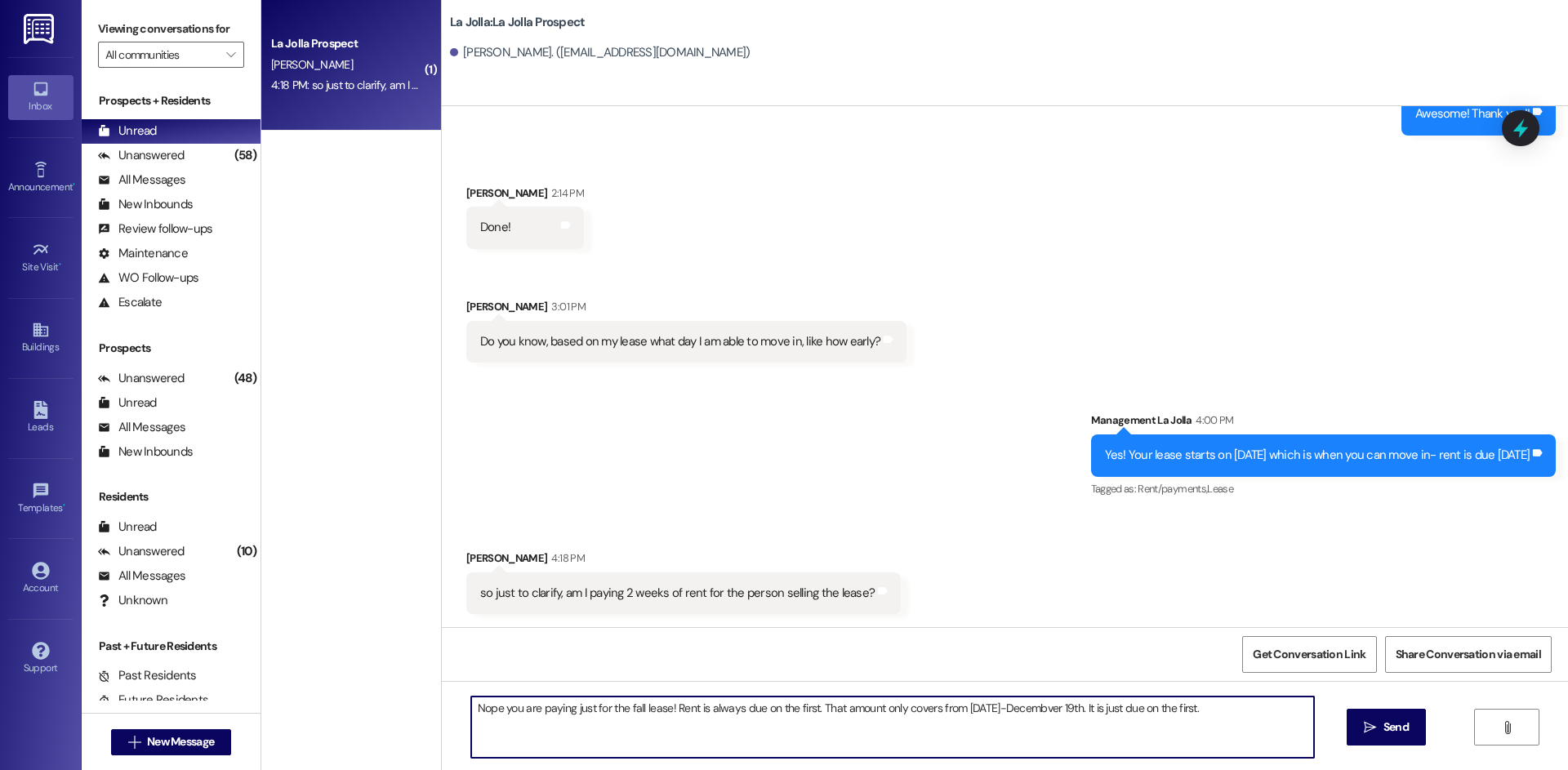
type textarea "Nope you are paying just for the fall lease! Rent is always due on the first. T…"
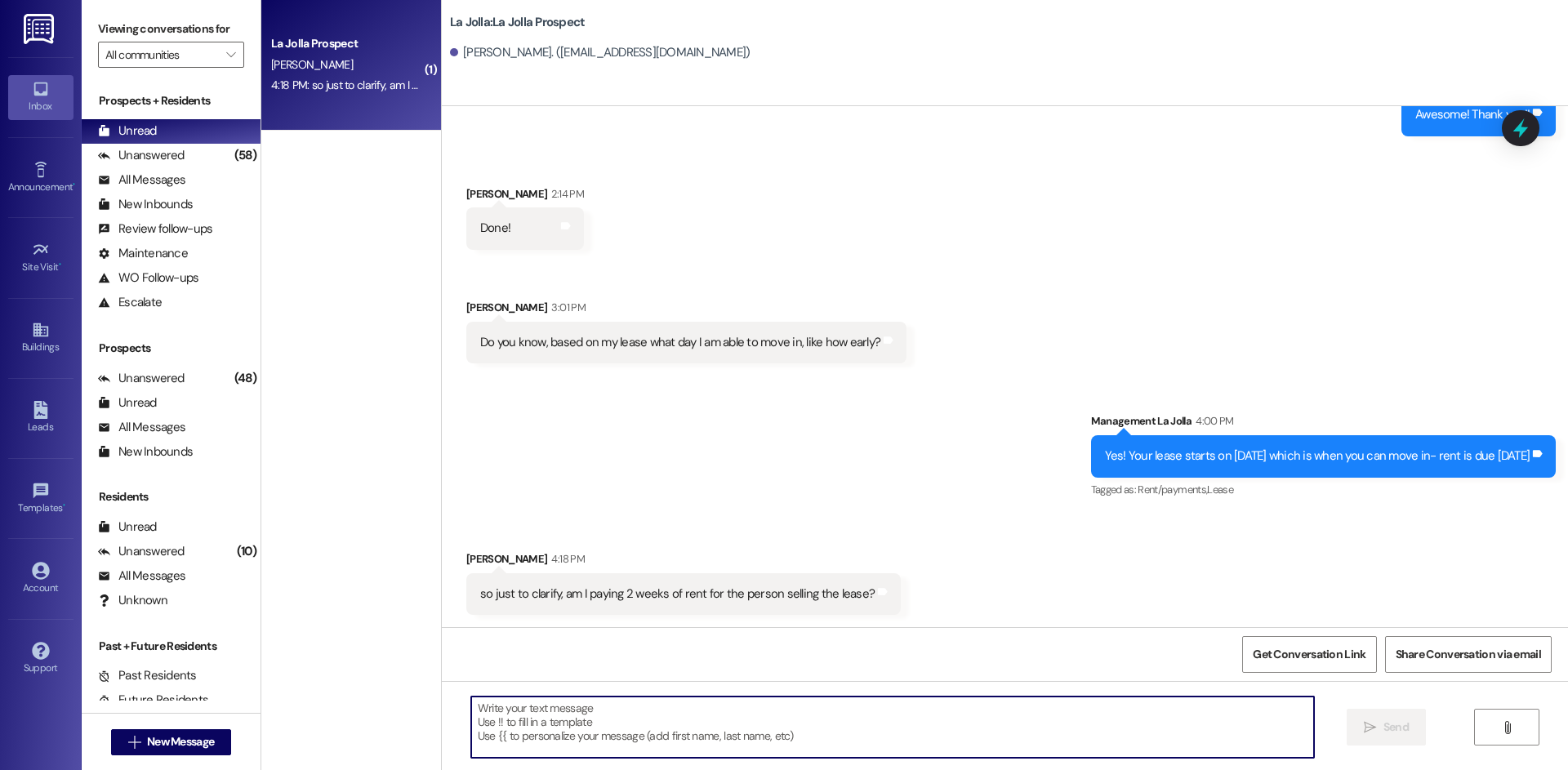
scroll to position [2948, 0]
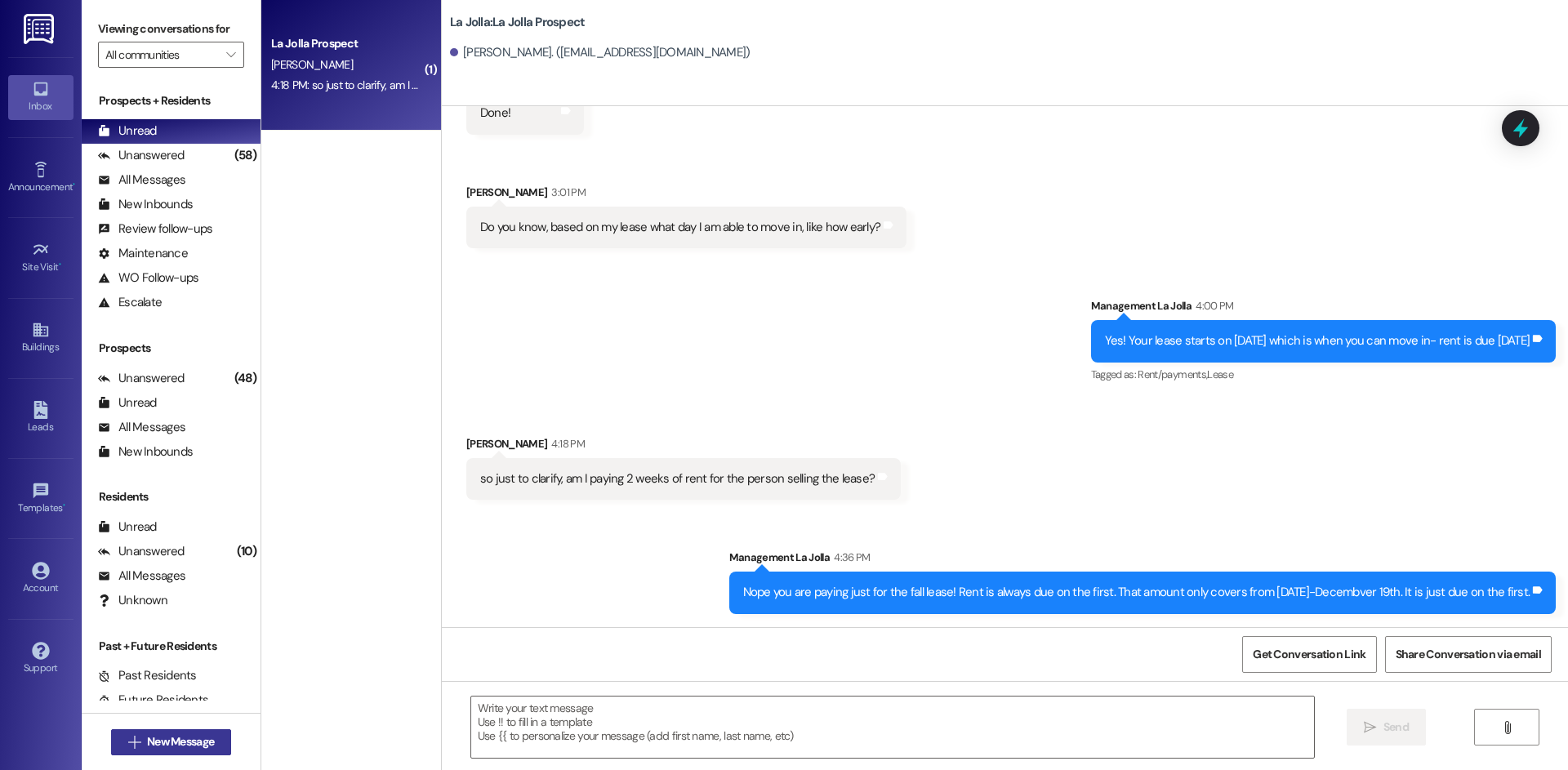
click at [186, 735] on span "New Message" at bounding box center [181, 741] width 67 height 17
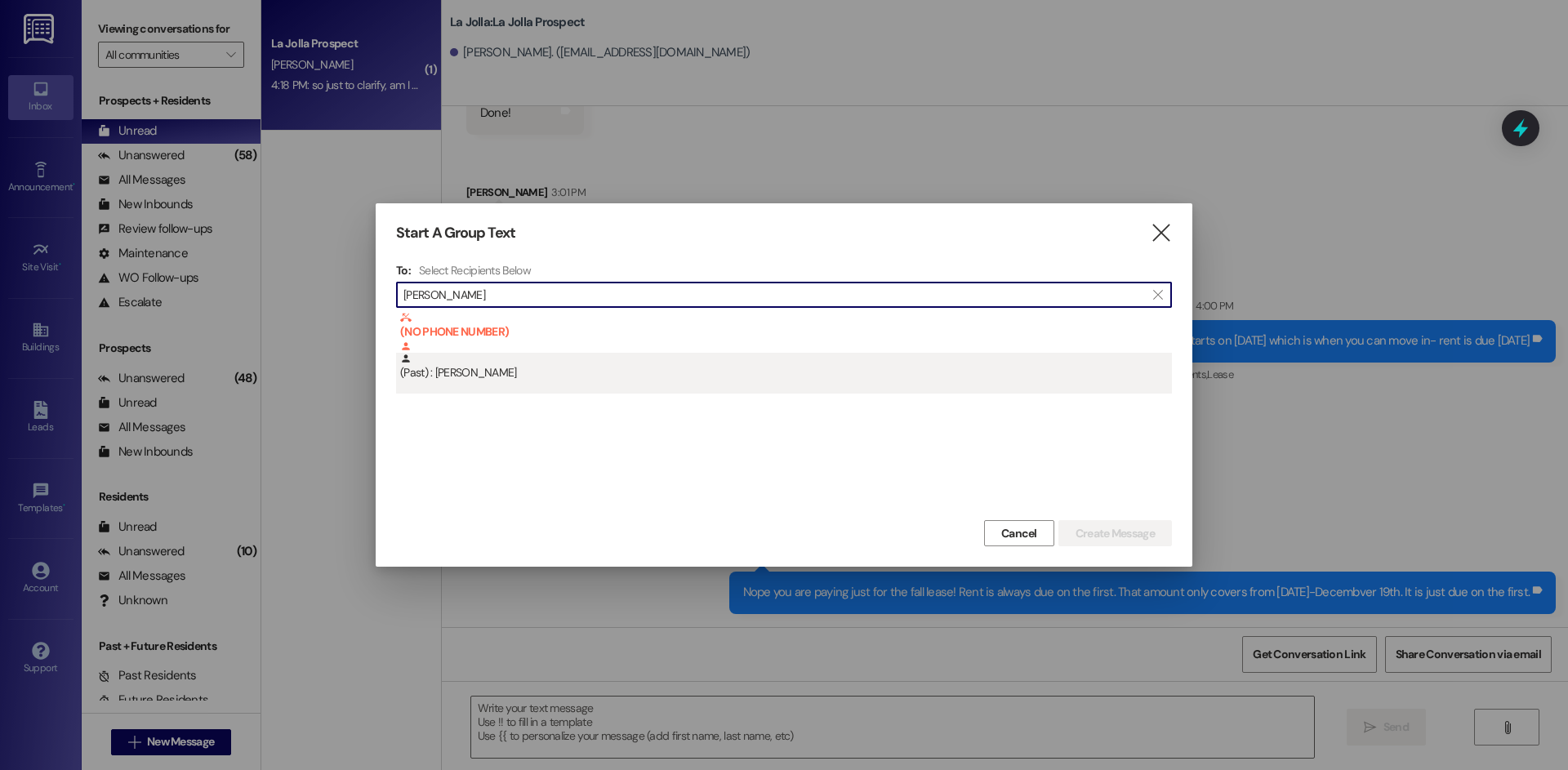
type input "Rylee Tan"
click at [531, 375] on div "(Past) : Rylee Tanner" at bounding box center [786, 367] width 772 height 29
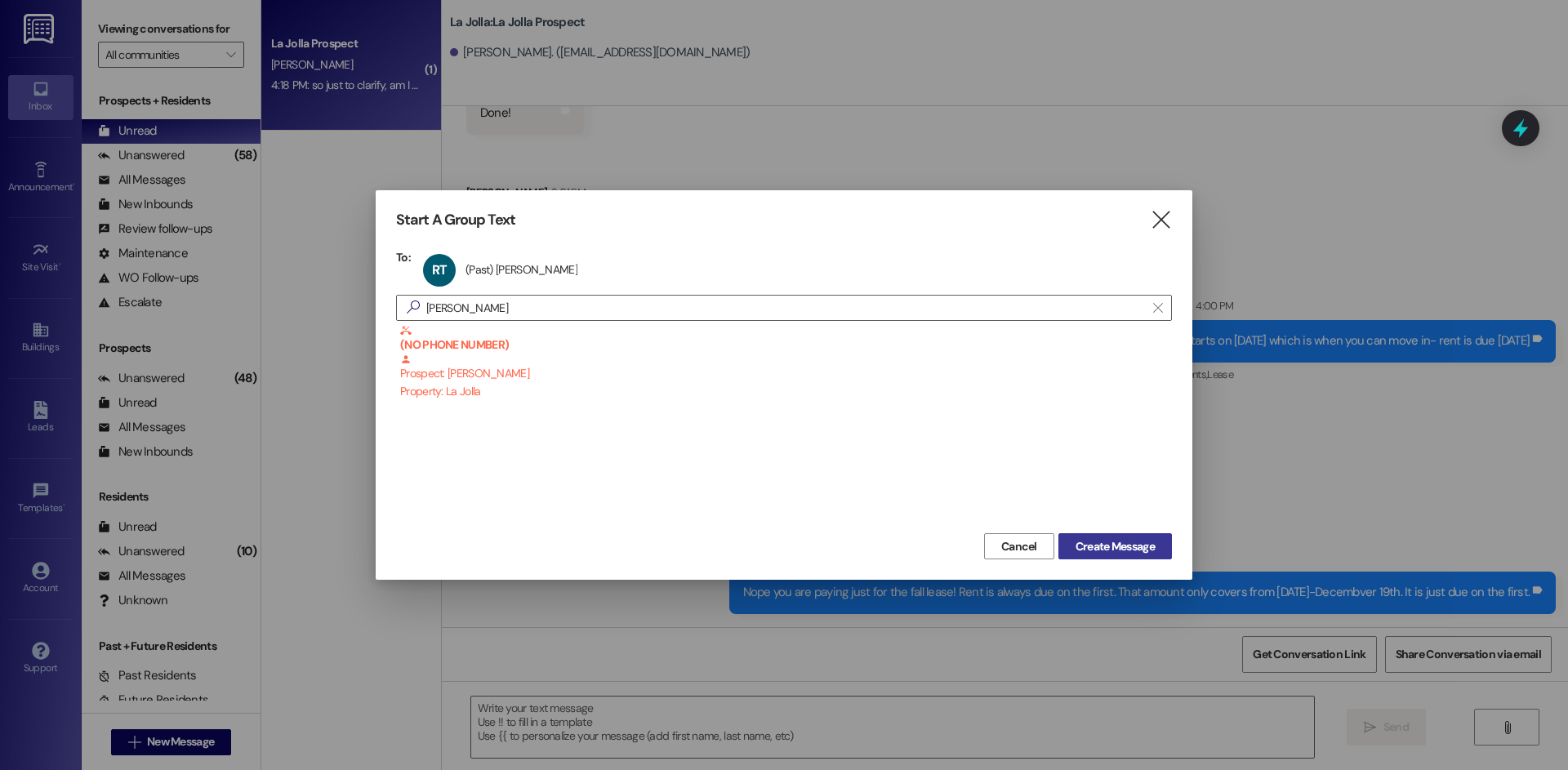
click at [1118, 548] on span "Create Message" at bounding box center [1115, 547] width 79 height 17
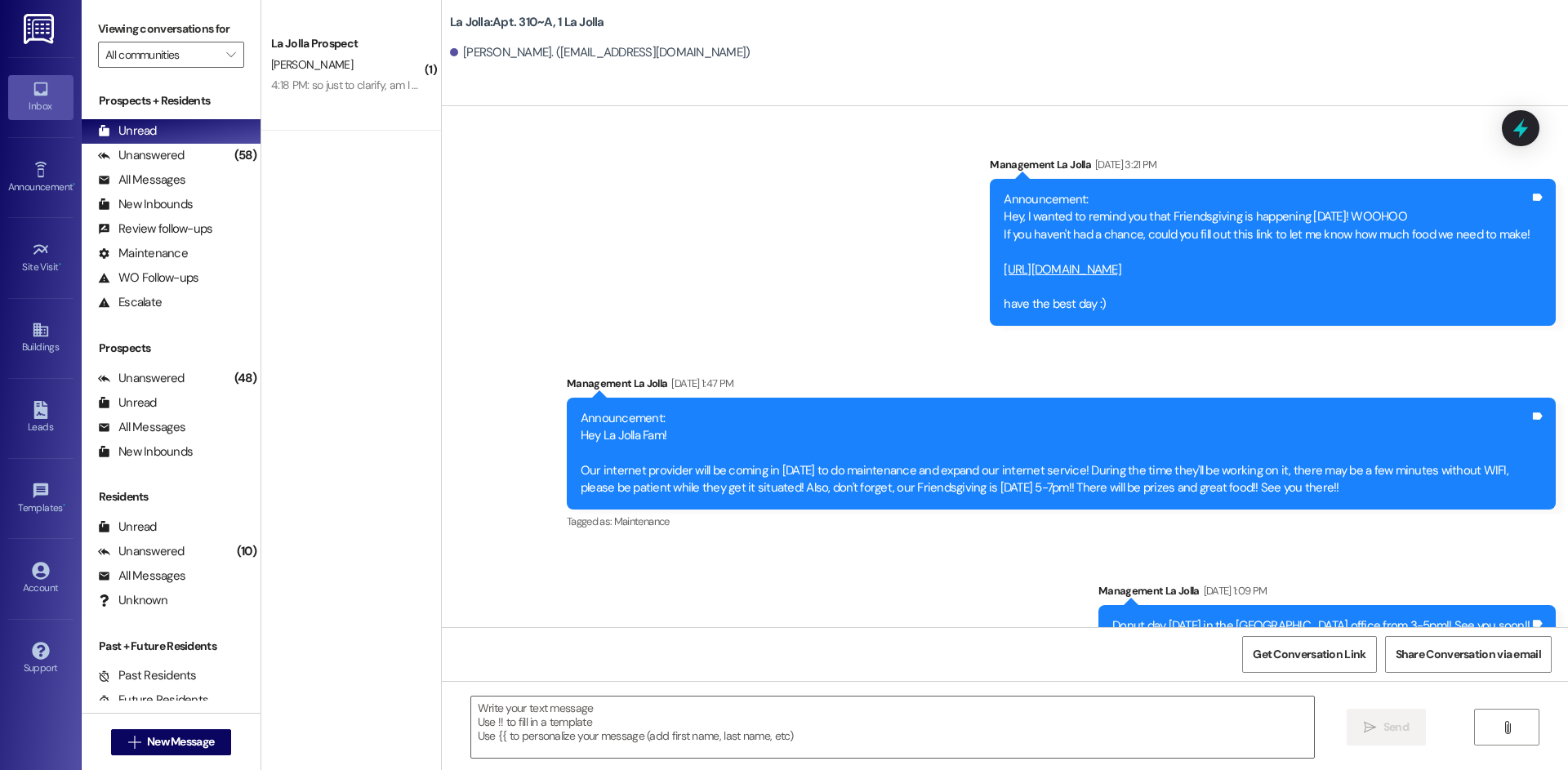
scroll to position [24915, 0]
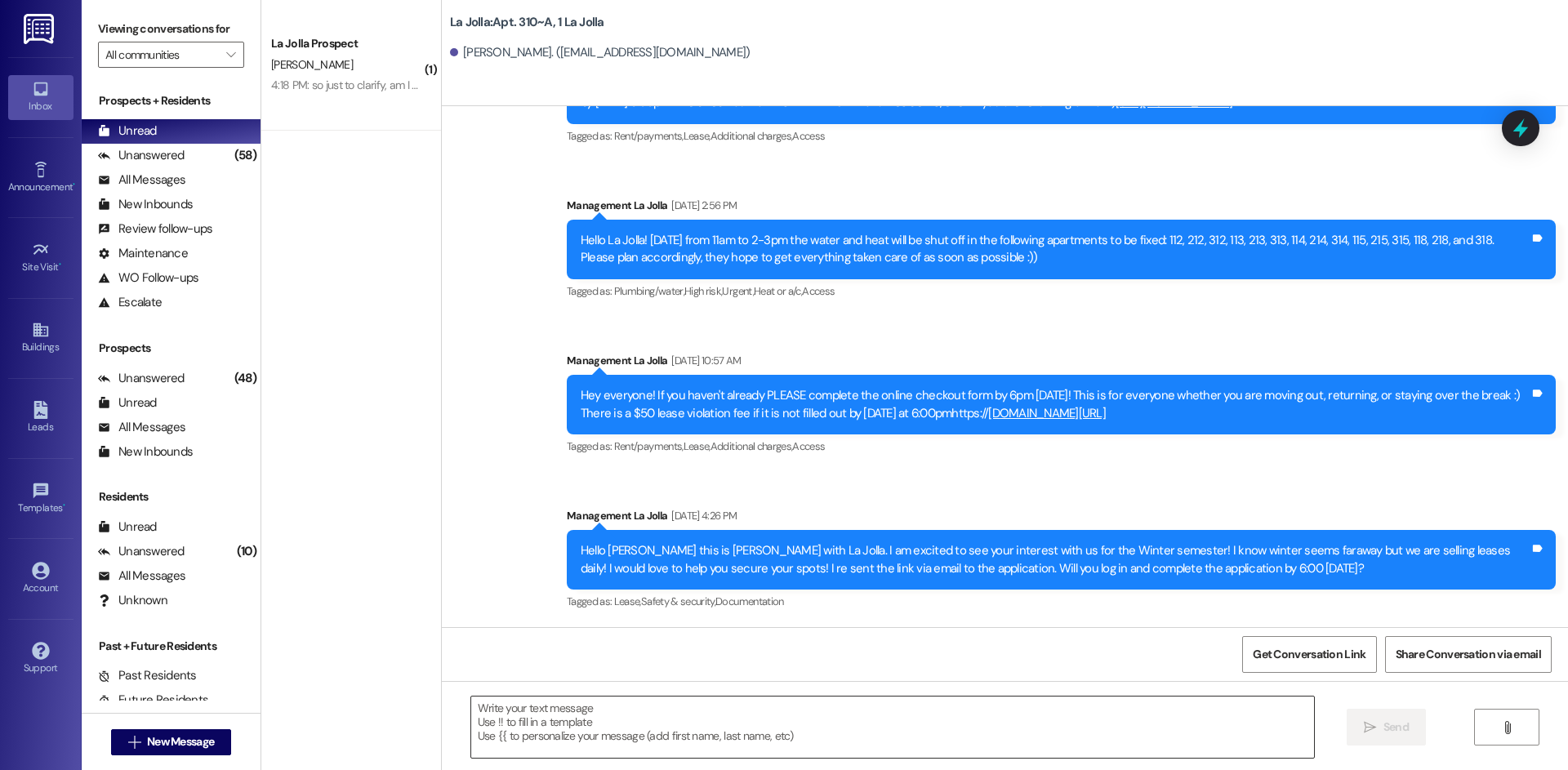
click at [595, 710] on textarea at bounding box center [893, 727] width 843 height 61
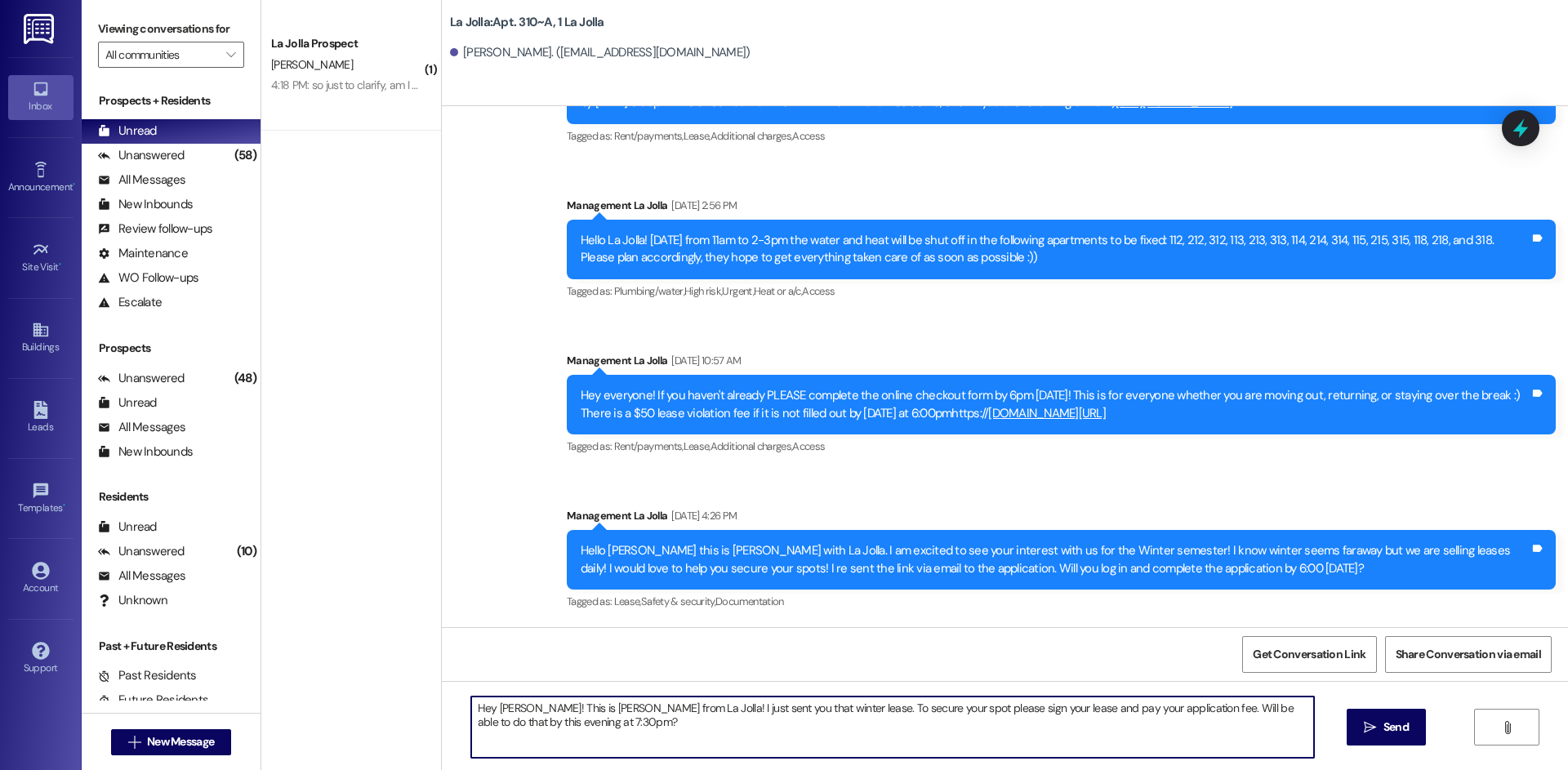
drag, startPoint x: 566, startPoint y: 734, endPoint x: 466, endPoint y: 700, distance: 105.6
click at [471, 700] on textarea "Hey Rylee! This is Heather from La Jolla! I just sent you that winter lease. To…" at bounding box center [893, 727] width 843 height 61
type textarea "Hey Rylee! This is Heather from La Jolla! I just sent you that winter lease. To…"
click at [1390, 712] on button " Send" at bounding box center [1387, 727] width 79 height 37
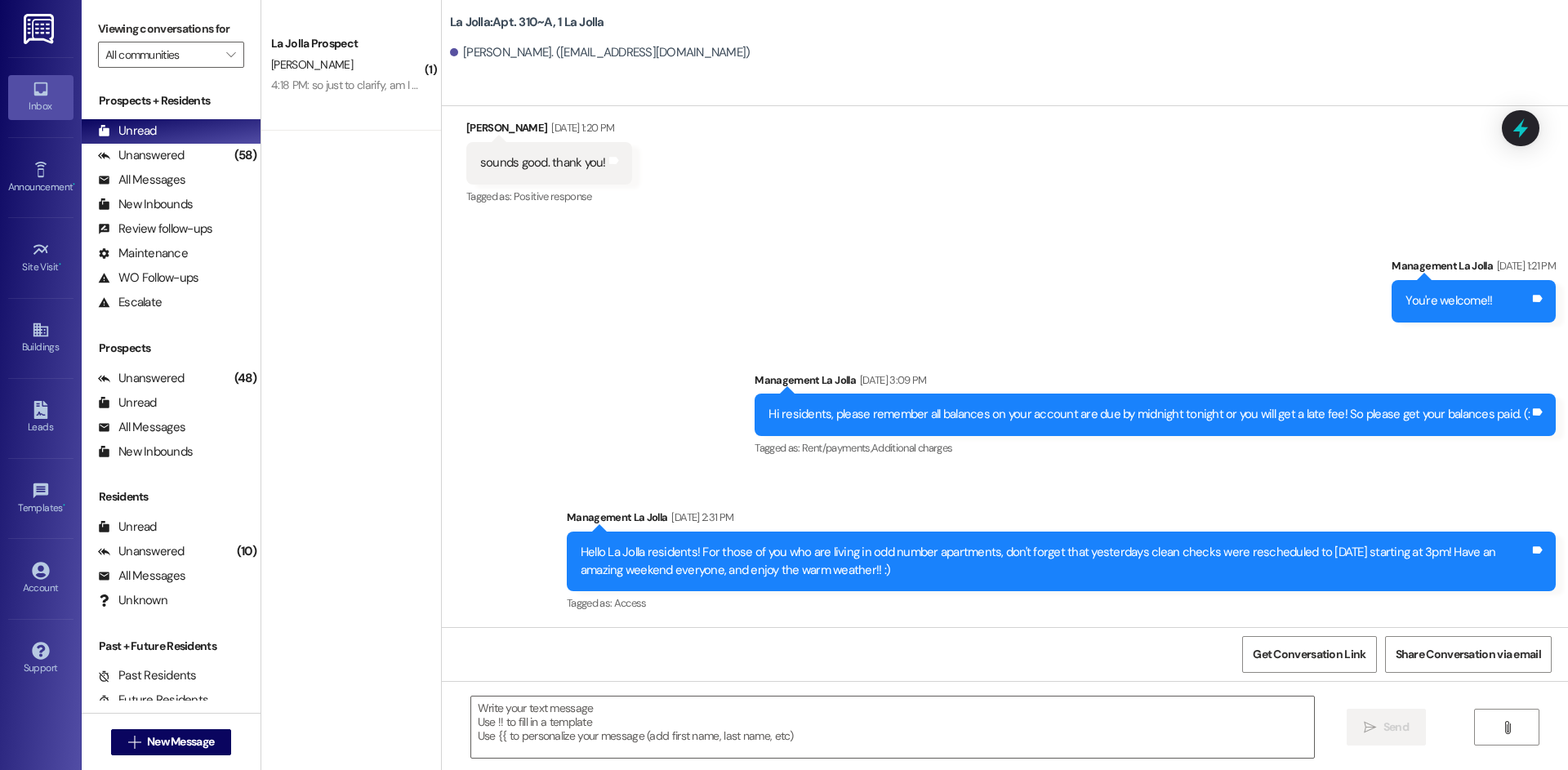
scroll to position [23443, 0]
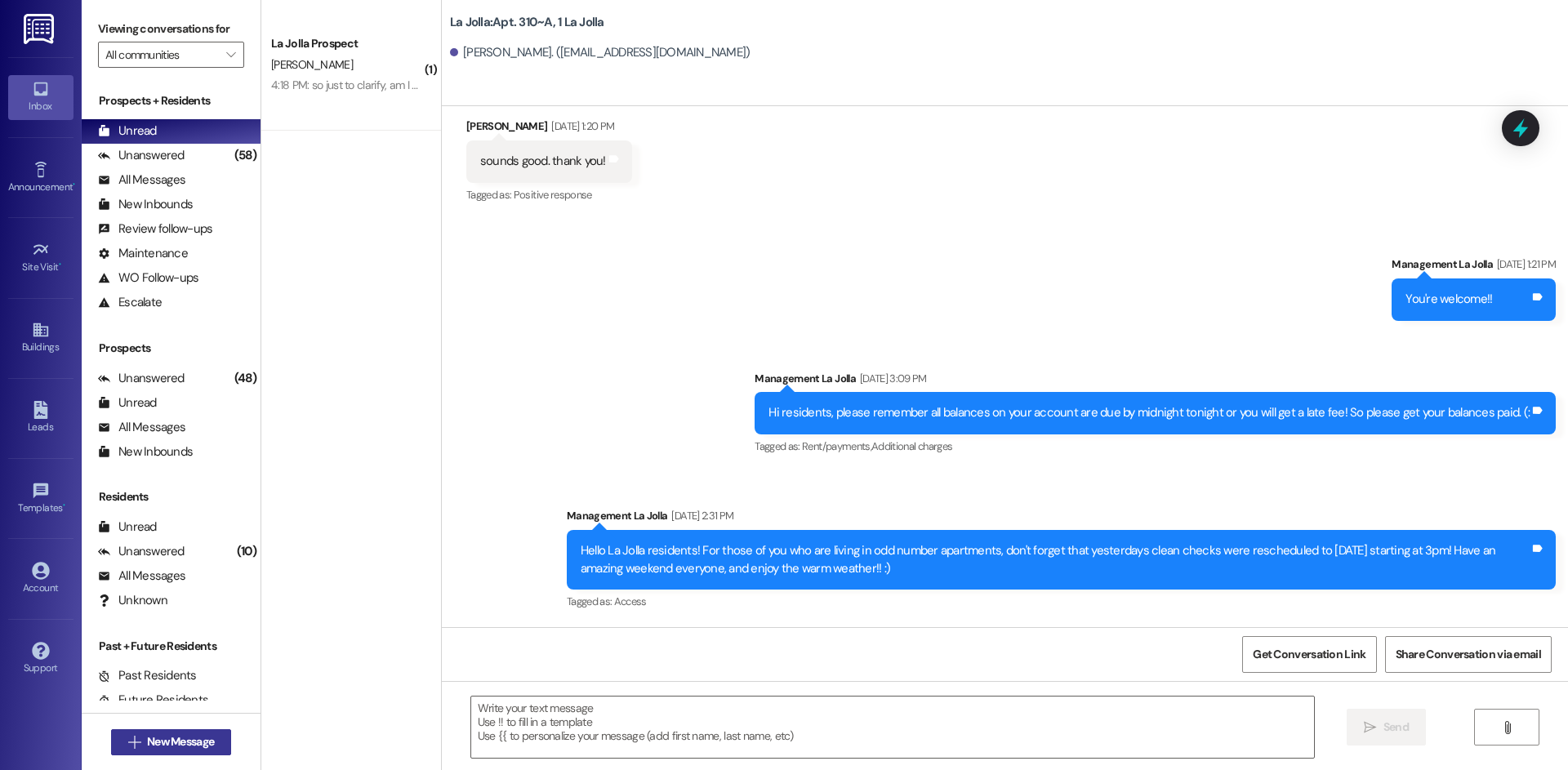
click at [180, 742] on span "New Message" at bounding box center [181, 741] width 67 height 17
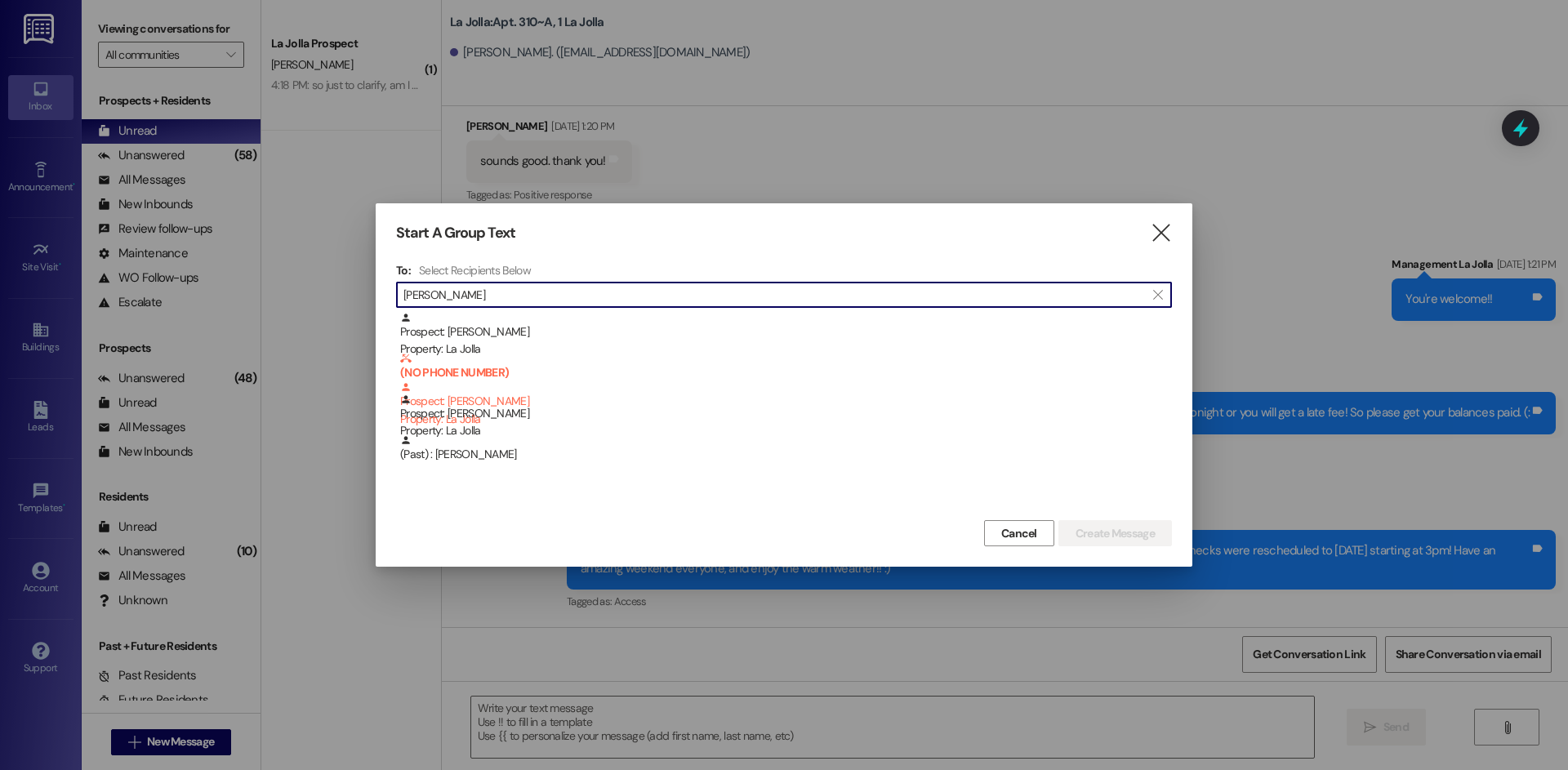
type input "Nora"
click at [573, 414] on div "Prospect: Nora Duncombe Property: La Jolla" at bounding box center [786, 416] width 772 height 46
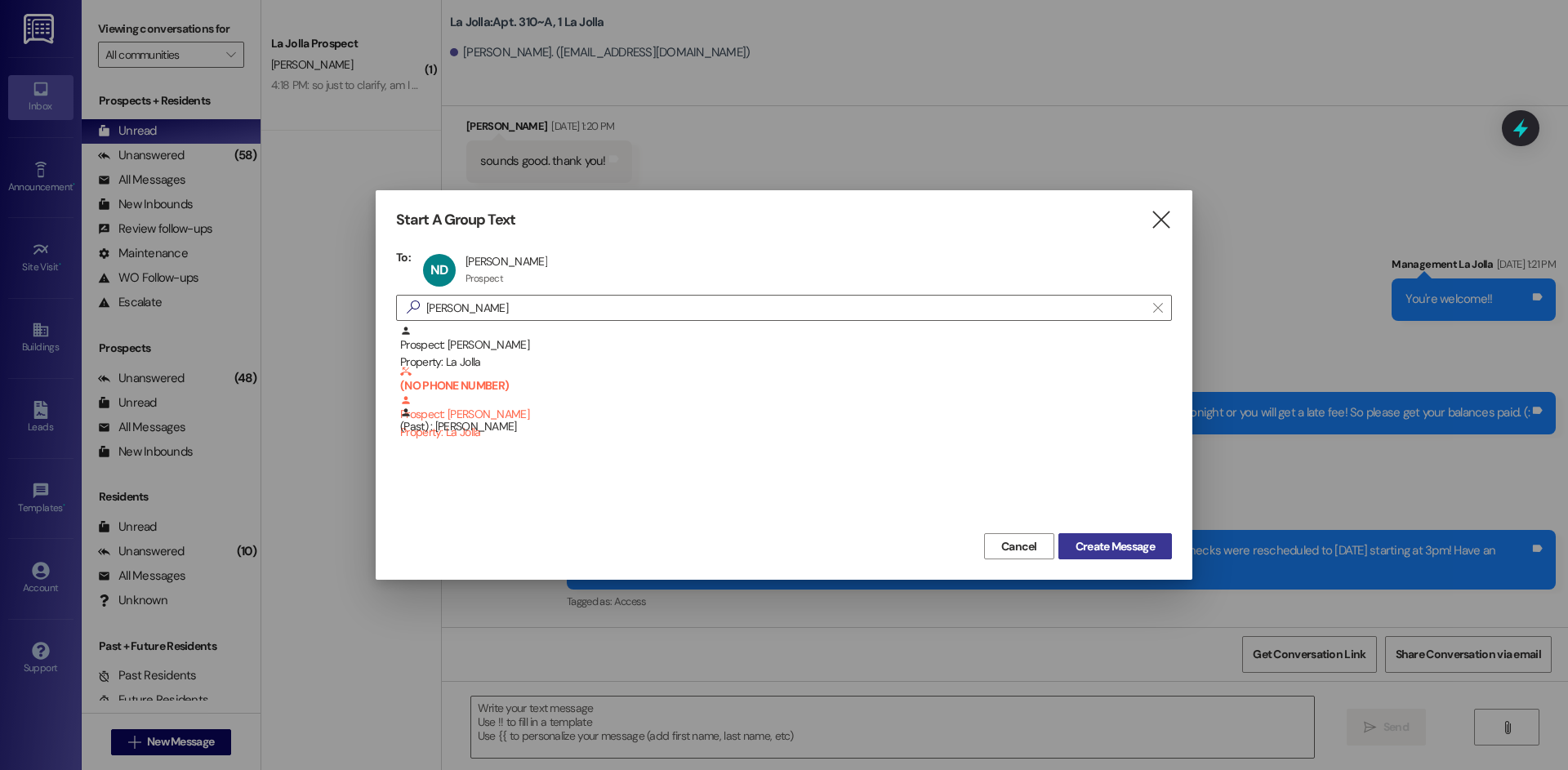
click at [1075, 536] on button "Create Message" at bounding box center [1114, 546] width 113 height 26
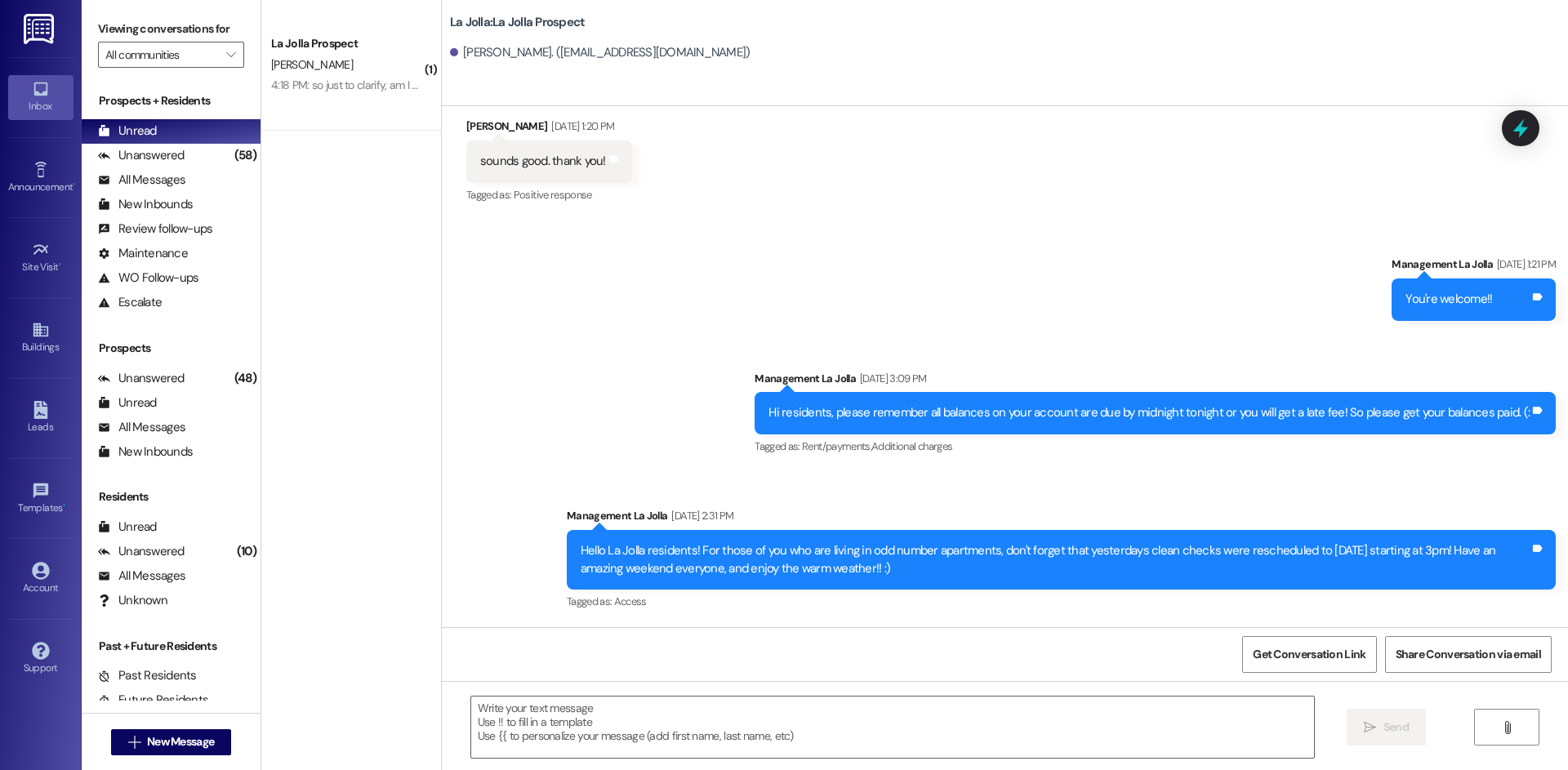
scroll to position [0, 0]
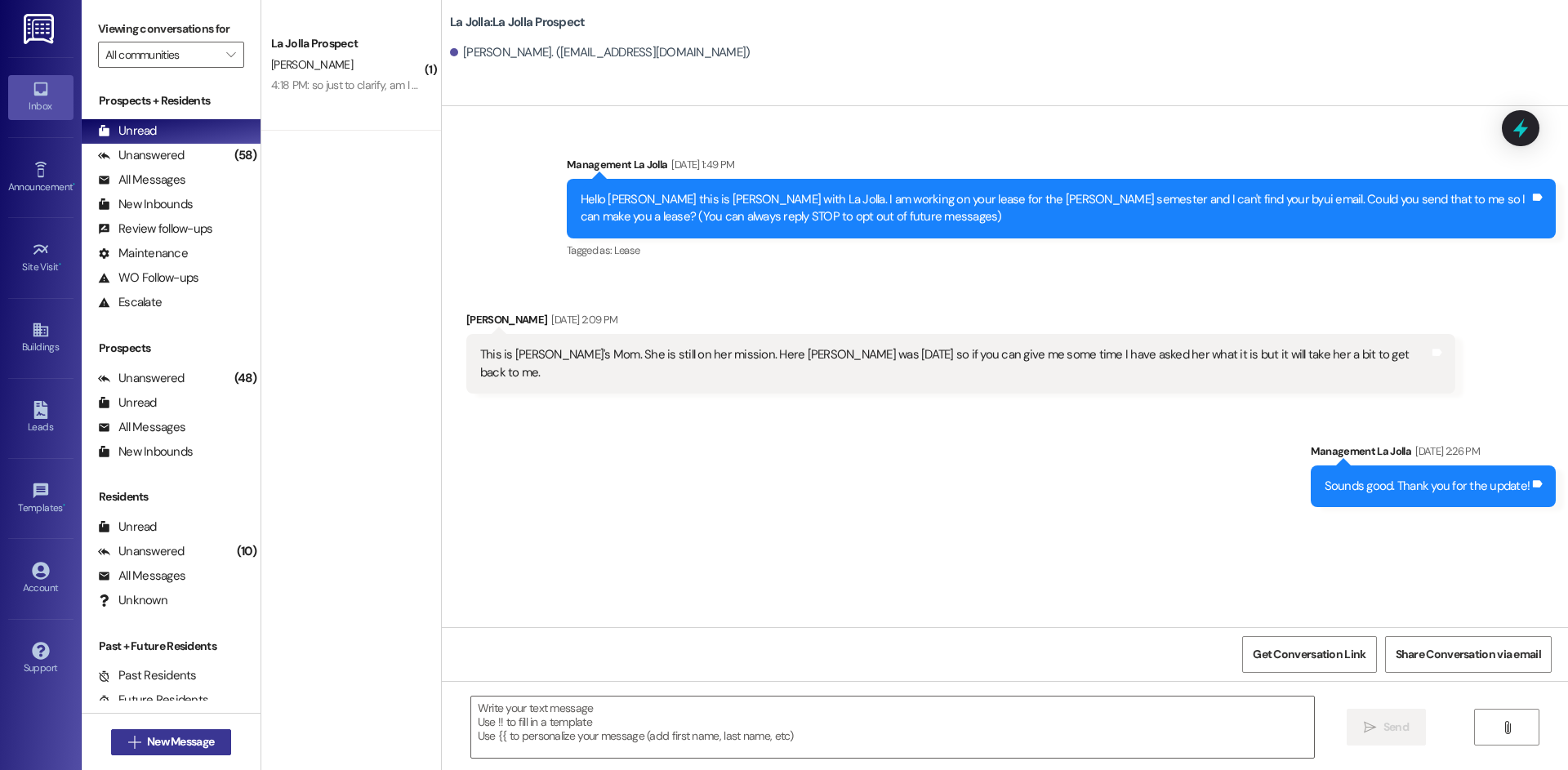
click at [202, 730] on button " New Message" at bounding box center [171, 741] width 121 height 26
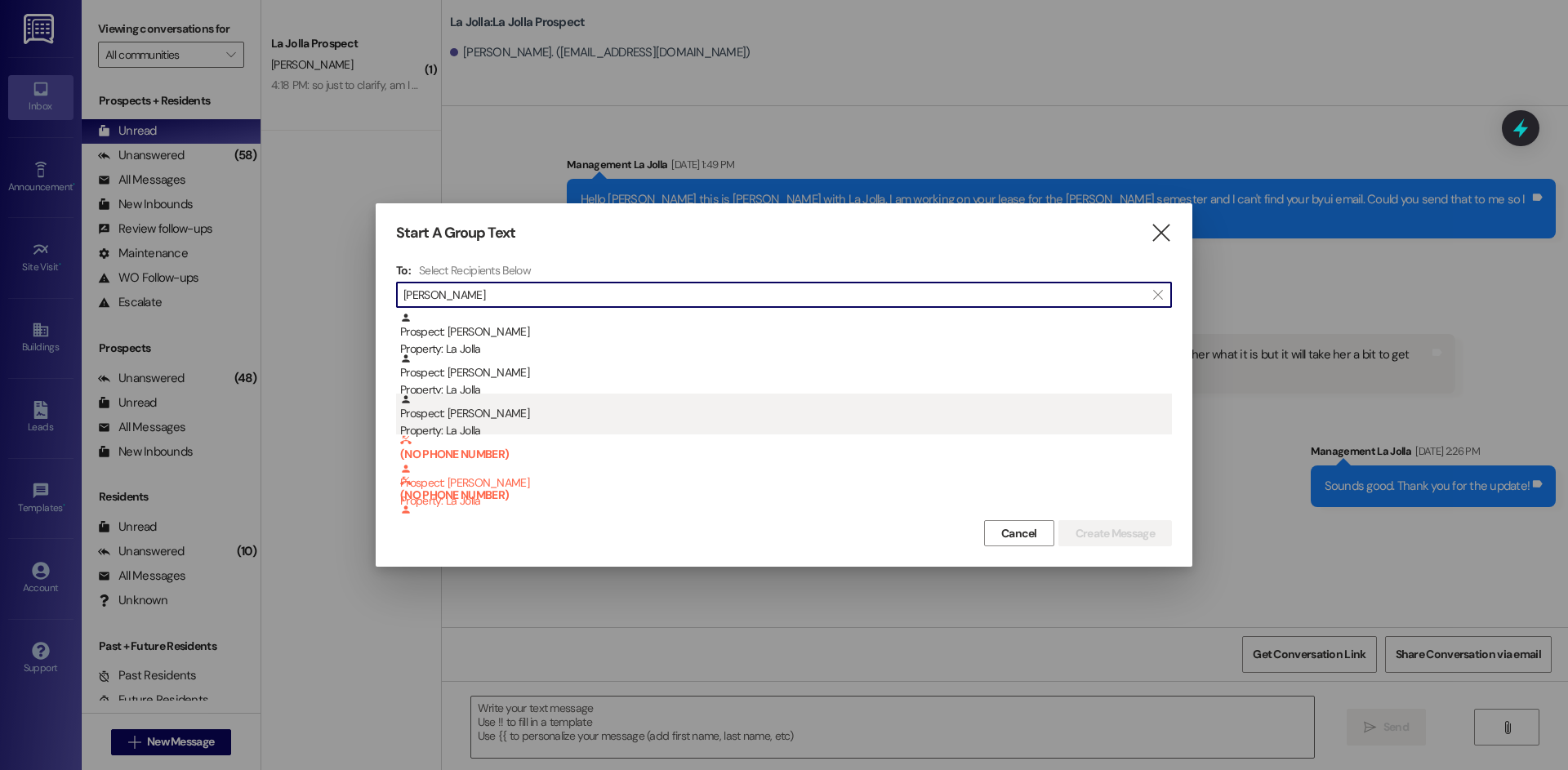
type input "Emily Ha"
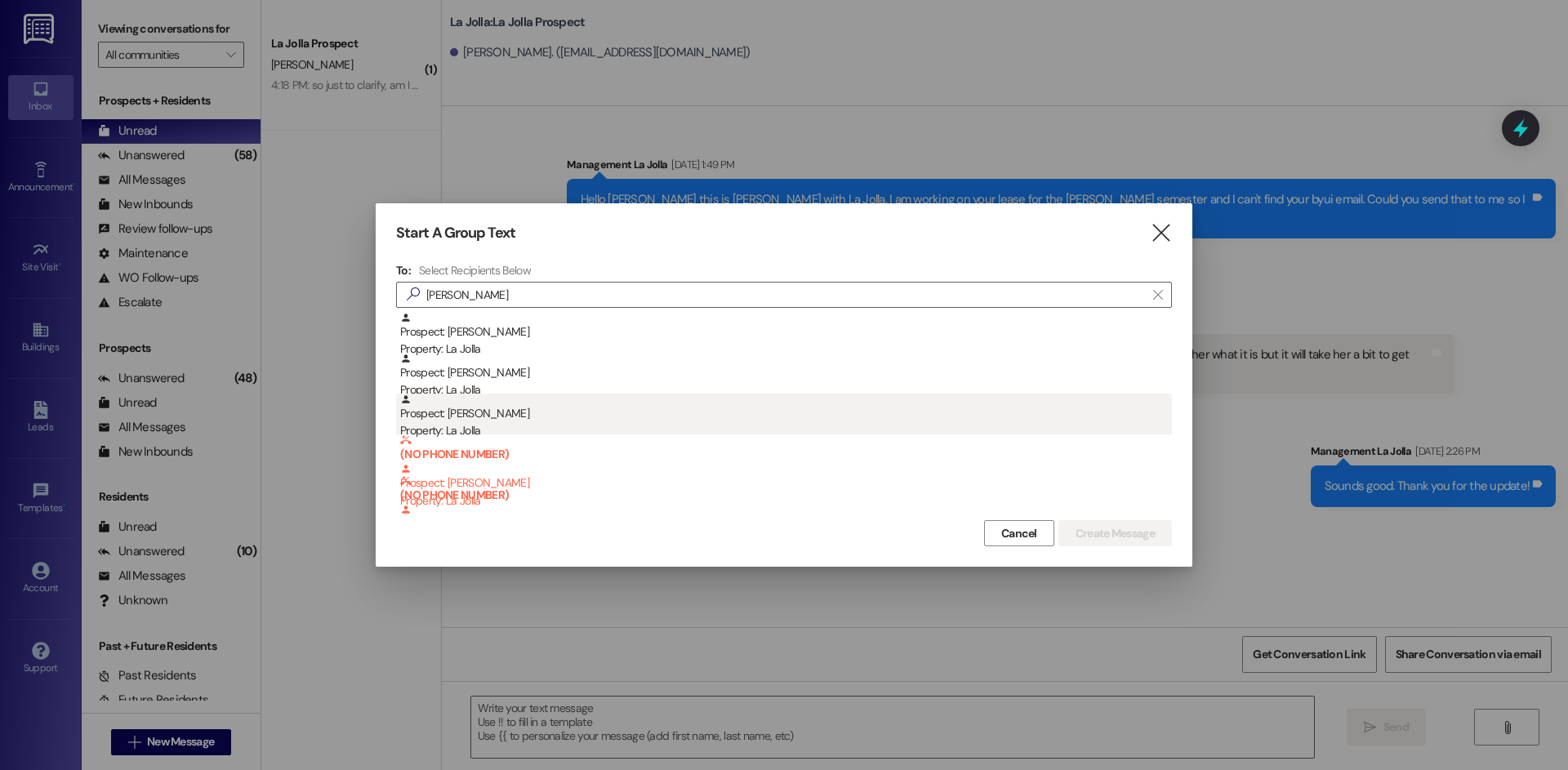
click at [482, 420] on div "Prospect: Emily Handy Property: La Jolla" at bounding box center [786, 416] width 772 height 46
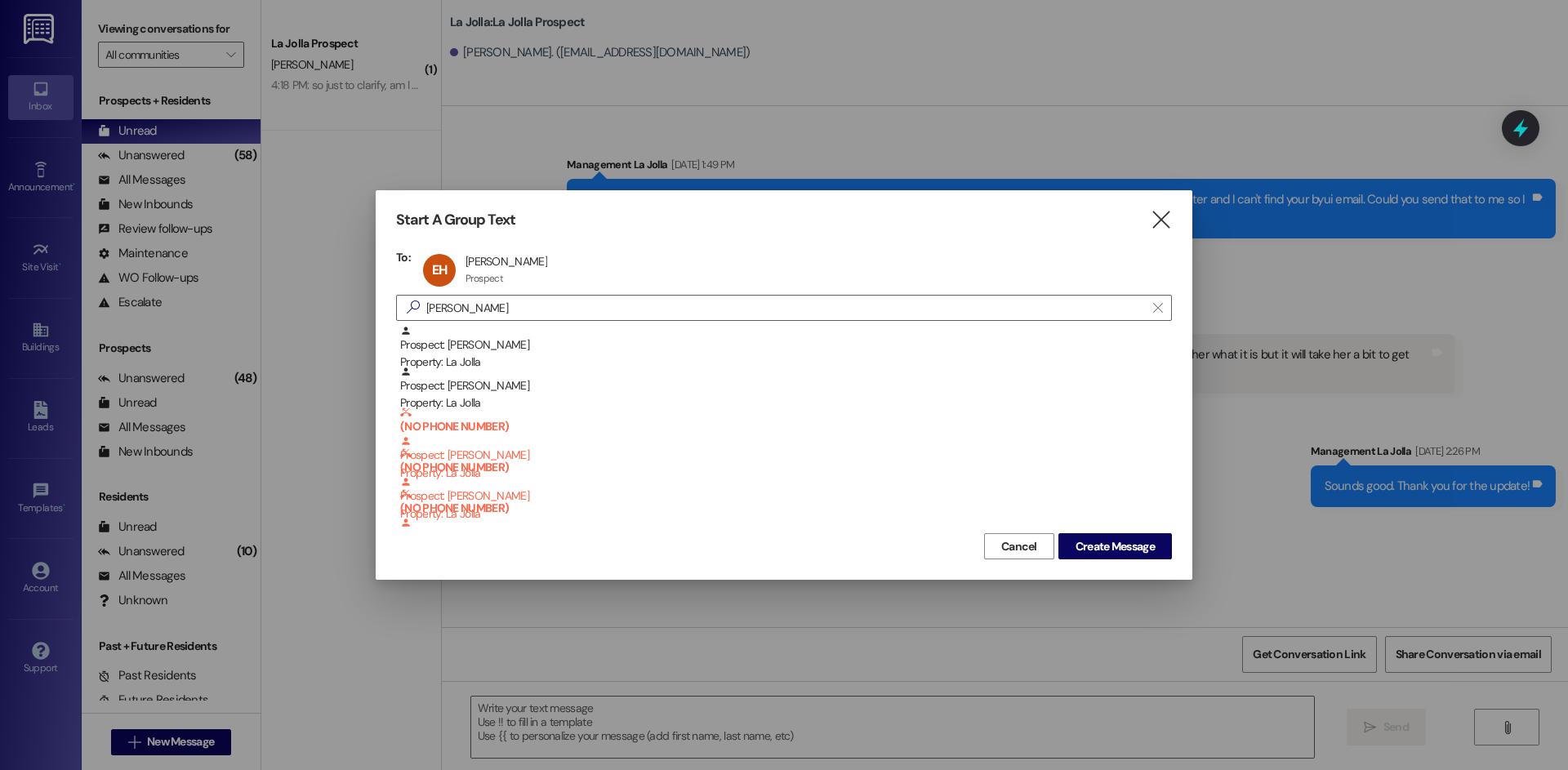
click at [1132, 531] on div "Cancel Create Message" at bounding box center [784, 544] width 776 height 30
click at [1132, 539] on span "Create Message" at bounding box center [1115, 547] width 79 height 17
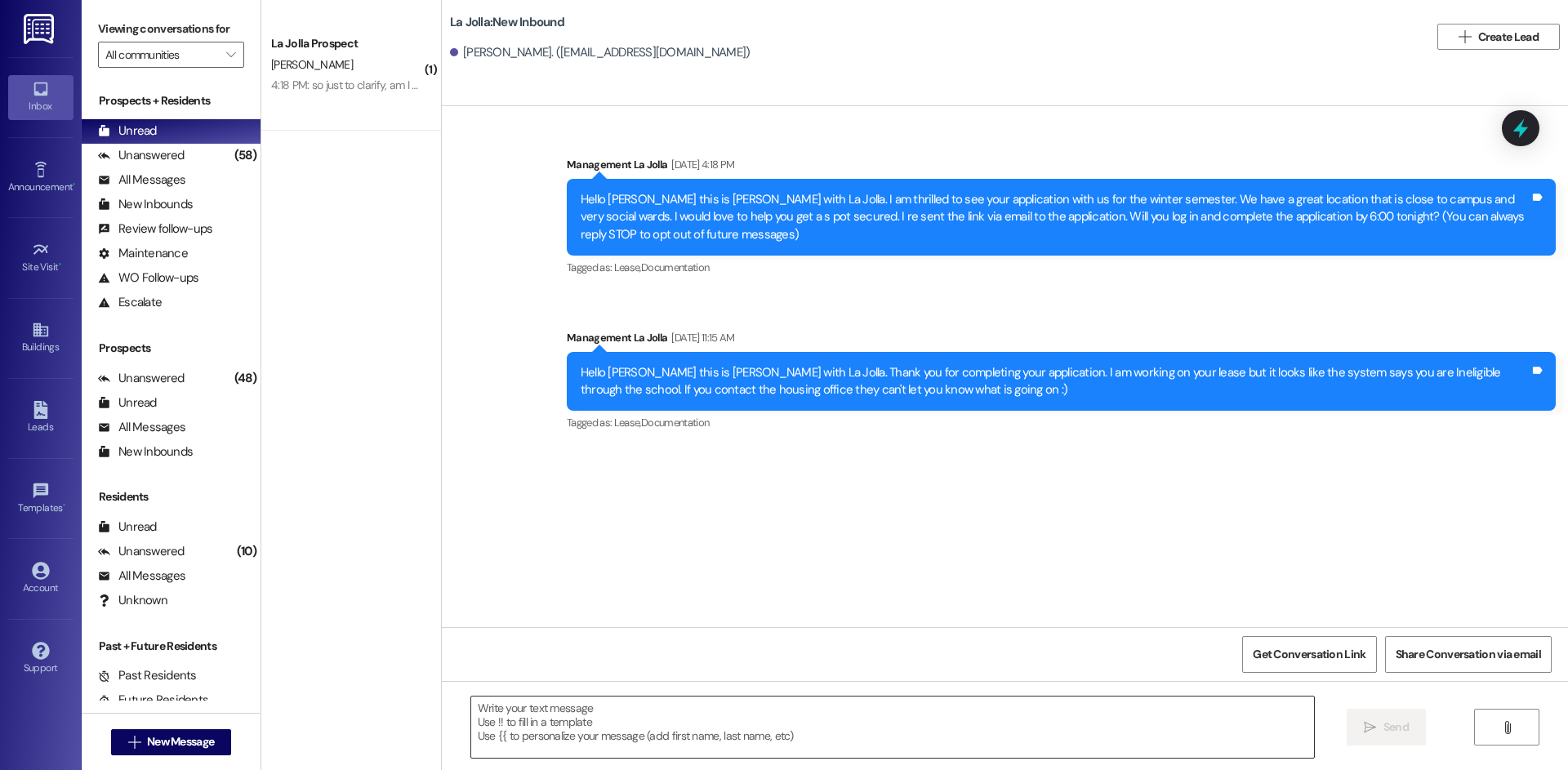
click at [535, 719] on textarea at bounding box center [893, 727] width 843 height 61
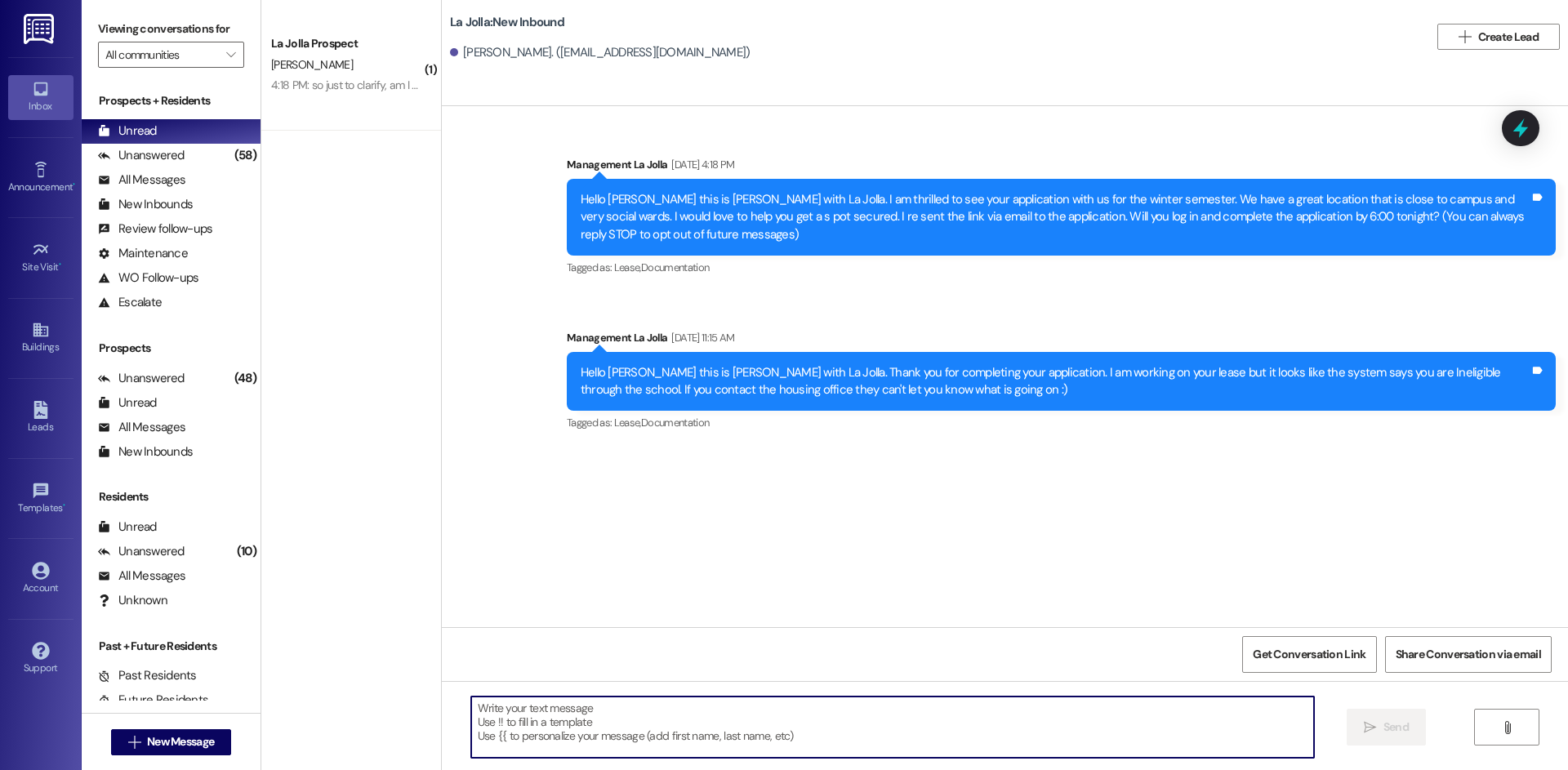
paste textarea "han22053"
type textarea "han22053"
drag, startPoint x: 530, startPoint y: 710, endPoint x: 395, endPoint y: 705, distance: 135.1
click at [395, 705] on div "( 1 ) La Jolla Prospect A. Herrera 4:18 PM: so just to clarify, am I paying 2 w…" at bounding box center [915, 385] width 1307 height 770
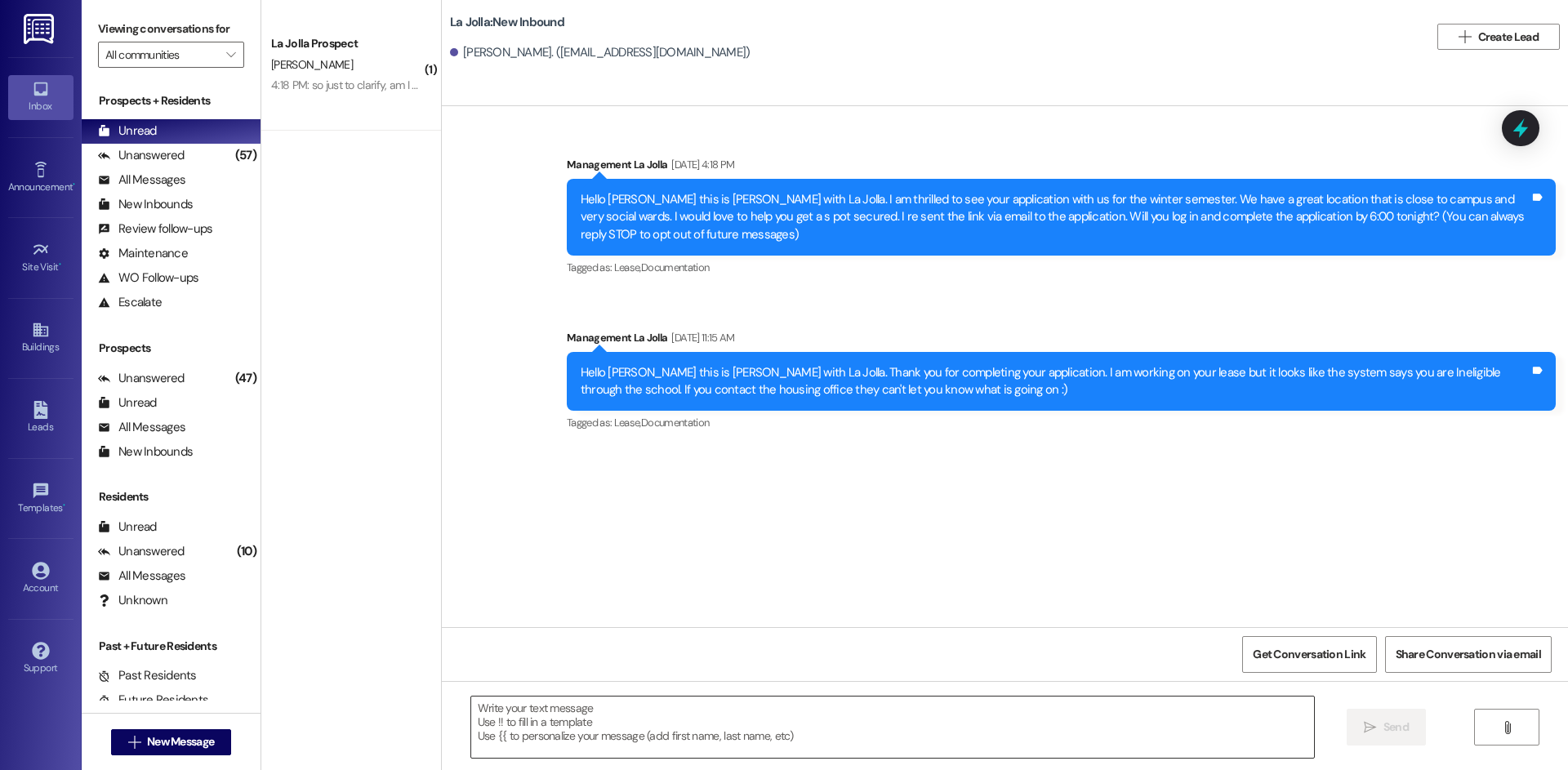
click at [703, 717] on textarea at bounding box center [893, 727] width 843 height 61
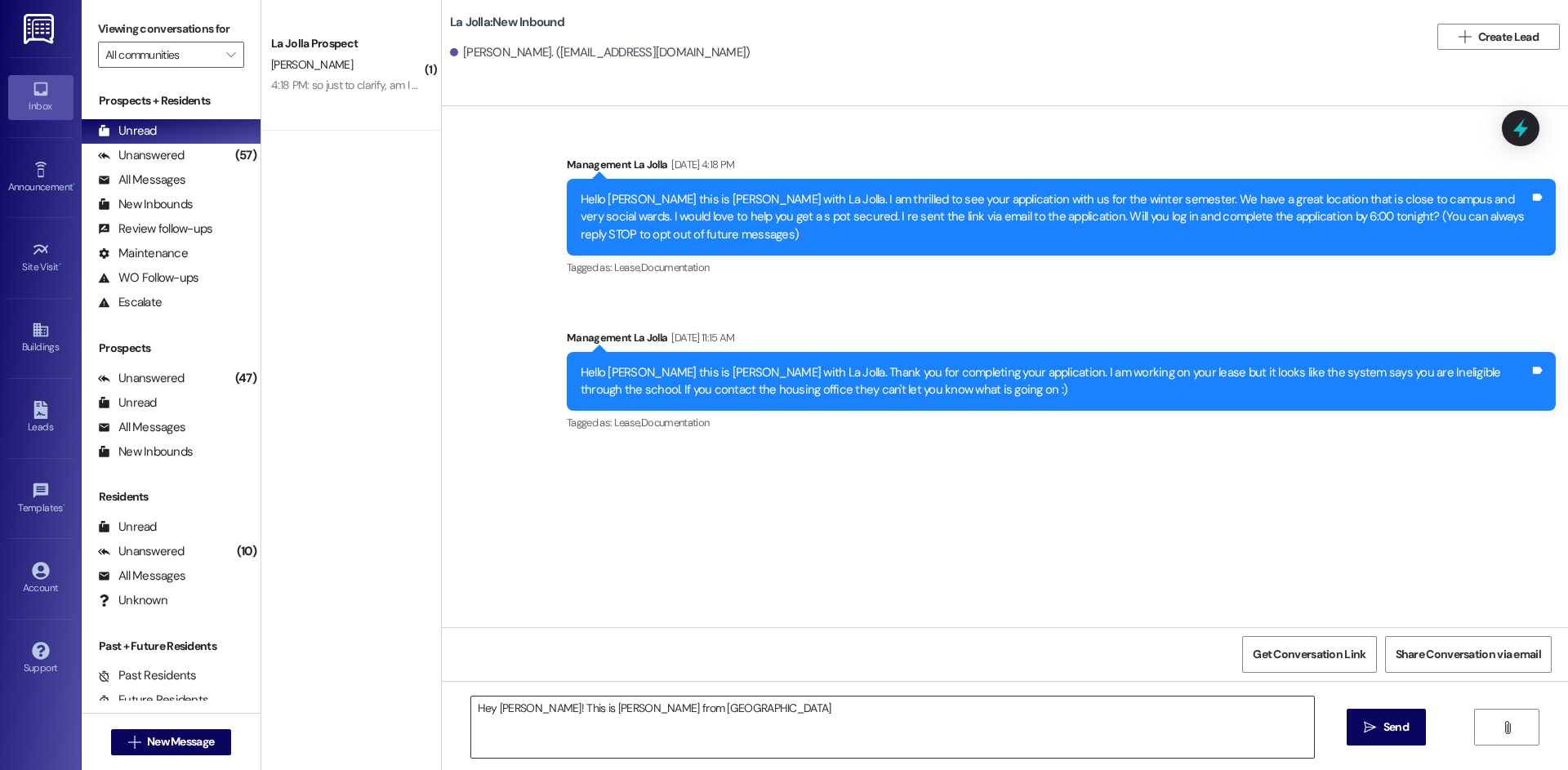
click at [741, 723] on textarea "Hey Emily! This is Heather from La Jolla" at bounding box center [893, 727] width 843 height 61
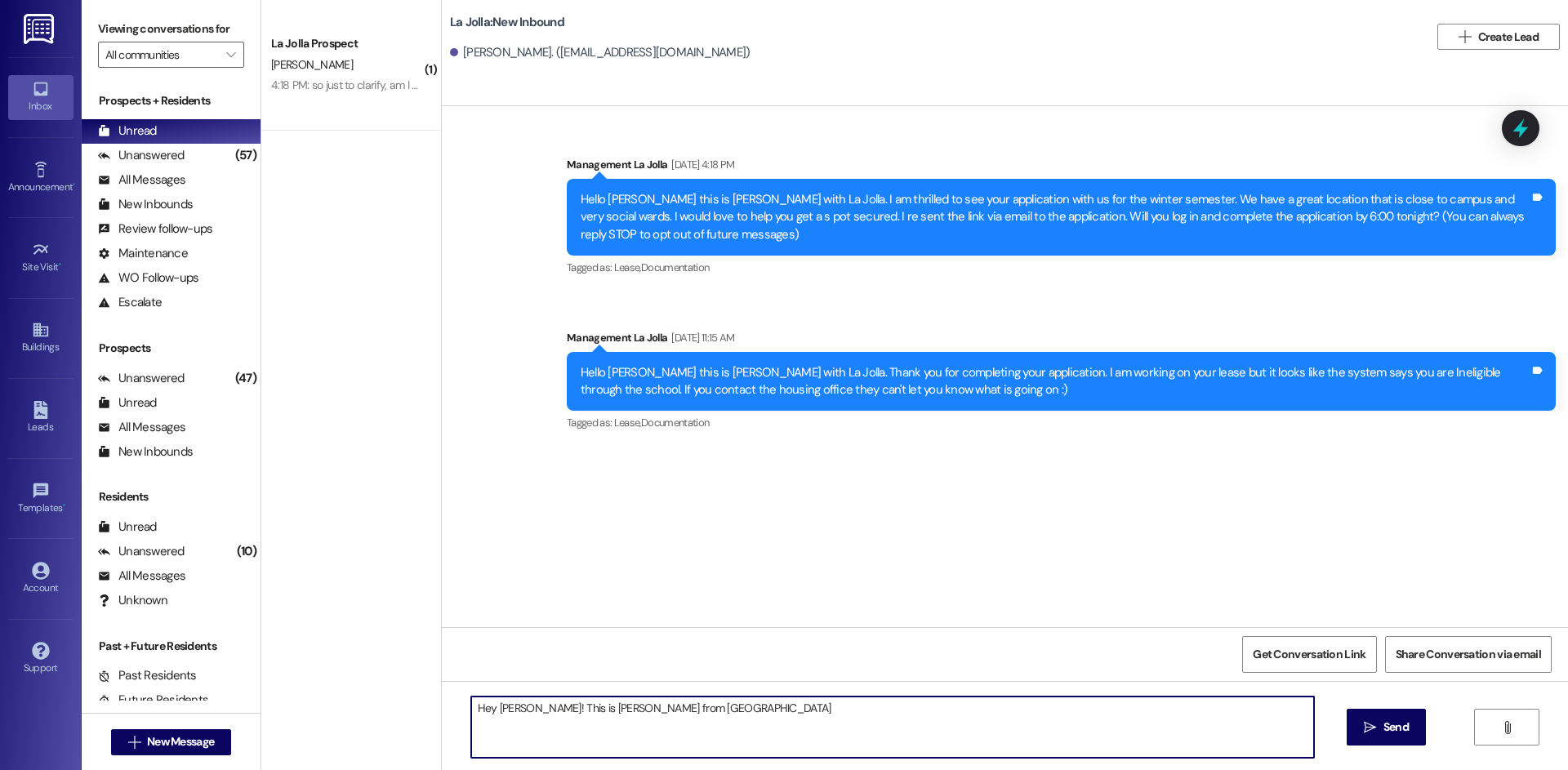
click at [521, 710] on textarea "Hey Emily! This is Heather from La Jolla" at bounding box center [893, 727] width 843 height 61
click at [686, 710] on textarea "Hey Emily, this is Heather from La Jolla" at bounding box center [893, 727] width 843 height 61
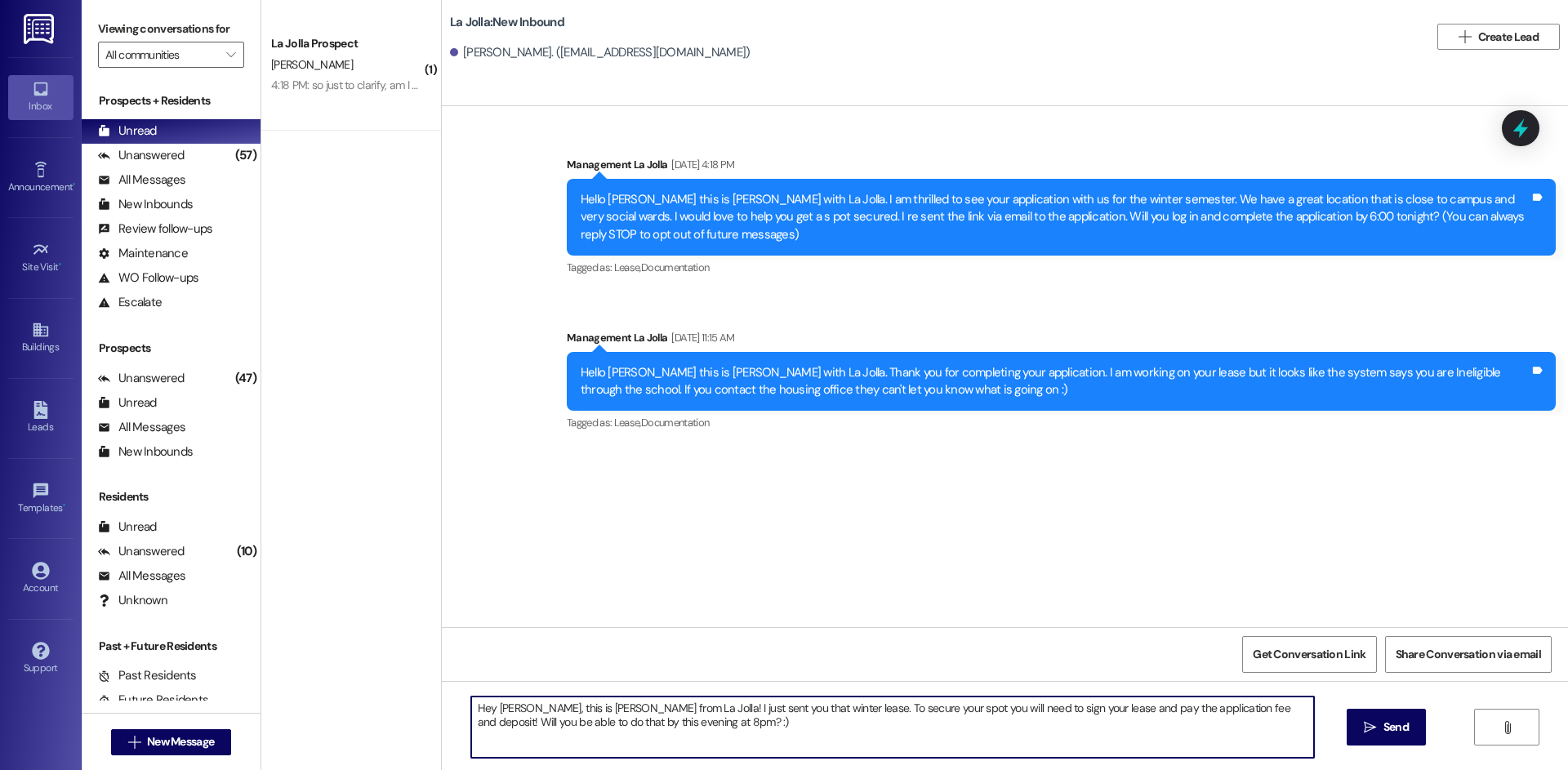
drag, startPoint x: 651, startPoint y: 726, endPoint x: 461, endPoint y: 710, distance: 190.7
click at [471, 710] on textarea "Hey Emily, this is Heather from La Jolla! I just sent you that winter lease. To…" at bounding box center [893, 727] width 843 height 61
type textarea "Hey Emily, this is Heather from La Jolla! I just sent you that winter lease. To…"
click at [1404, 738] on button " Send" at bounding box center [1387, 727] width 79 height 37
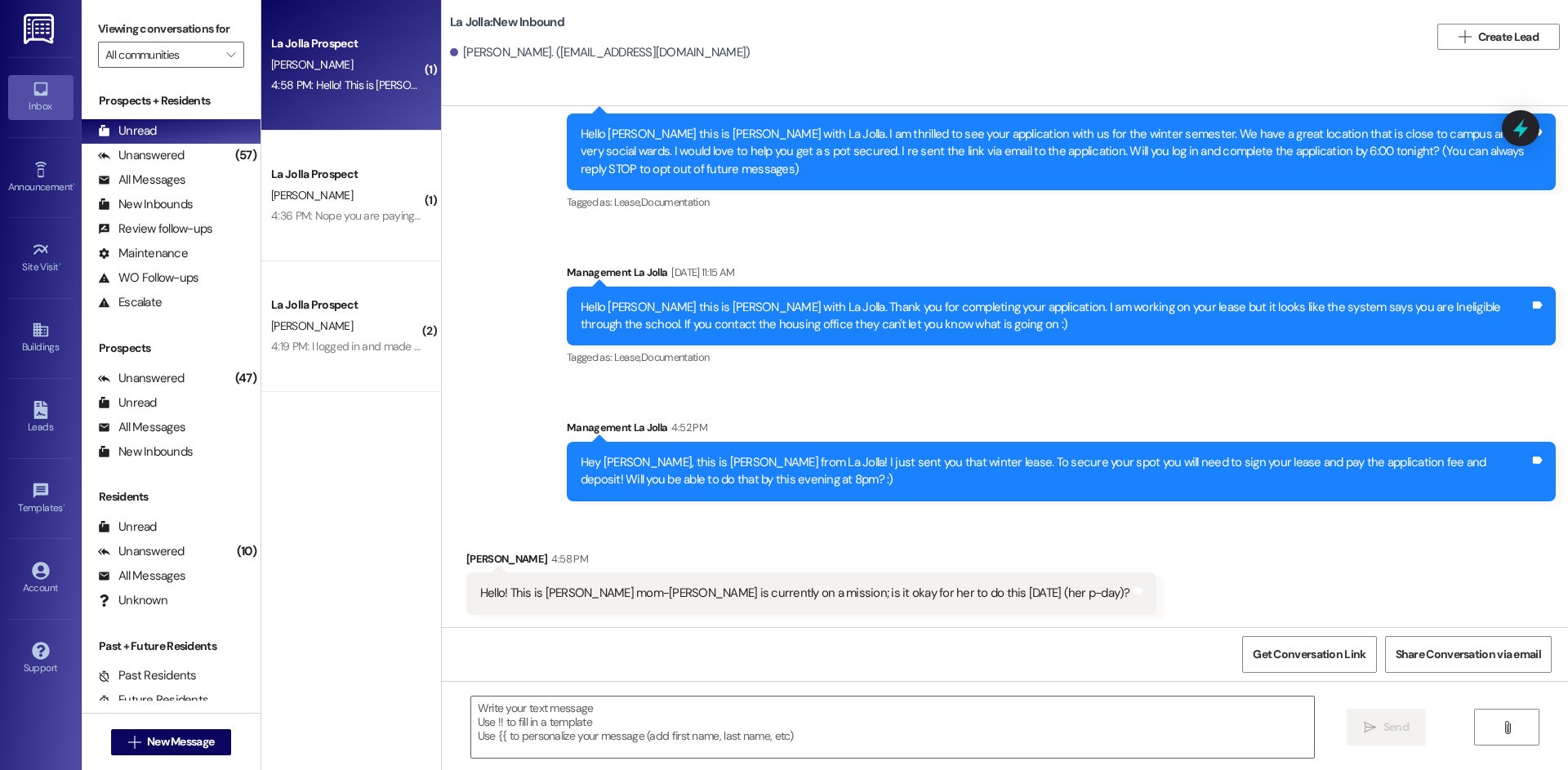
scroll to position [66, 0]
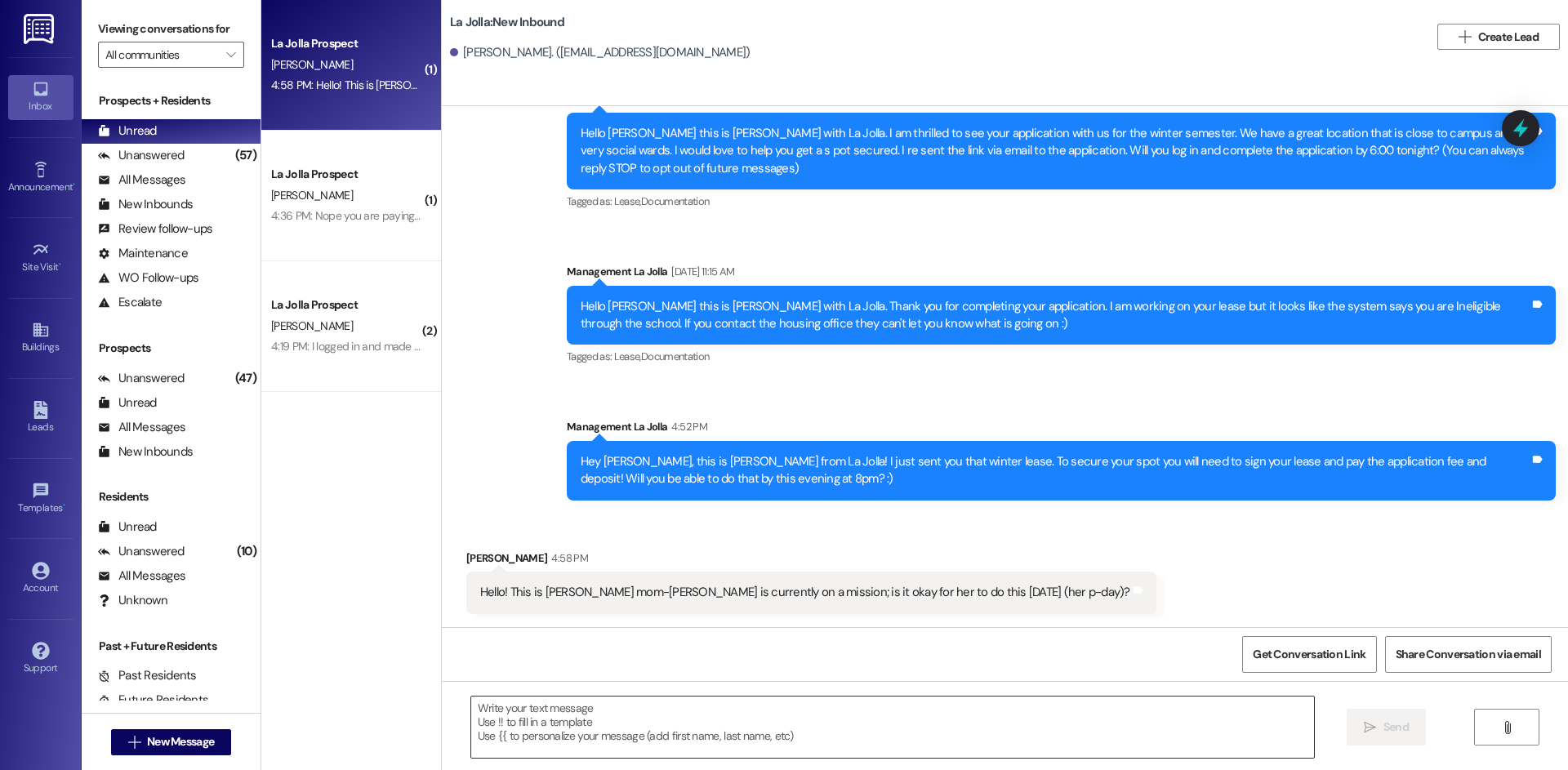
click at [597, 721] on textarea at bounding box center [893, 727] width 843 height 61
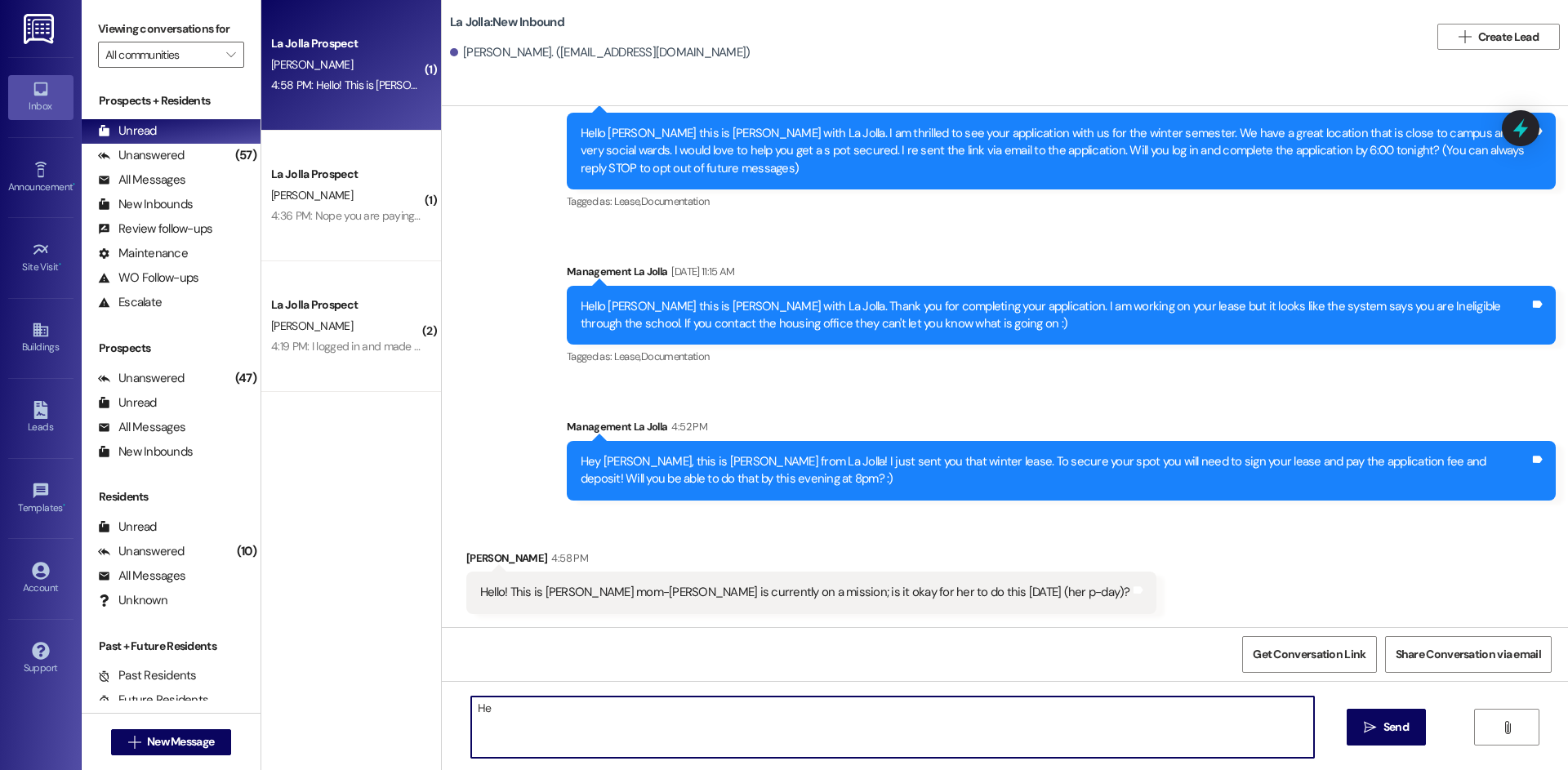
type textarea "H"
type textarea "Yes that will work great!"
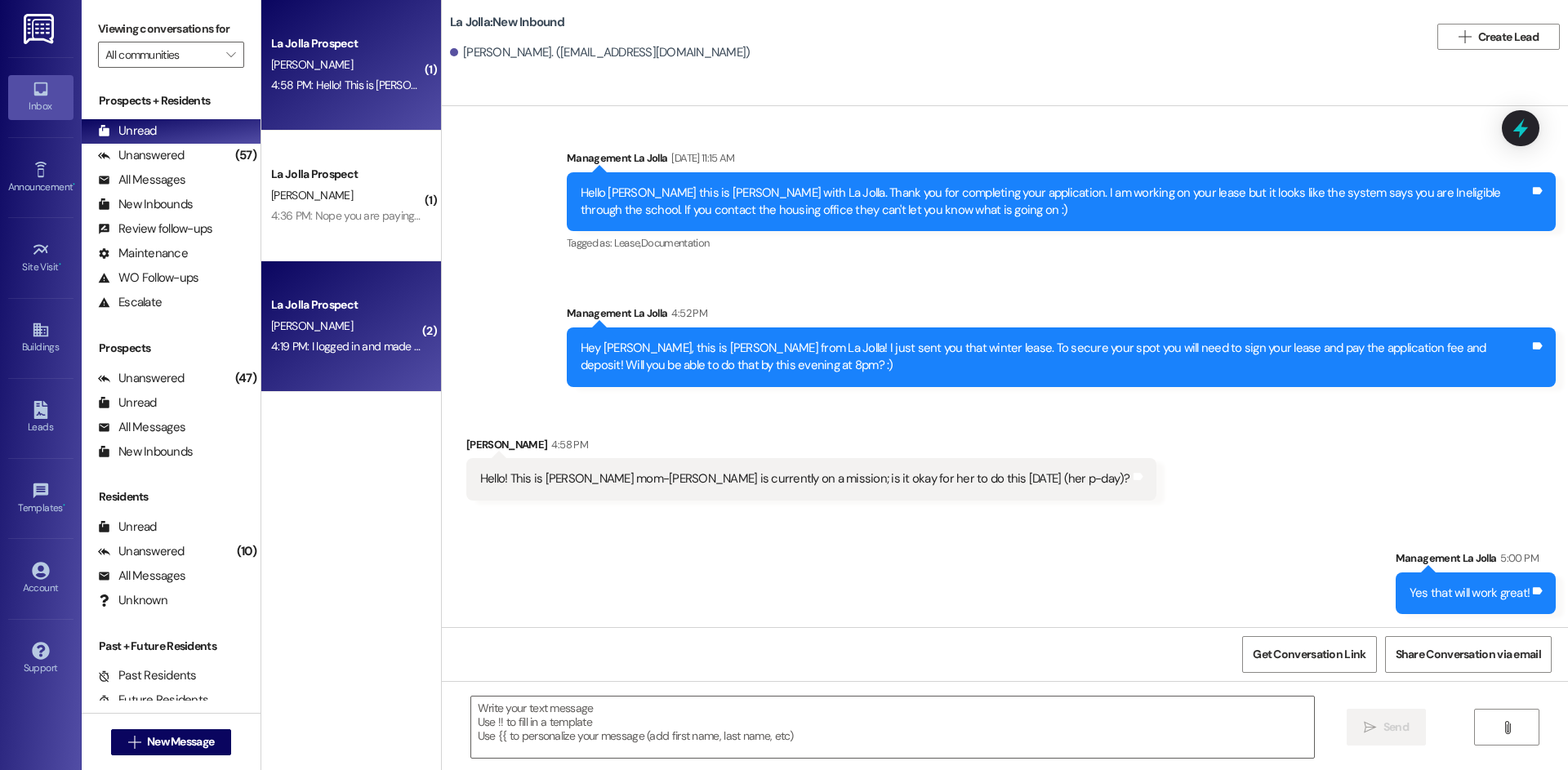
click at [373, 310] on div "La Jolla Prospect" at bounding box center [347, 305] width 151 height 17
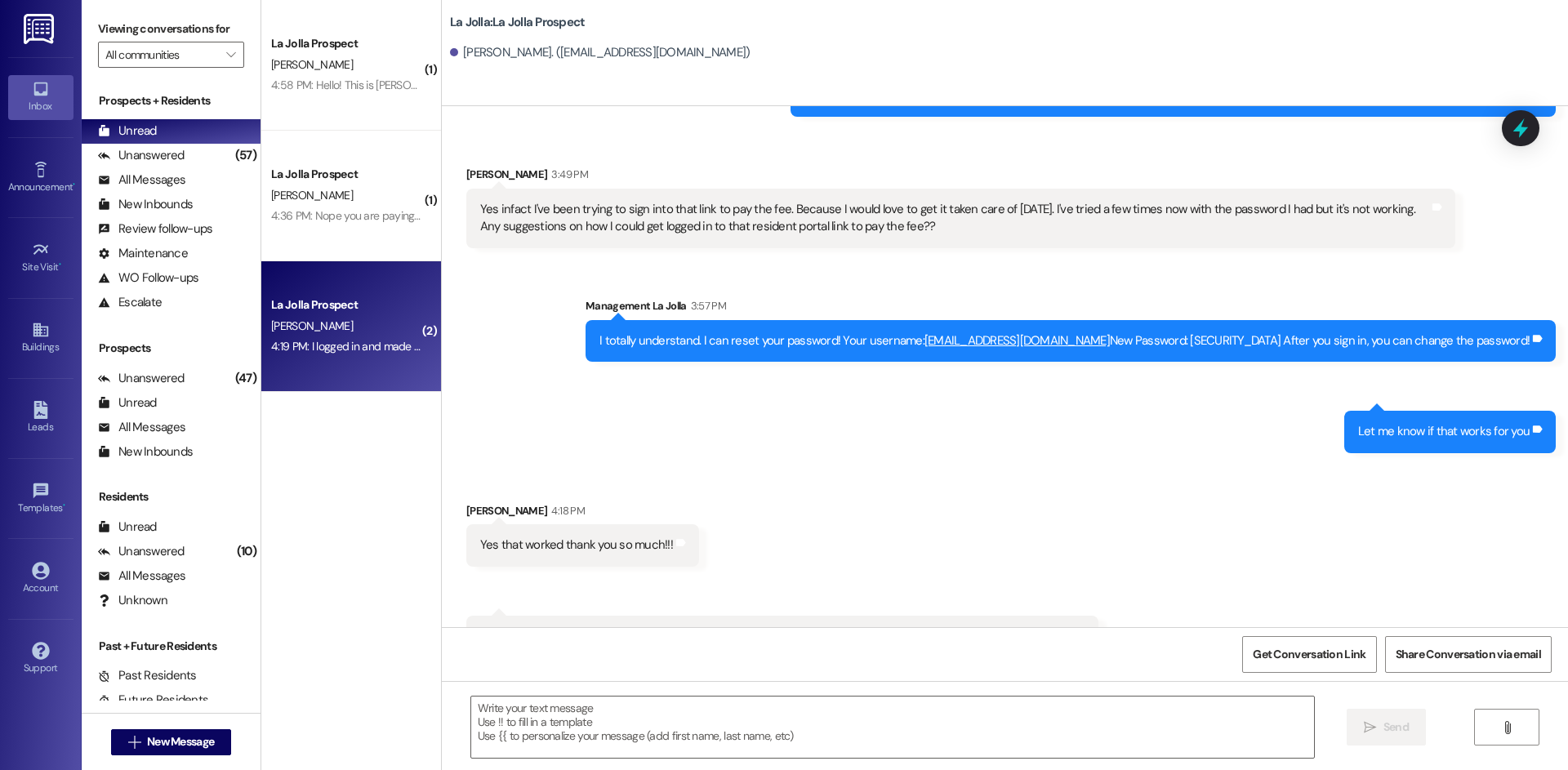
scroll to position [1689, 0]
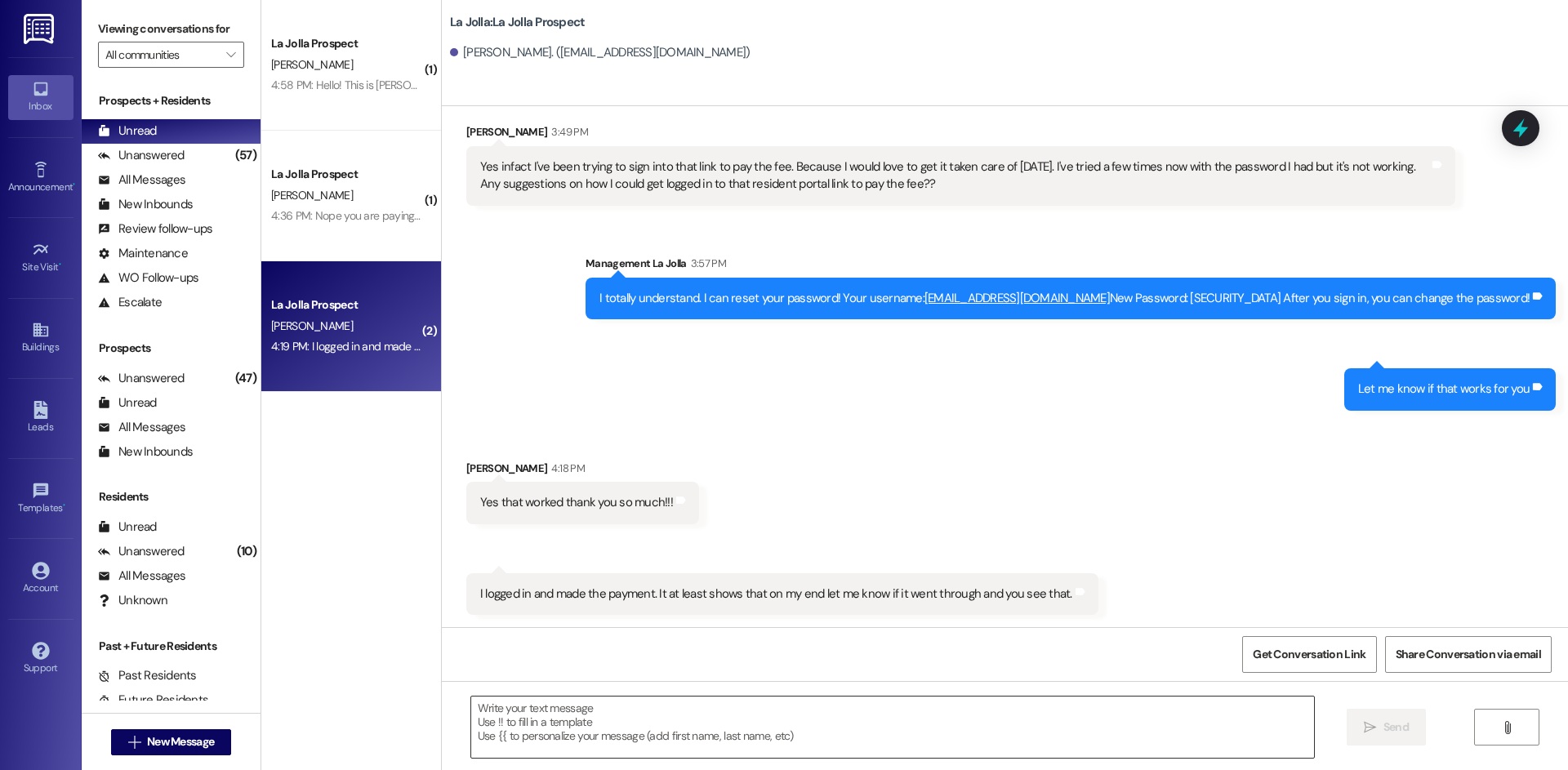
click at [676, 712] on textarea at bounding box center [893, 727] width 843 height 61
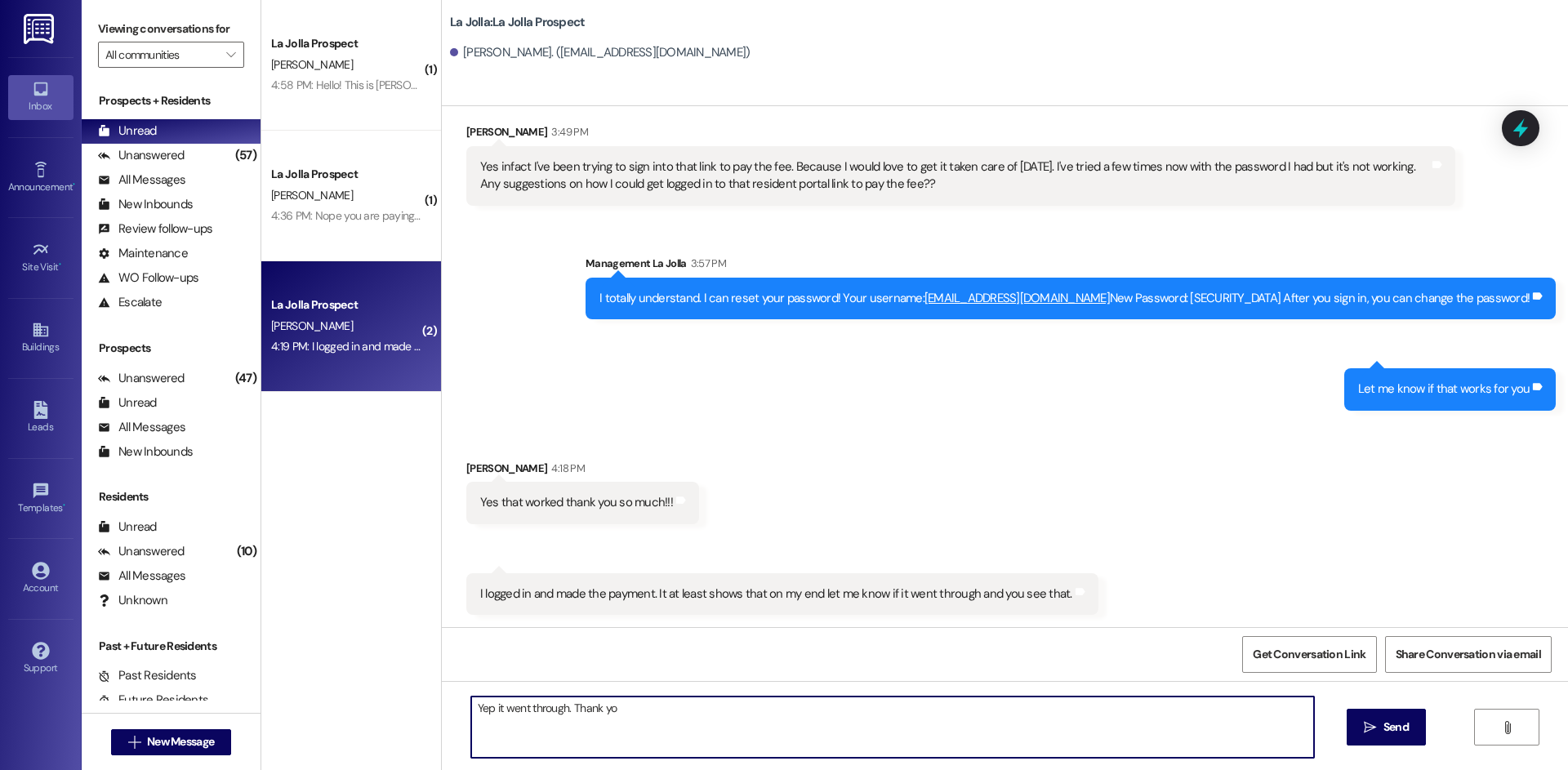
type textarea "Yep it went through. Thank you"
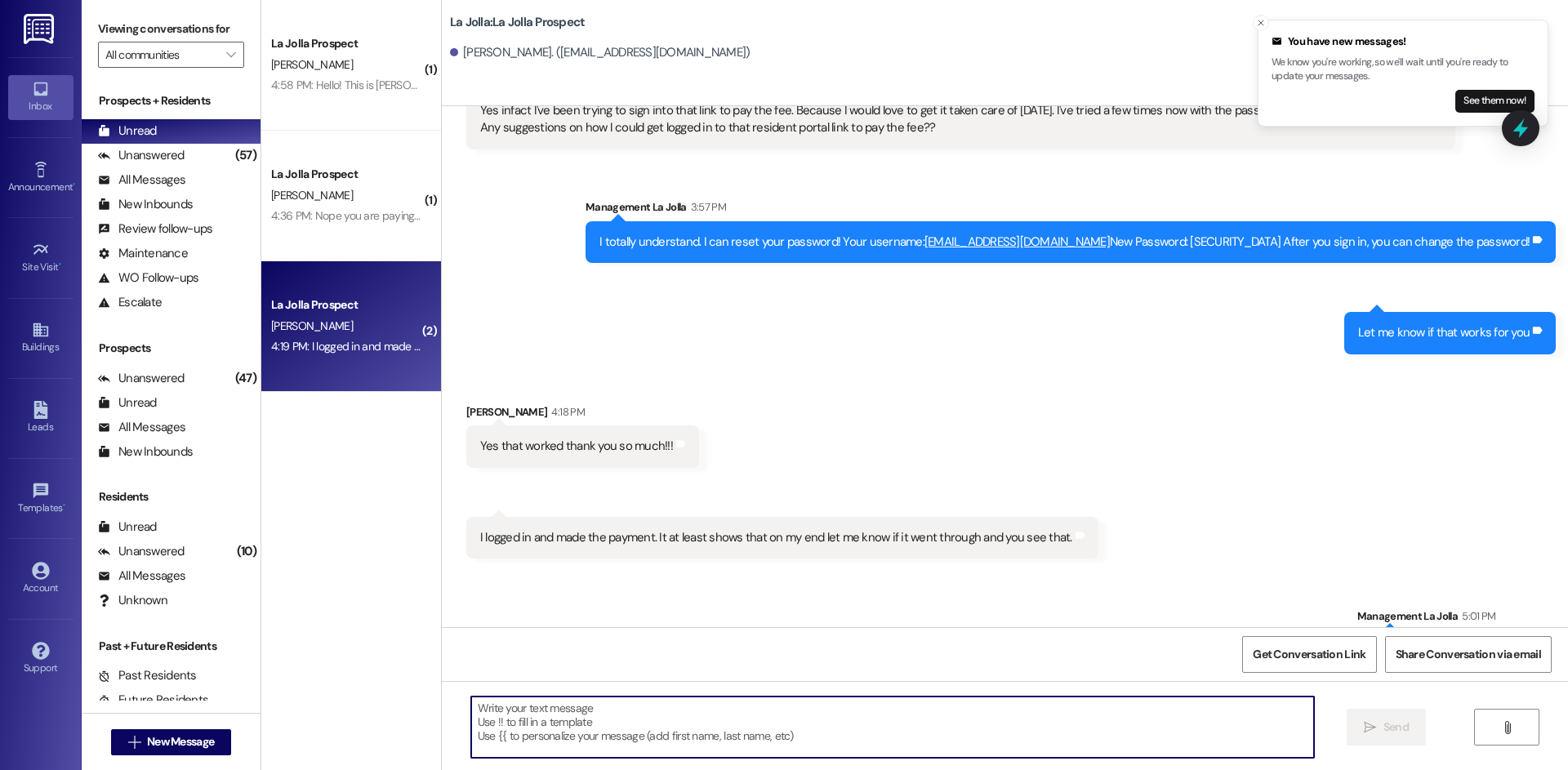
scroll to position [1804, 0]
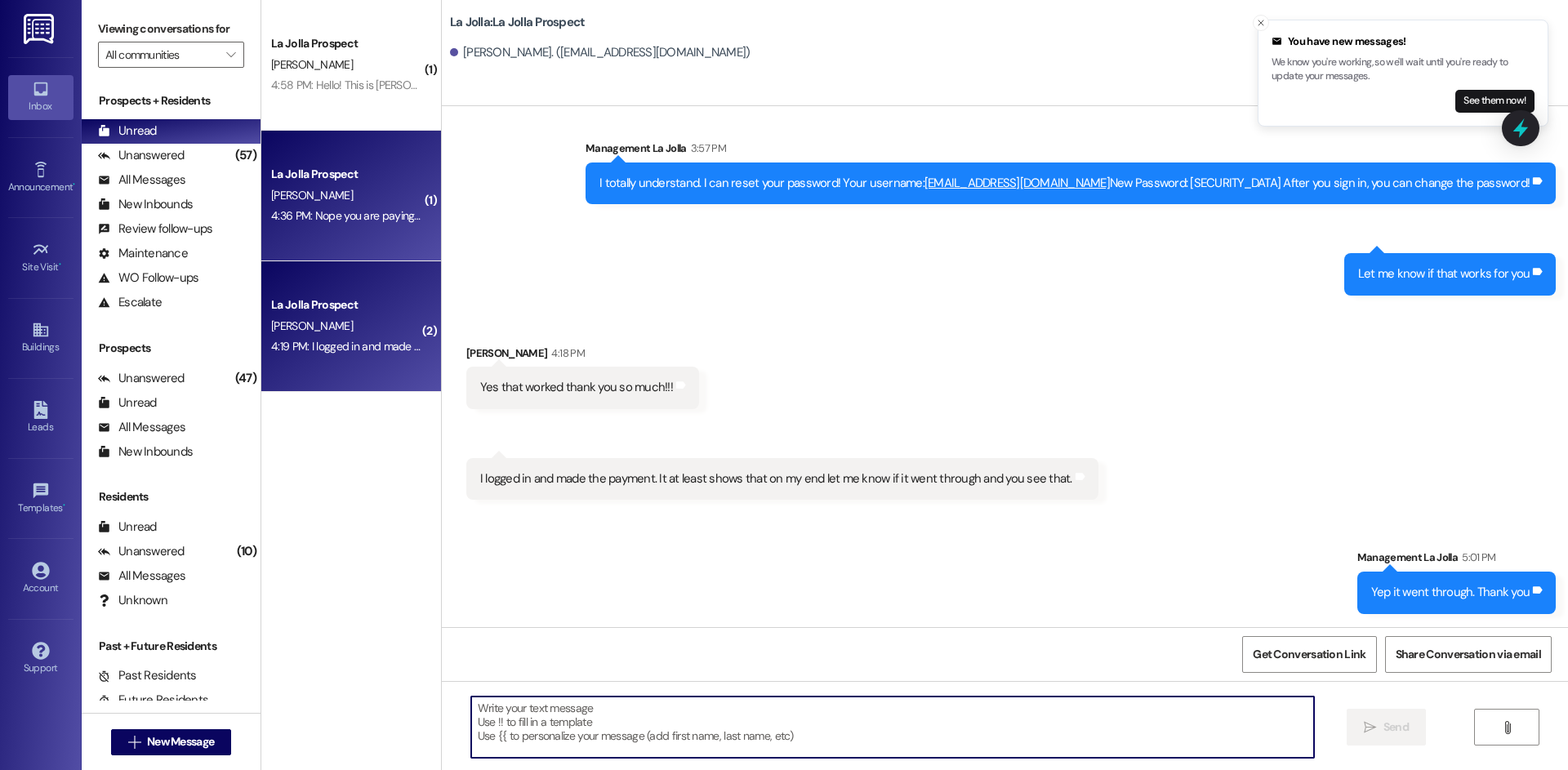
click at [391, 176] on div "La Jolla Prospect" at bounding box center [347, 174] width 151 height 17
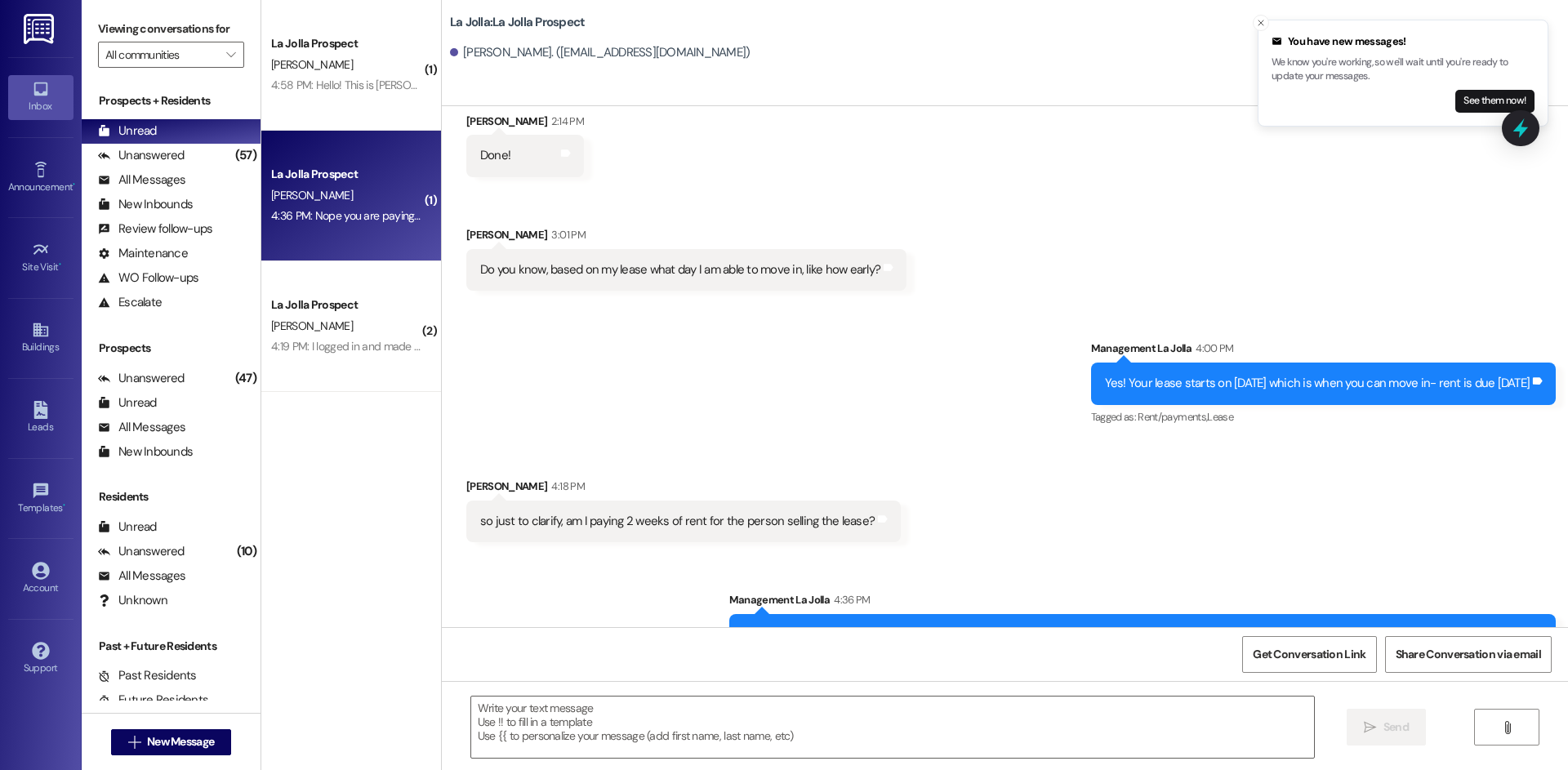
scroll to position [2972, 0]
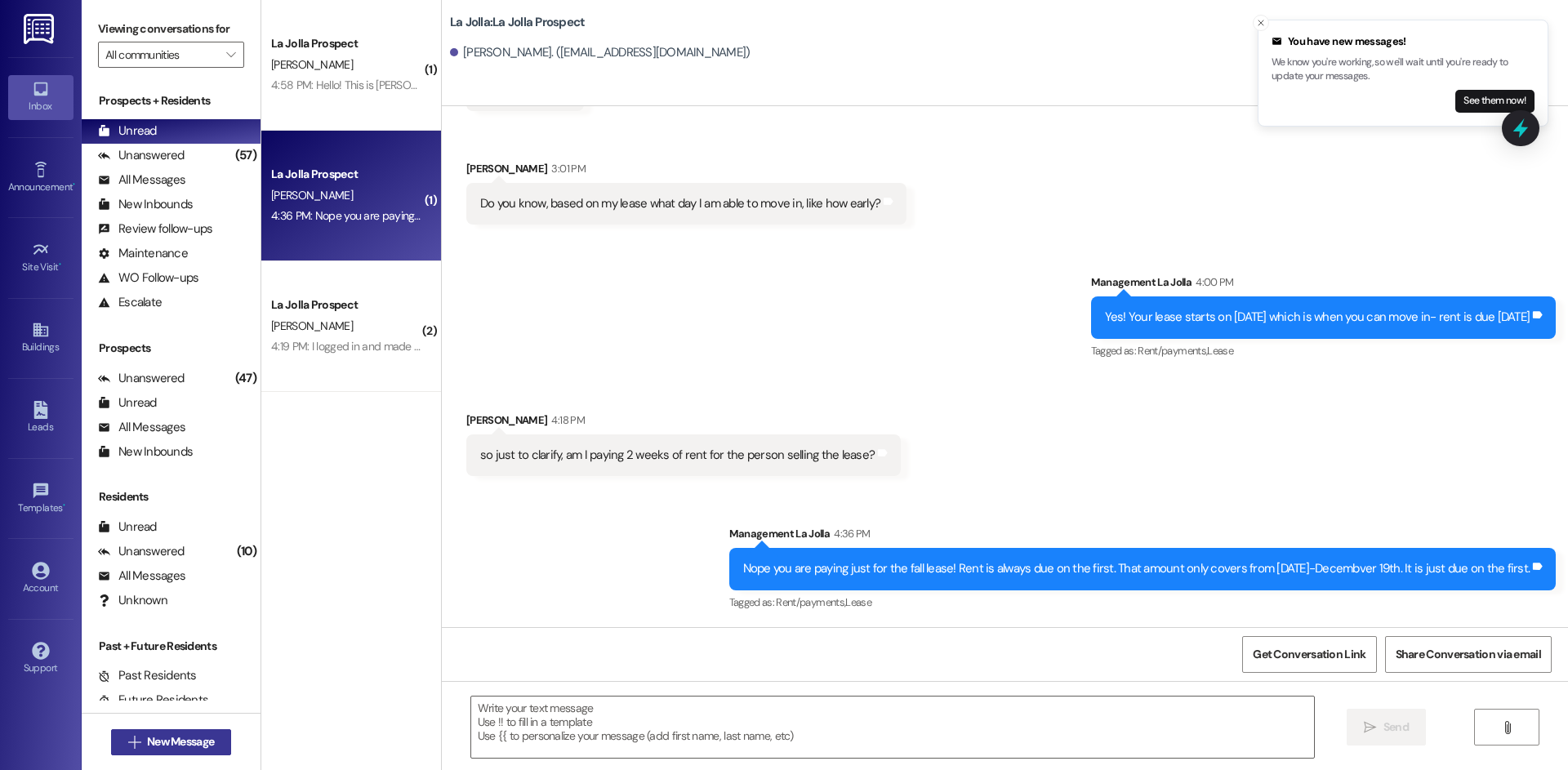
click at [160, 745] on span "New Message" at bounding box center [181, 741] width 67 height 17
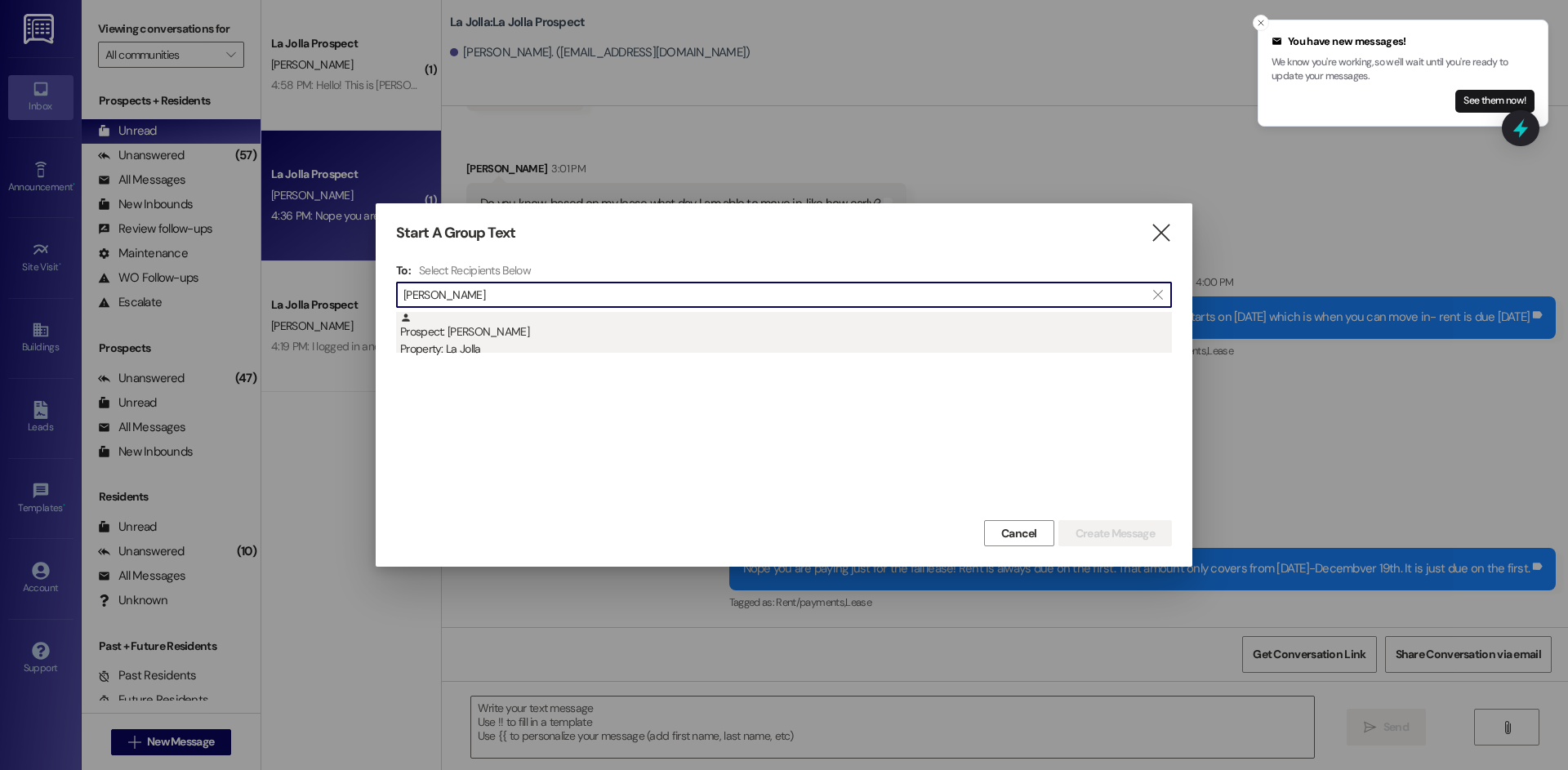
type input "Rachel v"
click at [506, 329] on div "Prospect: Rachel Villavicencio Property: La Jolla" at bounding box center [786, 334] width 772 height 46
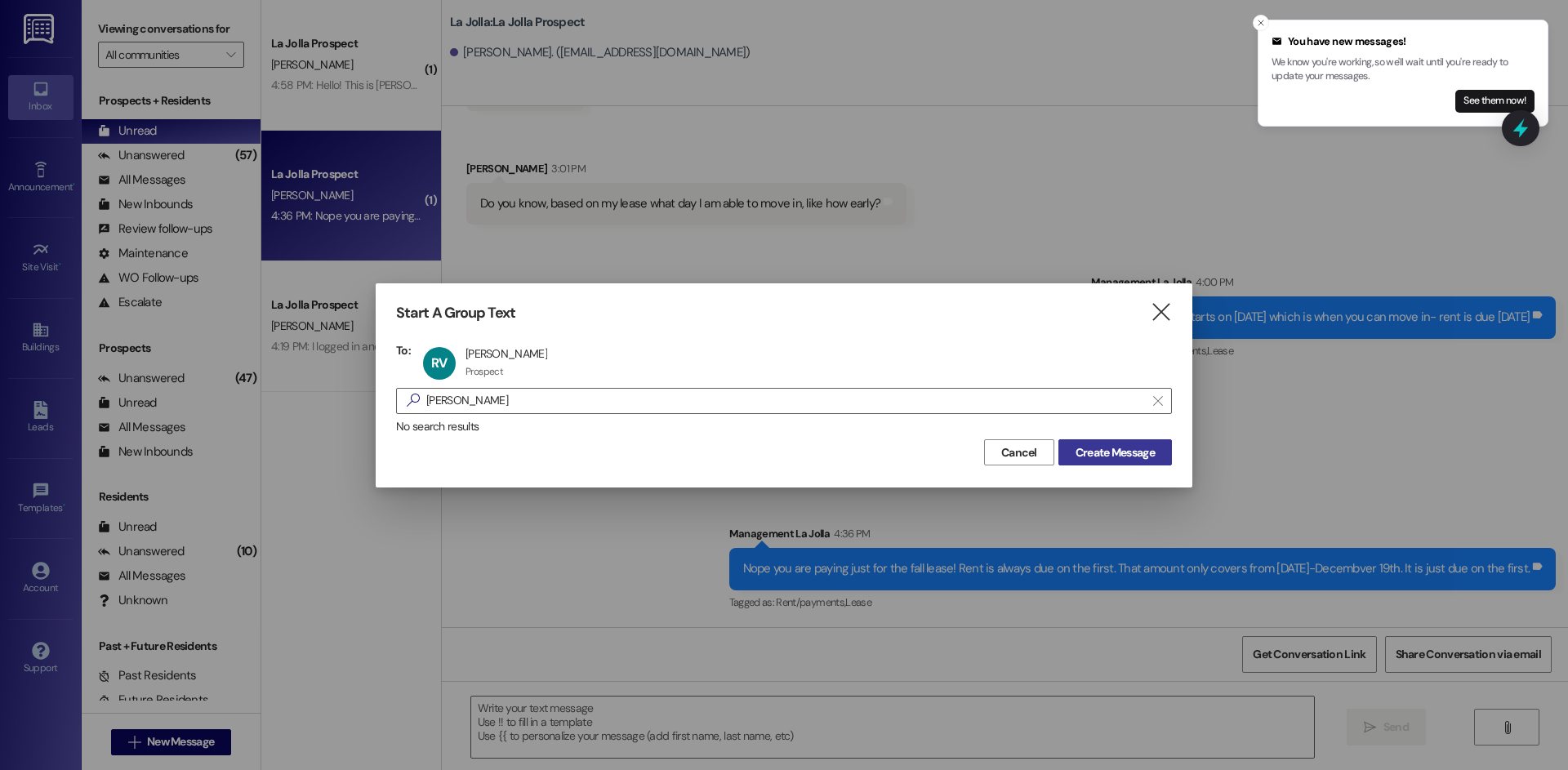
click at [1107, 450] on span "Create Message" at bounding box center [1115, 453] width 79 height 17
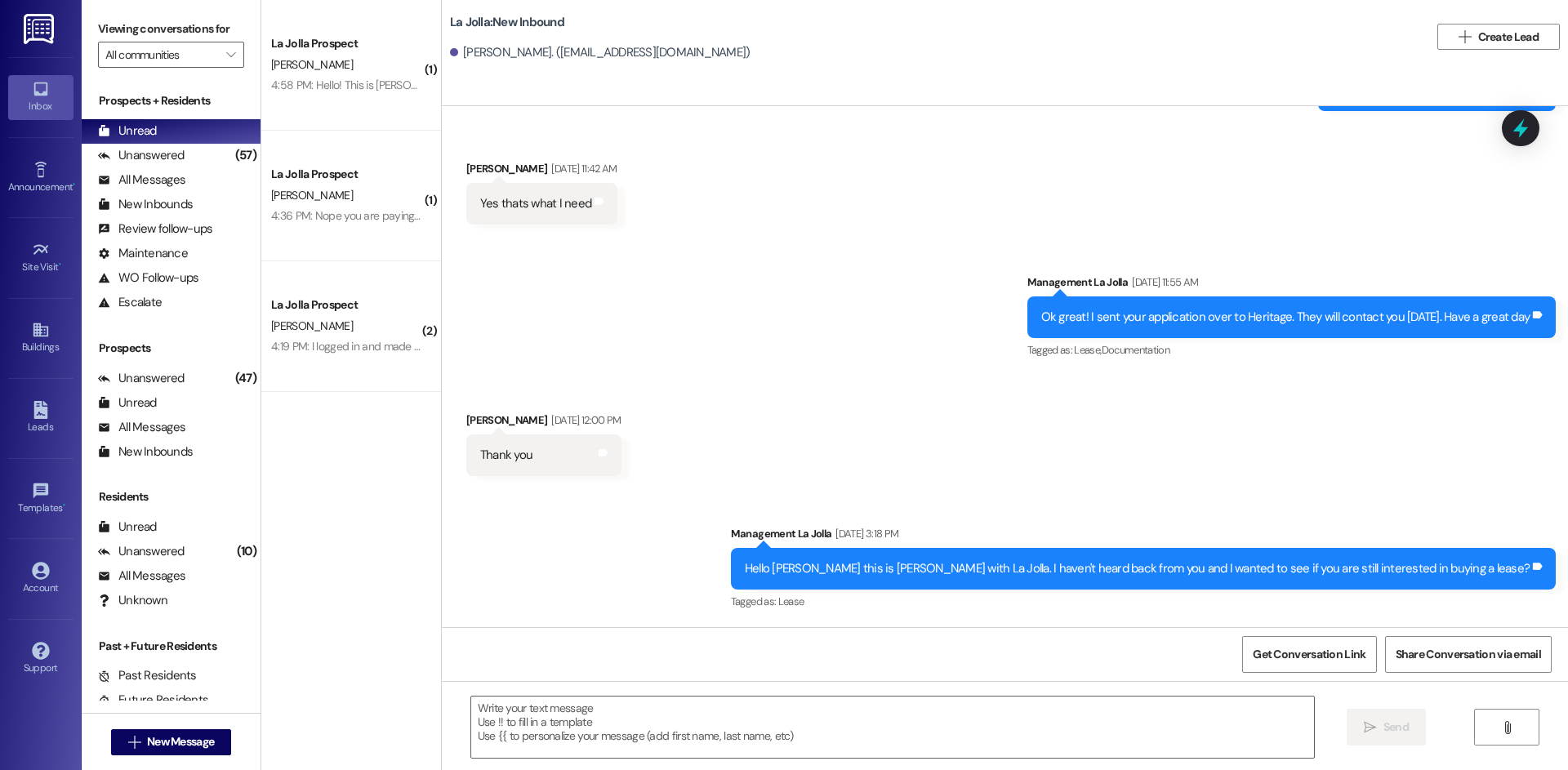
scroll to position [533, 0]
click at [648, 725] on textarea at bounding box center [893, 727] width 843 height 61
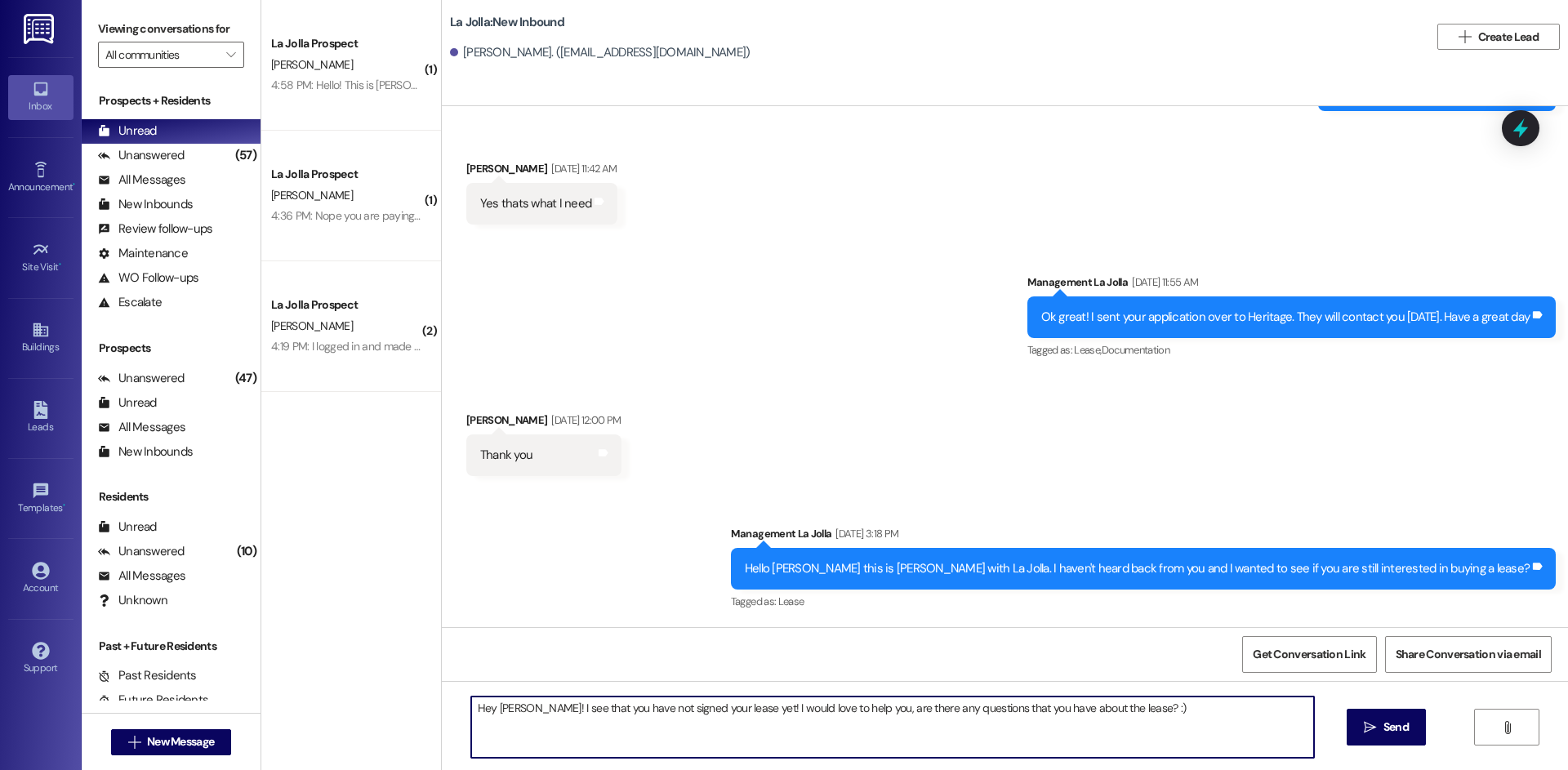
drag, startPoint x: 1087, startPoint y: 707, endPoint x: 459, endPoint y: 701, distance: 628.0
click at [471, 701] on textarea "Hey Rachel! I see that you have not signed your lease yet! I would love to help…" at bounding box center [893, 727] width 843 height 61
type textarea "Hey Rachel! I see that you have not signed your lease yet! I would love to help…"
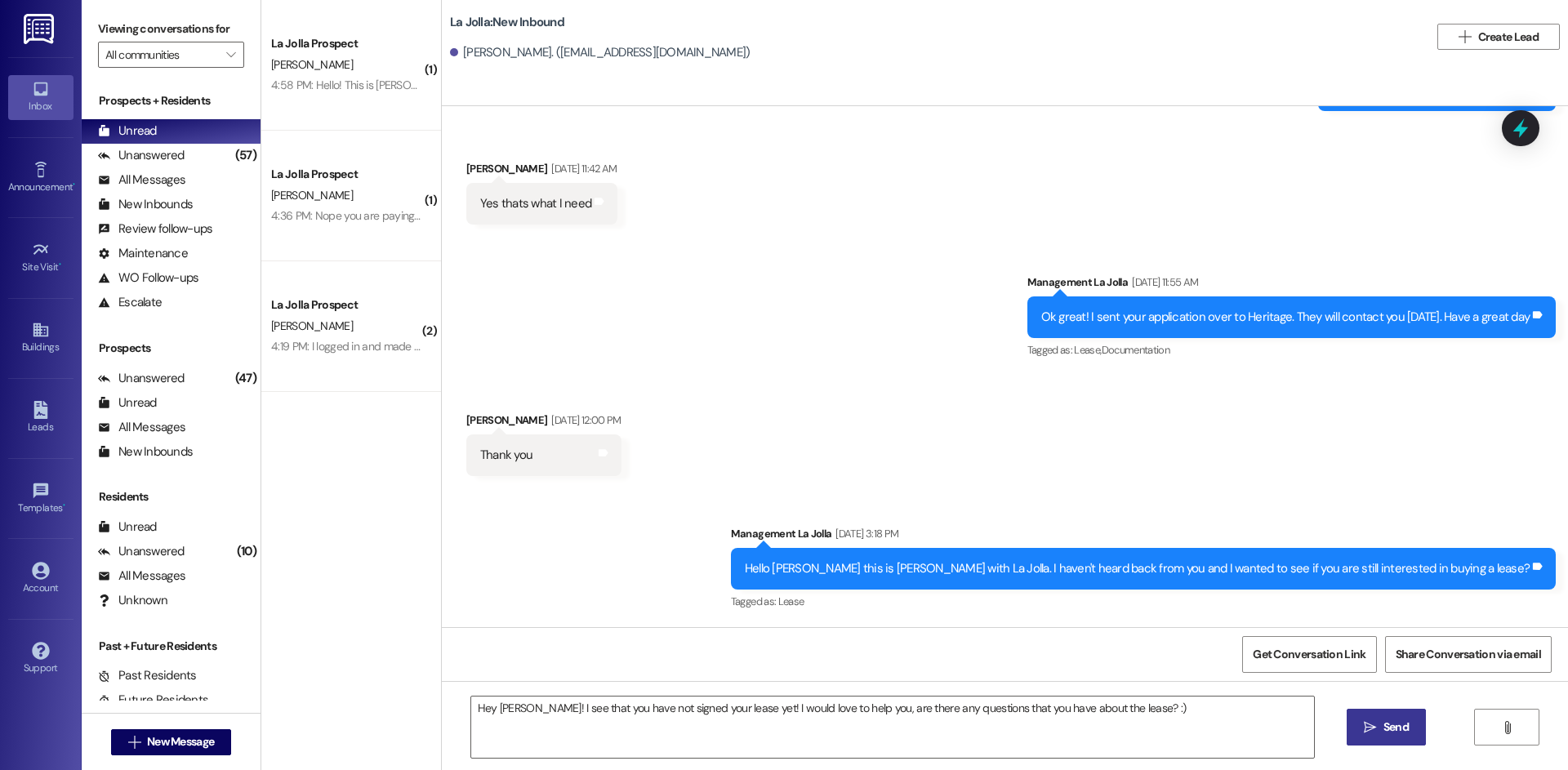
click at [1403, 726] on span "Send" at bounding box center [1396, 727] width 25 height 17
